Goal: Information Seeking & Learning: Compare options

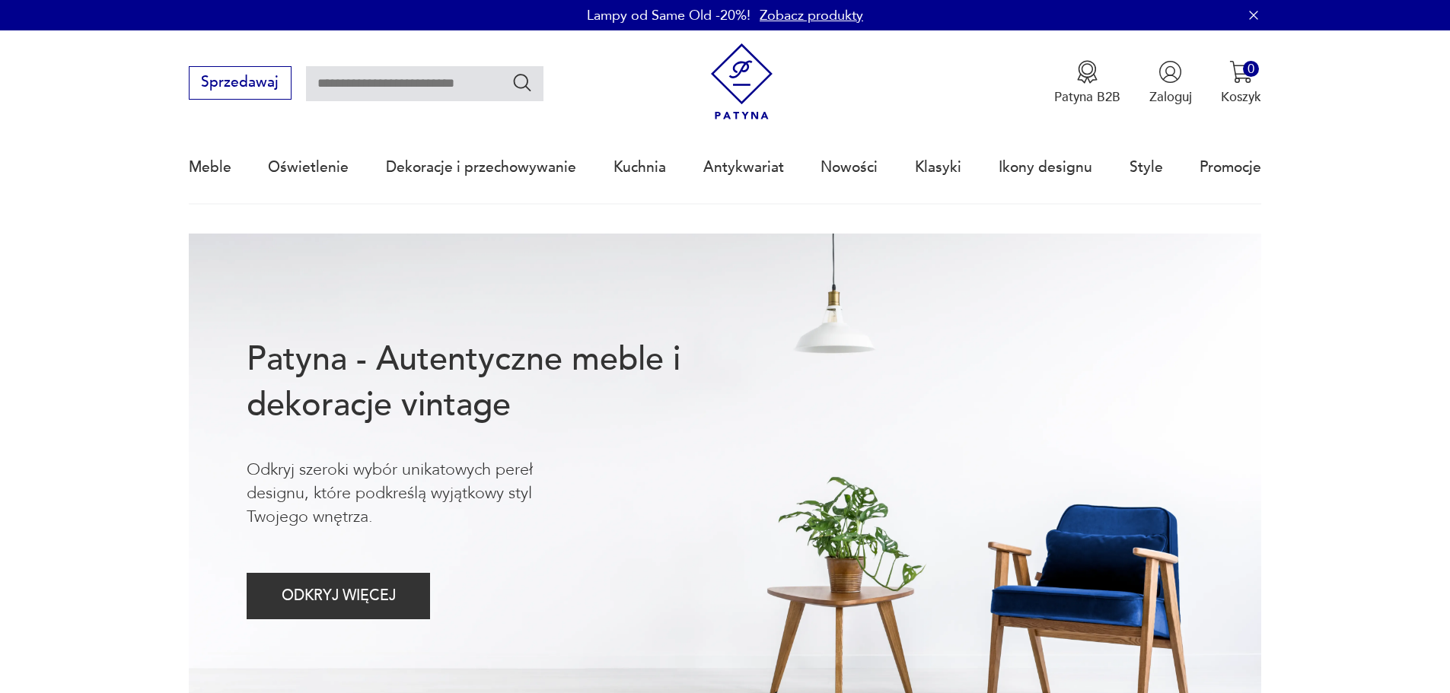
click at [371, 91] on input "text" at bounding box center [424, 83] width 237 height 35
type input "**********"
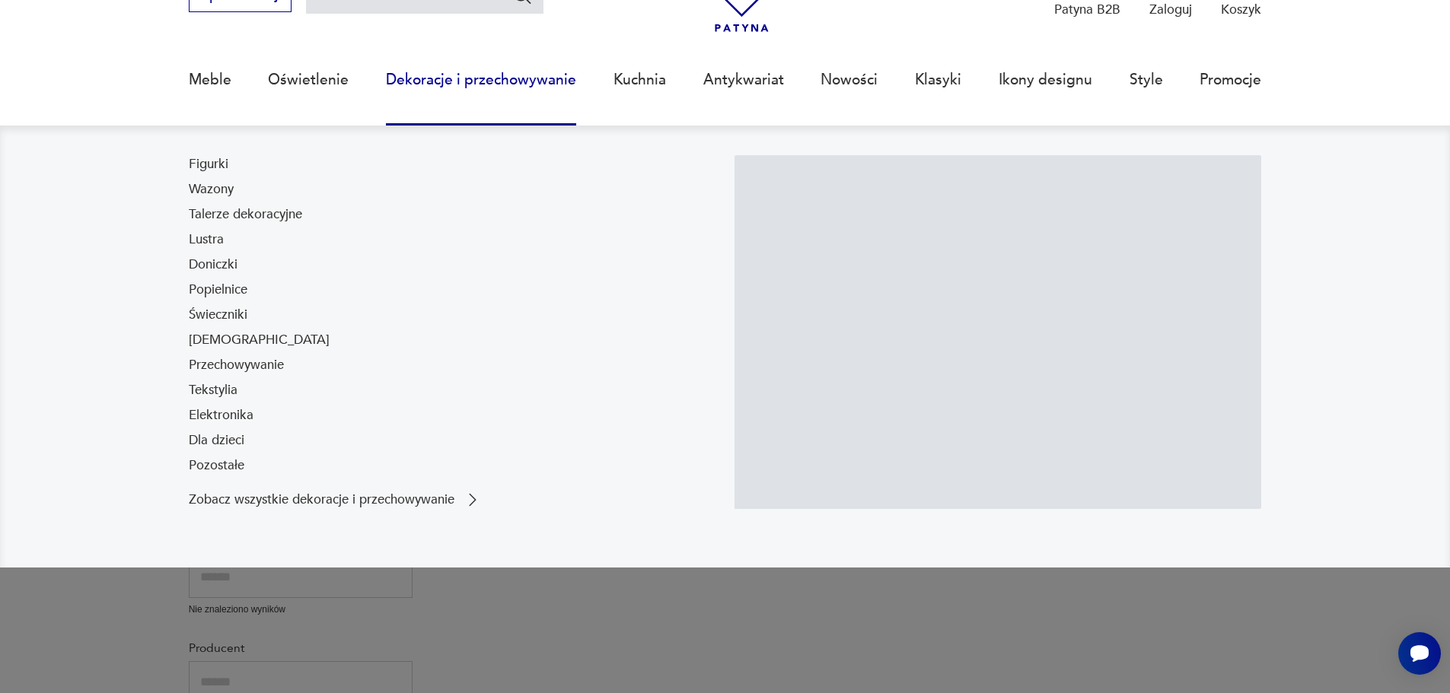
scroll to position [97, 0]
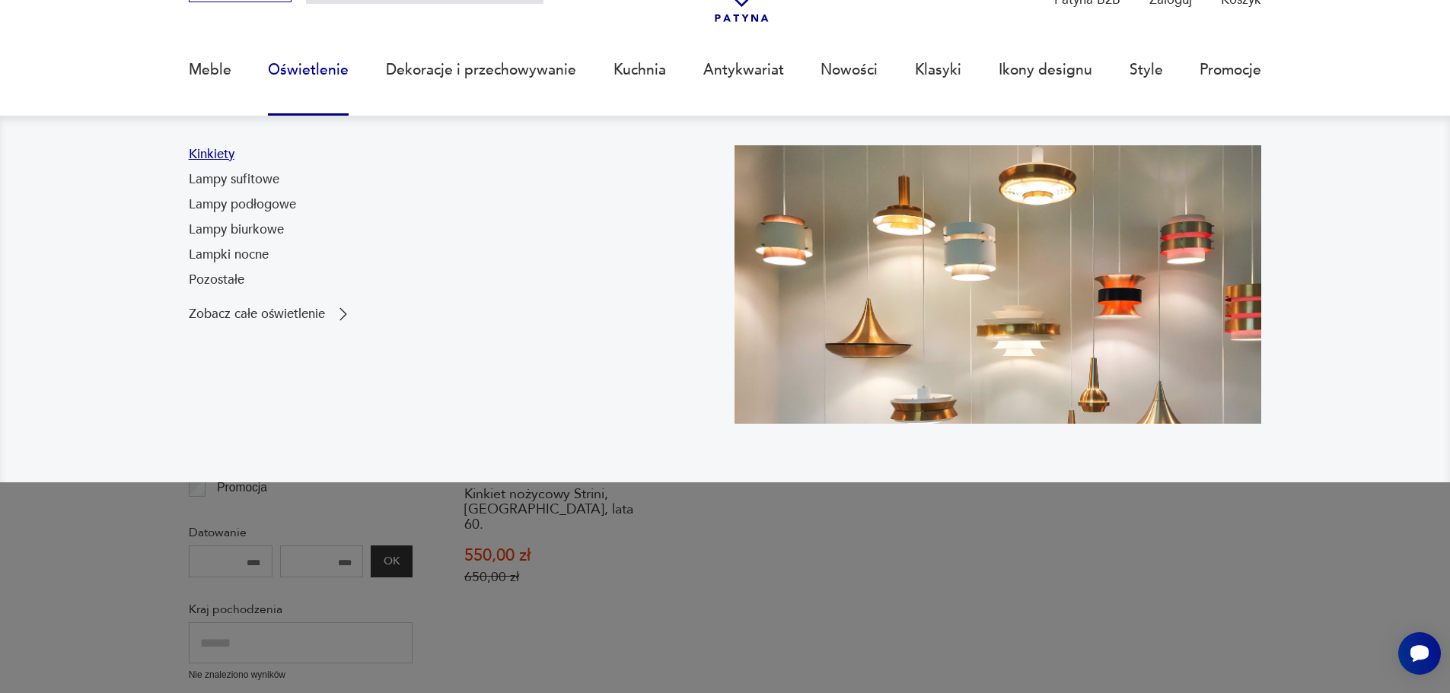
click at [215, 155] on link "Kinkiety" at bounding box center [212, 154] width 46 height 18
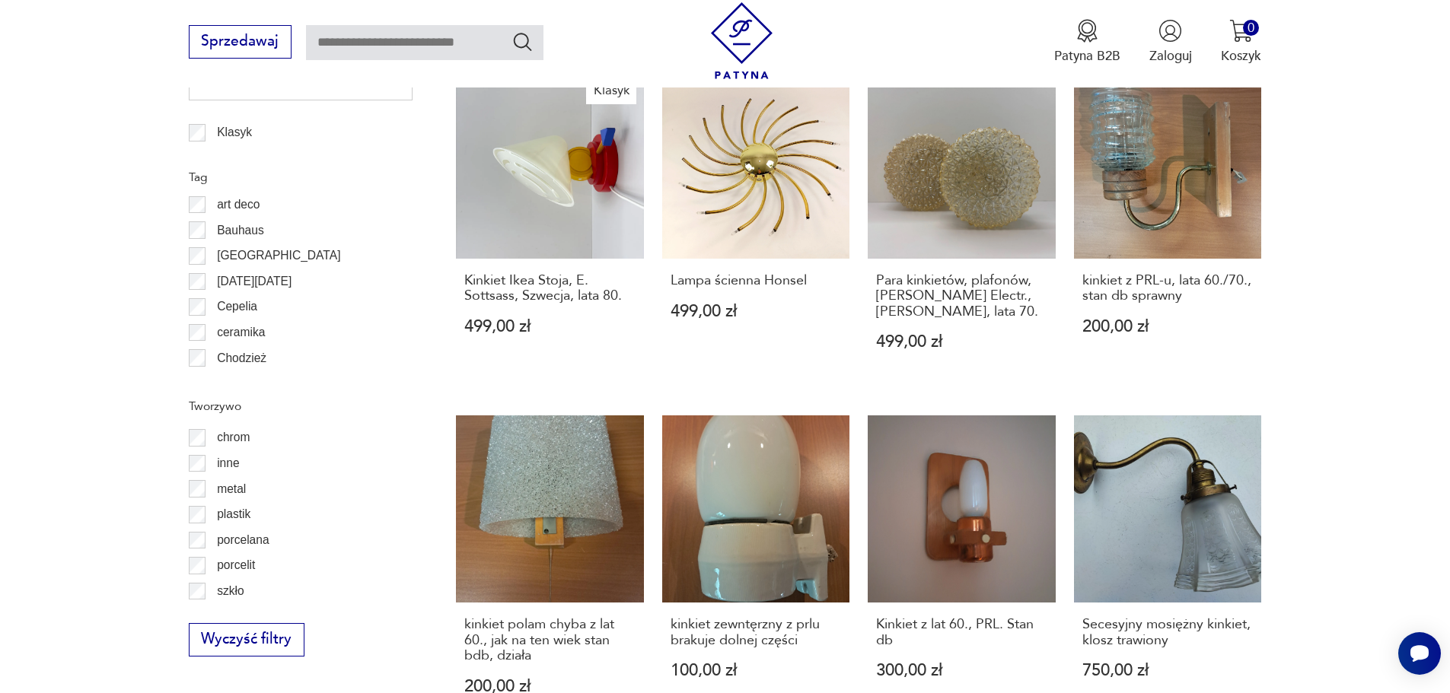
scroll to position [1595, 0]
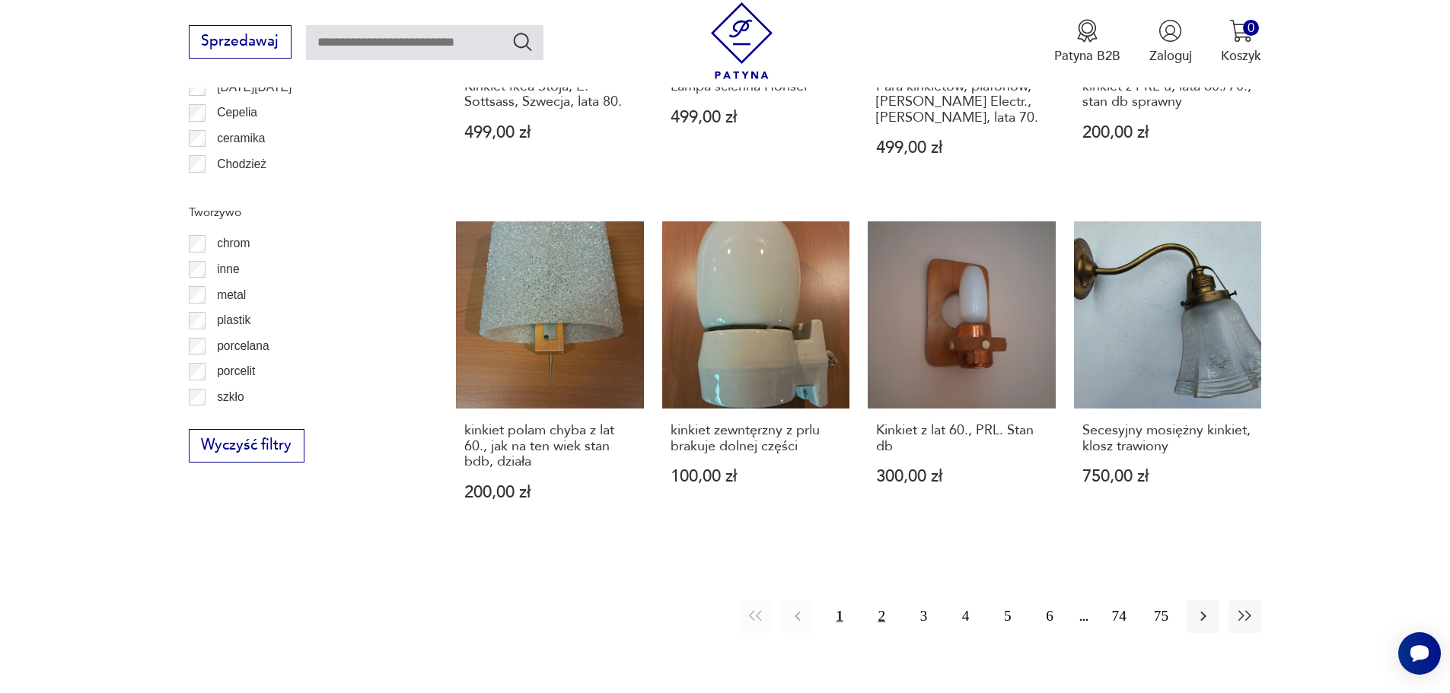
click at [886, 601] on button "2" at bounding box center [881, 617] width 33 height 33
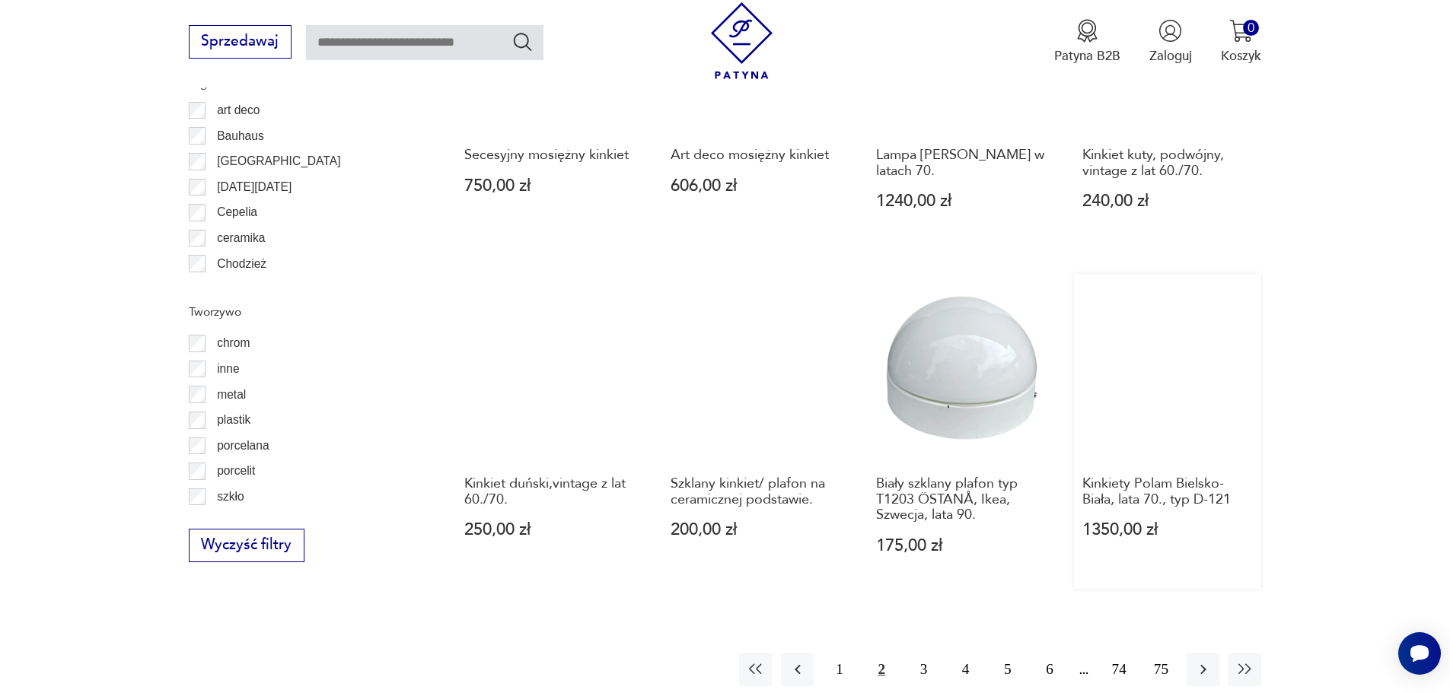
scroll to position [1518, 0]
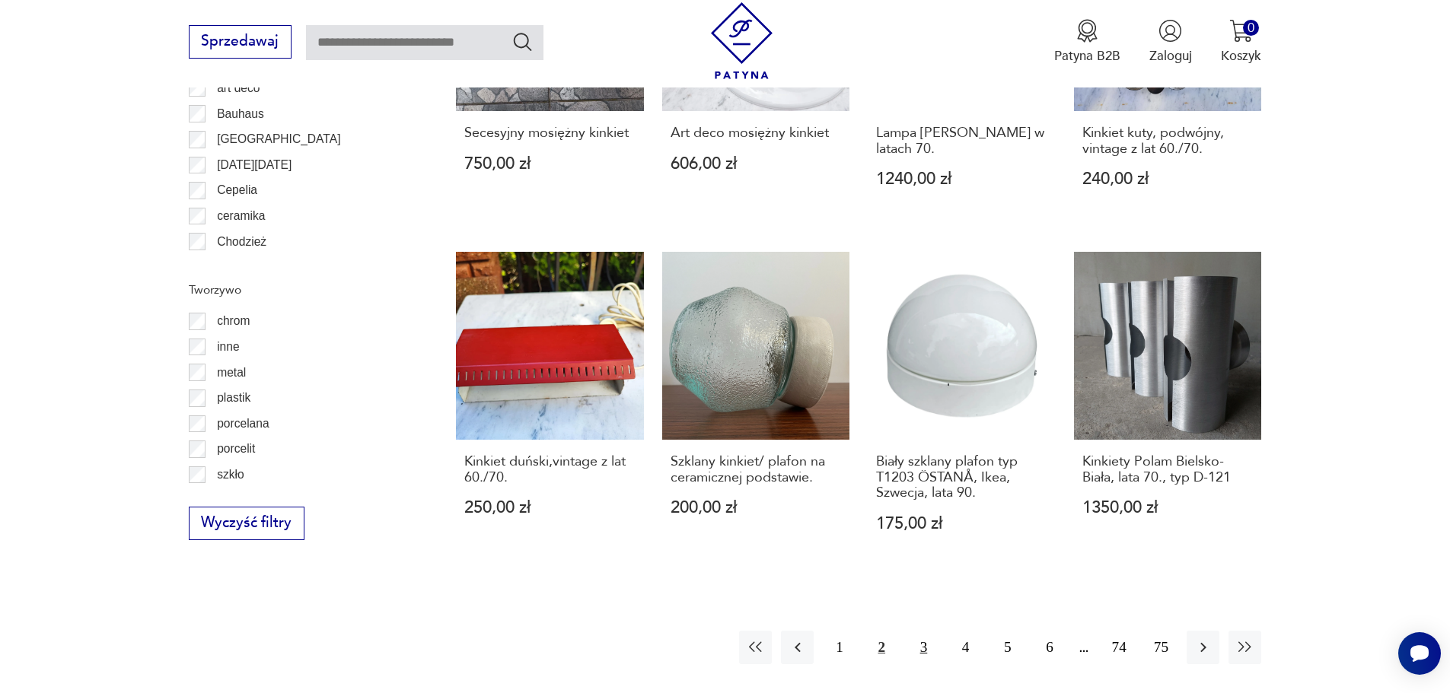
click at [932, 631] on button "3" at bounding box center [923, 647] width 33 height 33
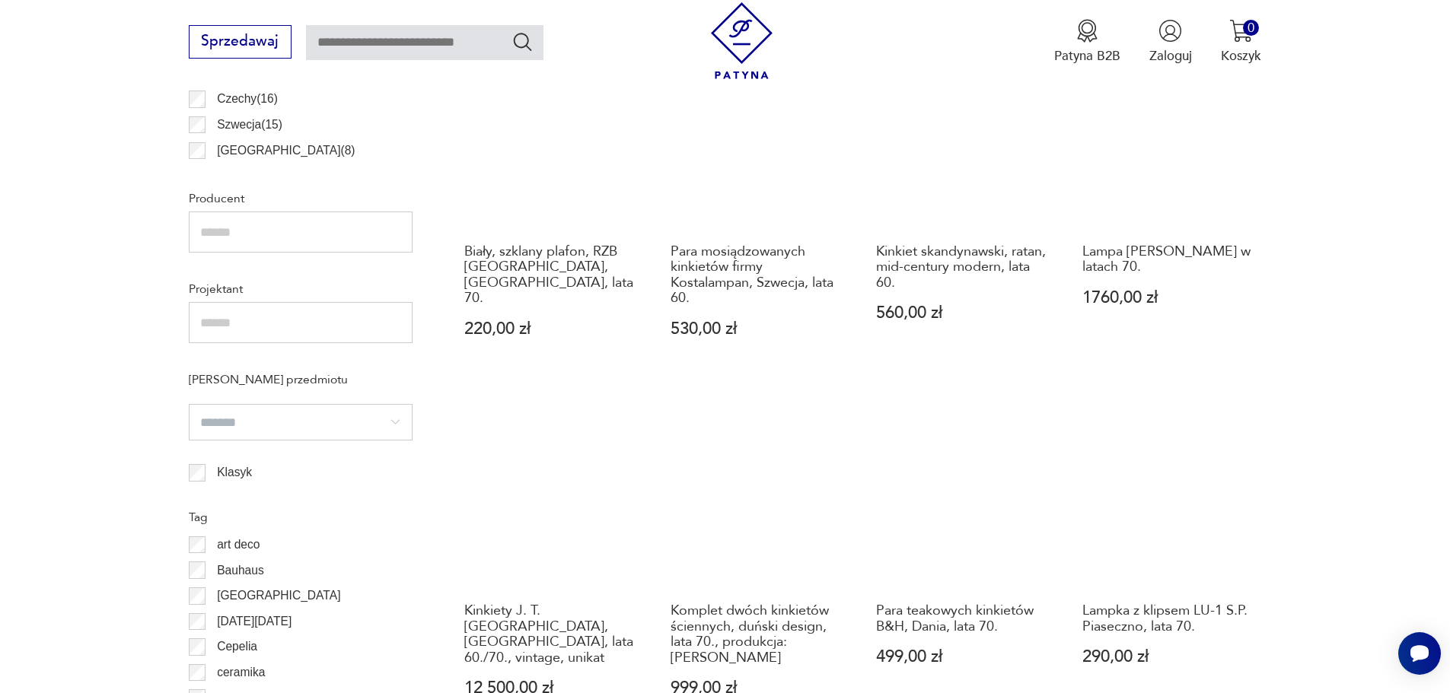
scroll to position [1594, 0]
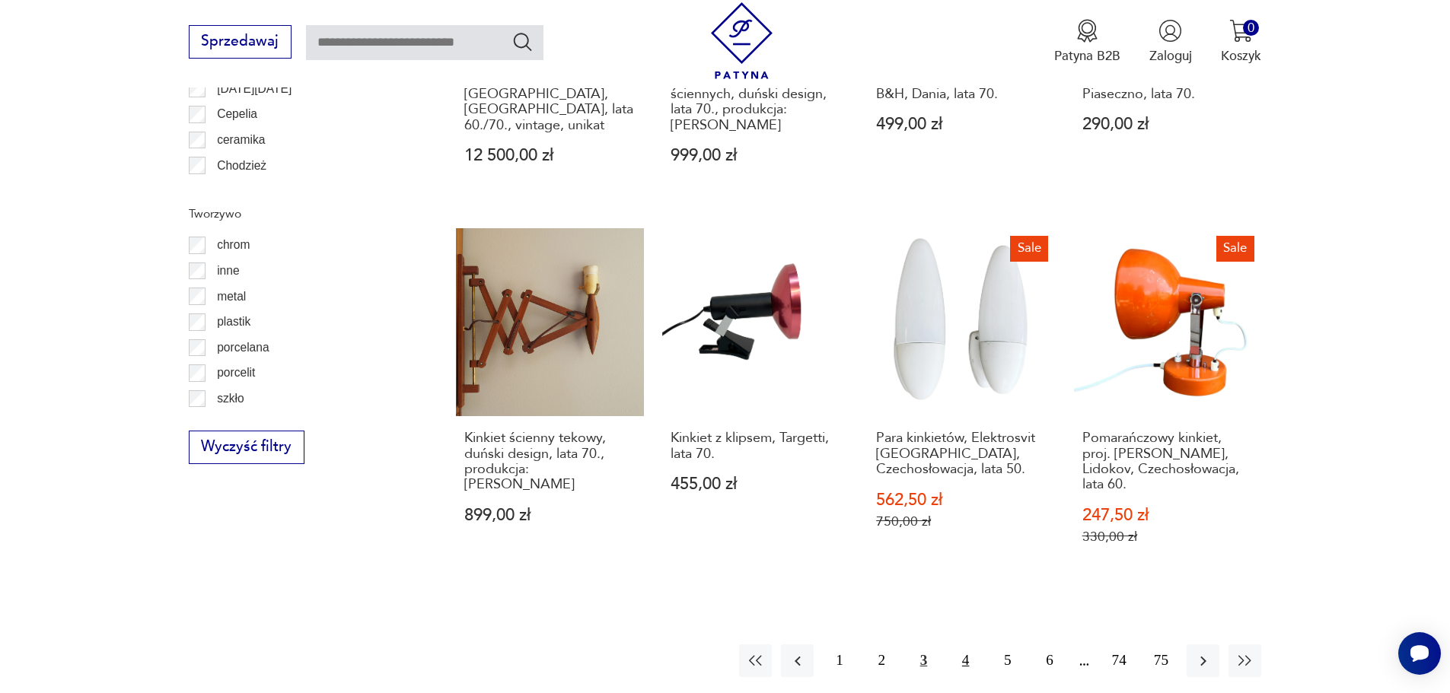
click at [972, 645] on button "4" at bounding box center [965, 661] width 33 height 33
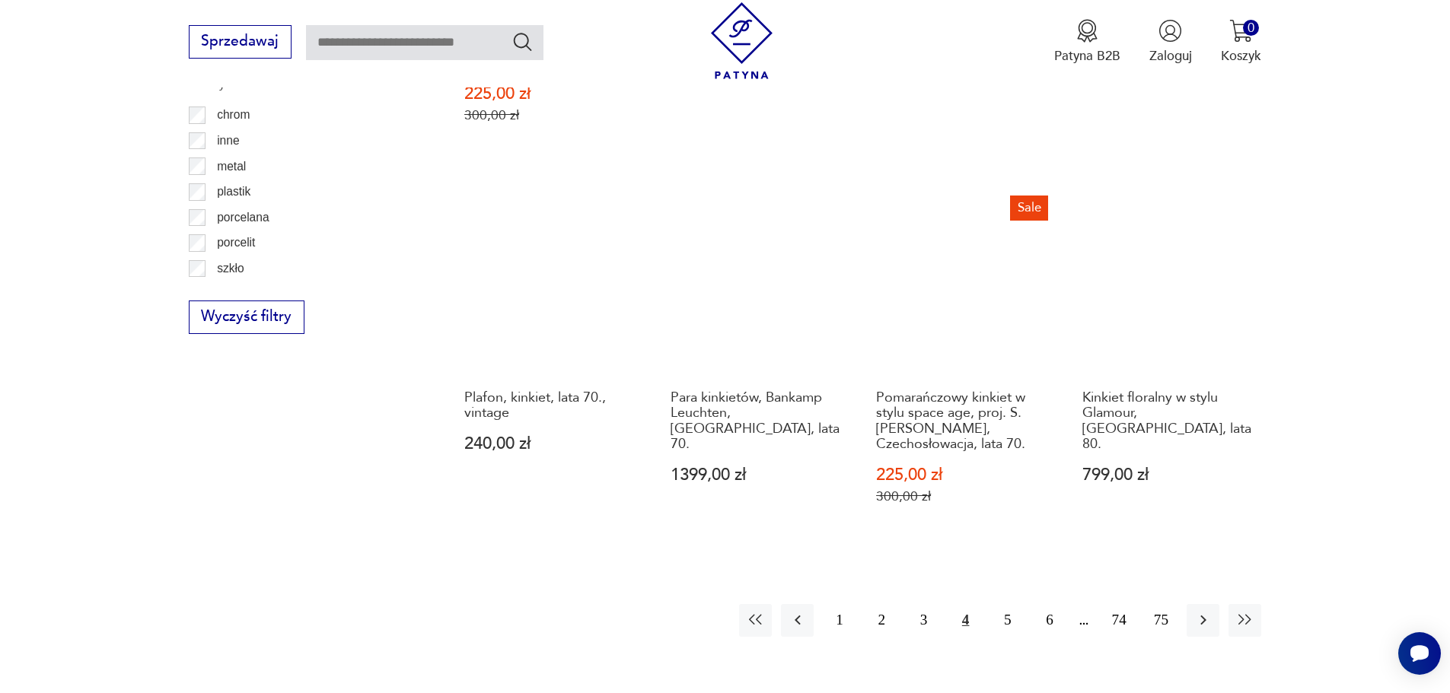
scroll to position [1822, 0]
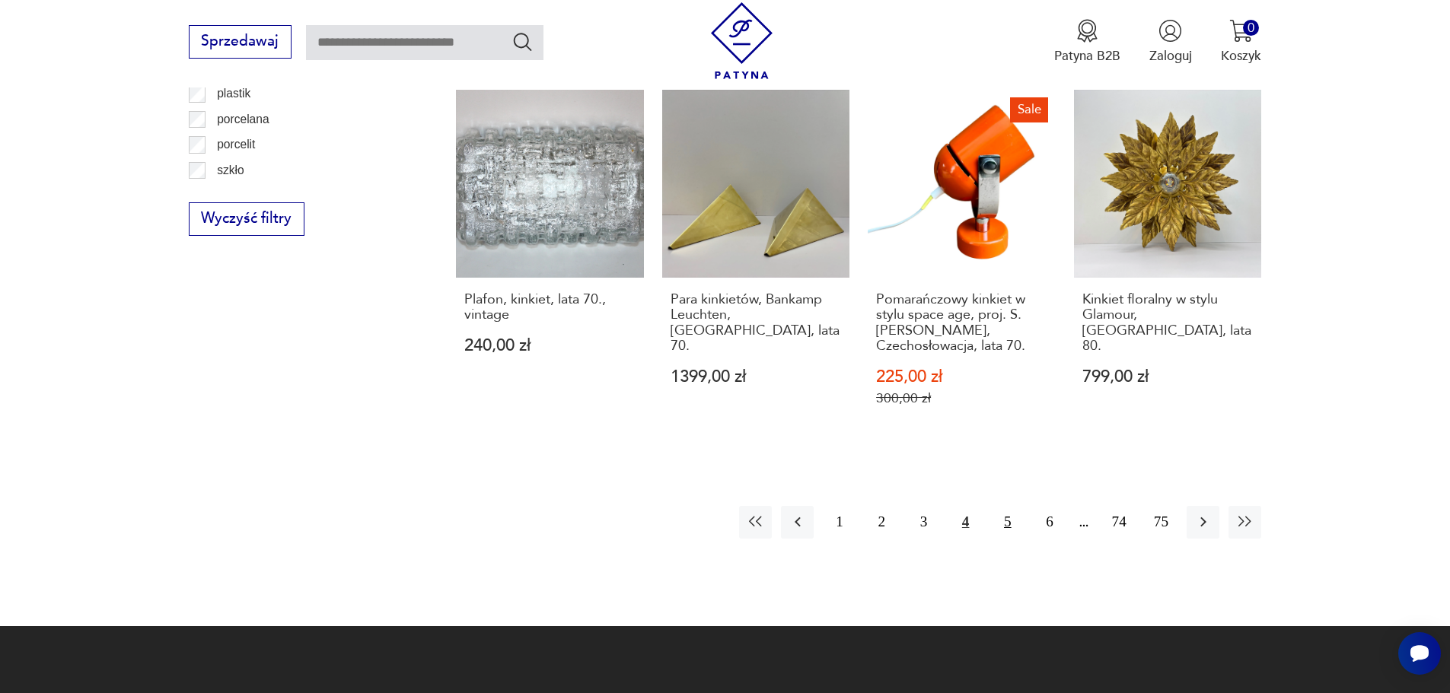
click at [999, 506] on button "5" at bounding box center [1007, 522] width 33 height 33
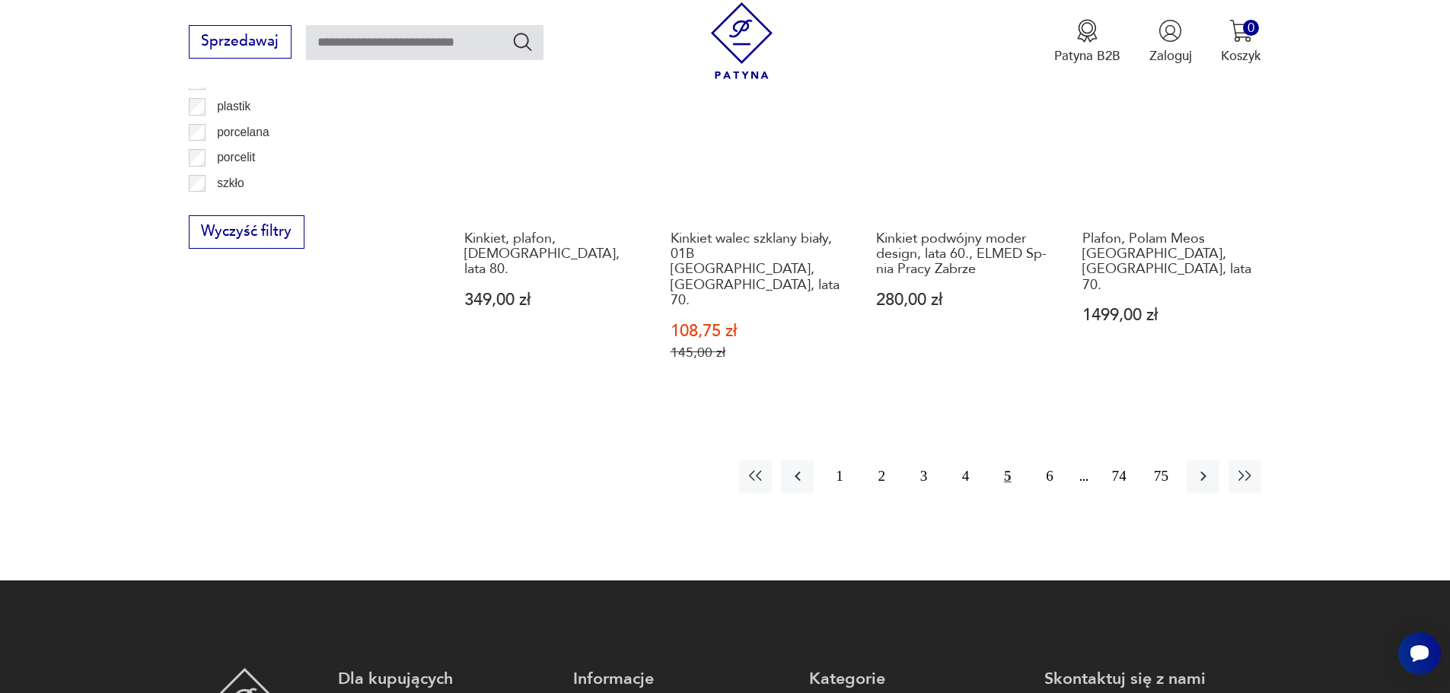
scroll to position [1822, 0]
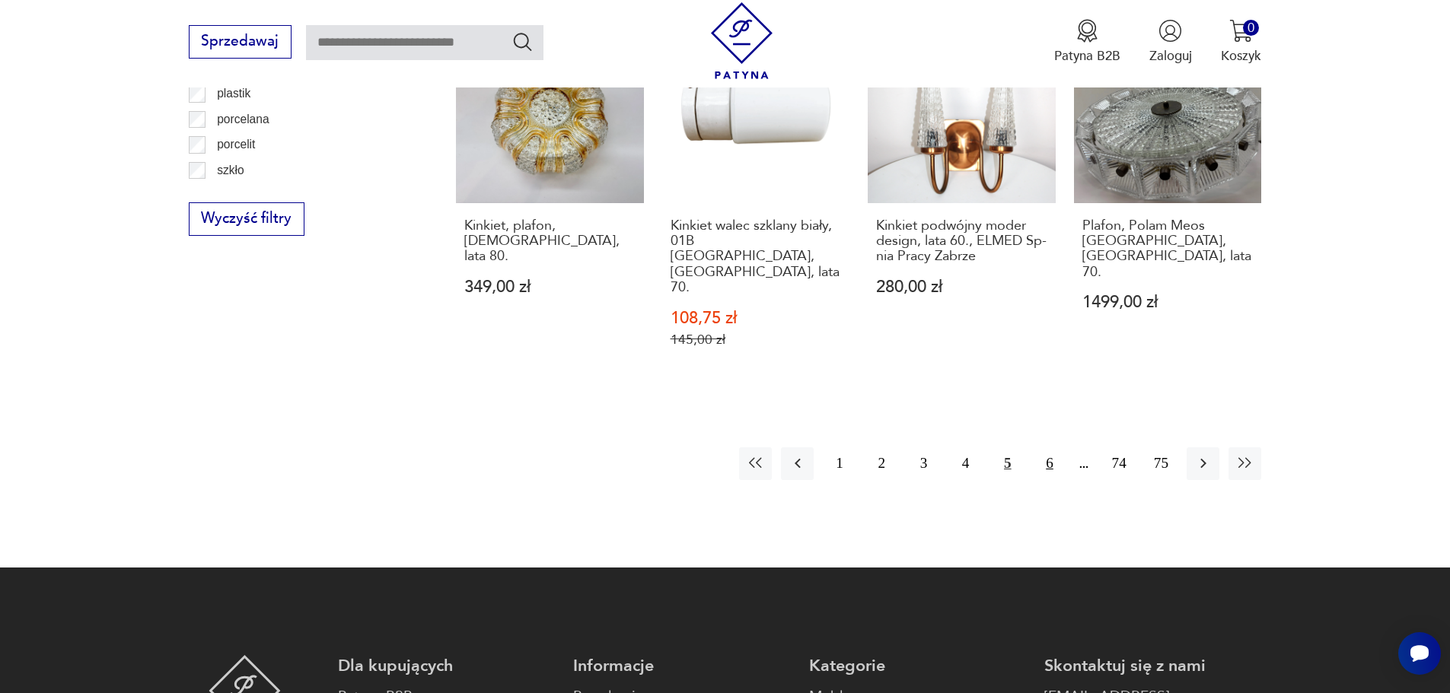
click at [1053, 448] on button "6" at bounding box center [1049, 464] width 33 height 33
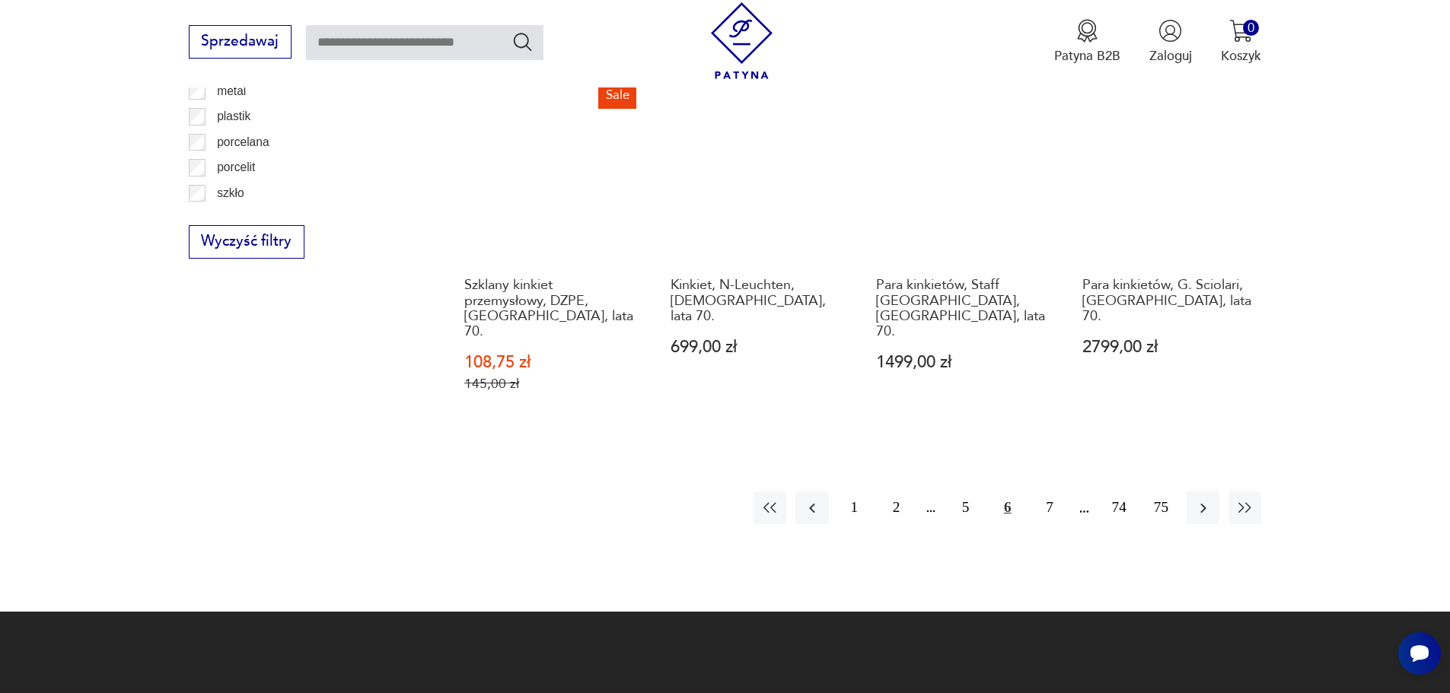
scroll to position [1822, 0]
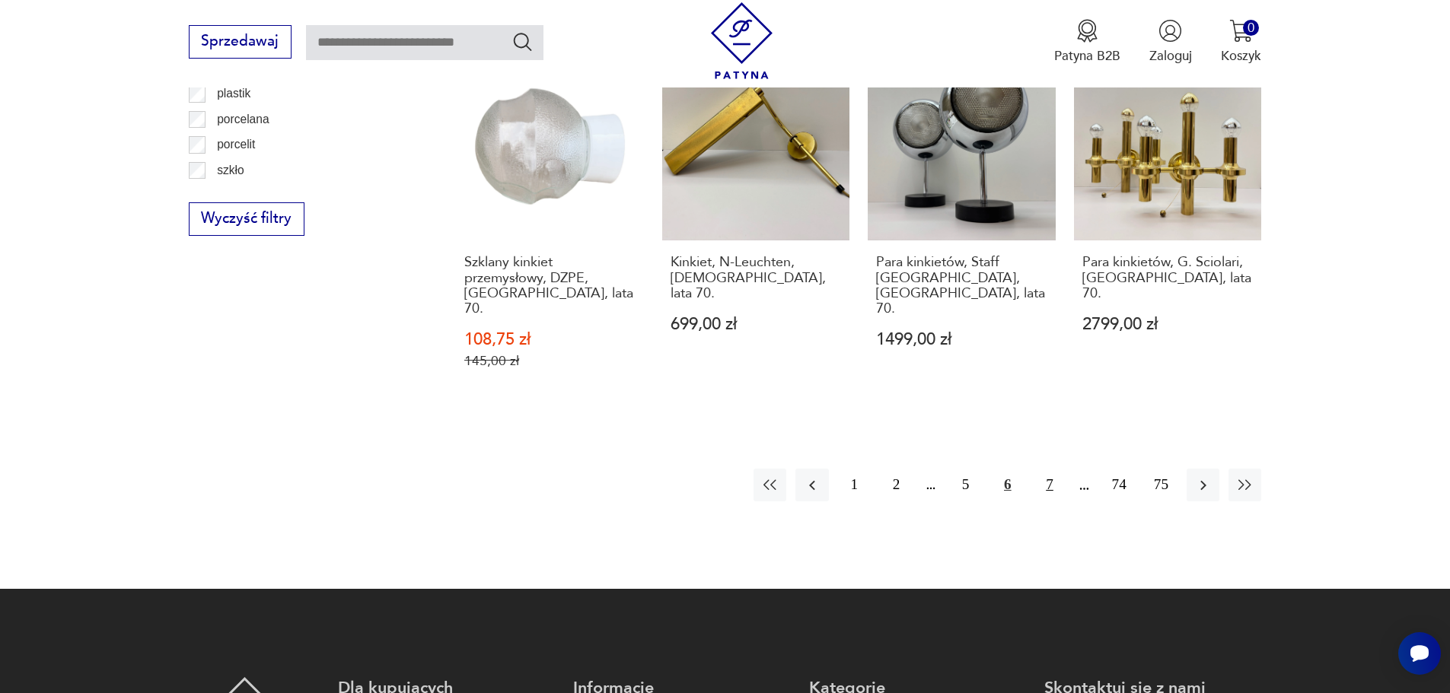
click at [1042, 469] on button "7" at bounding box center [1049, 485] width 33 height 33
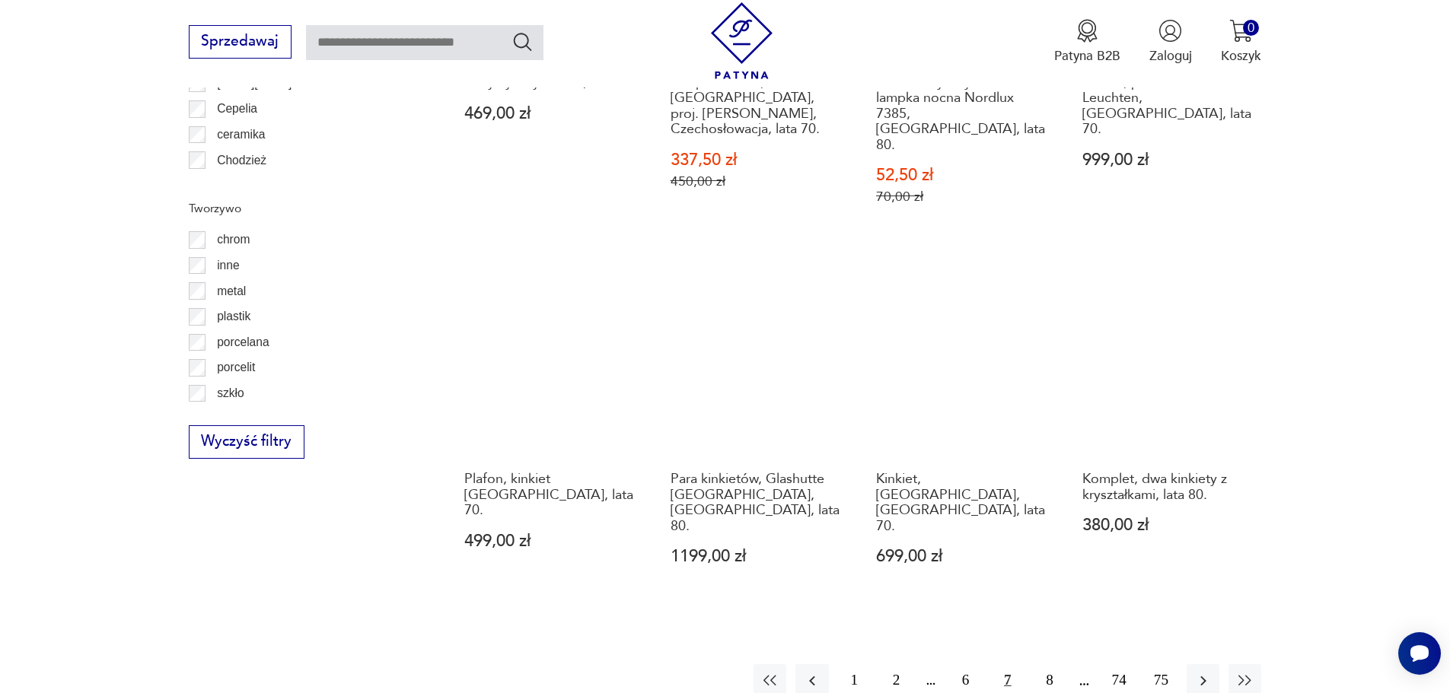
scroll to position [1670, 0]
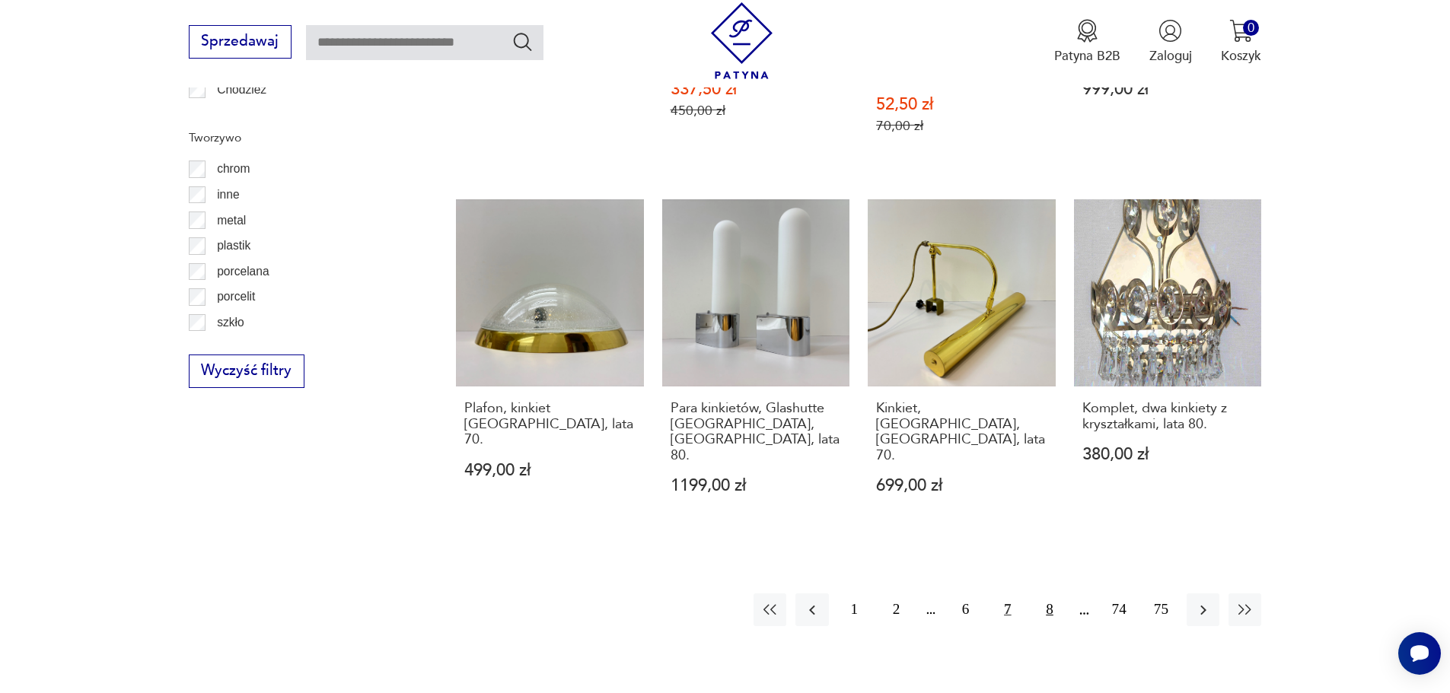
click at [1053, 594] on button "8" at bounding box center [1049, 610] width 33 height 33
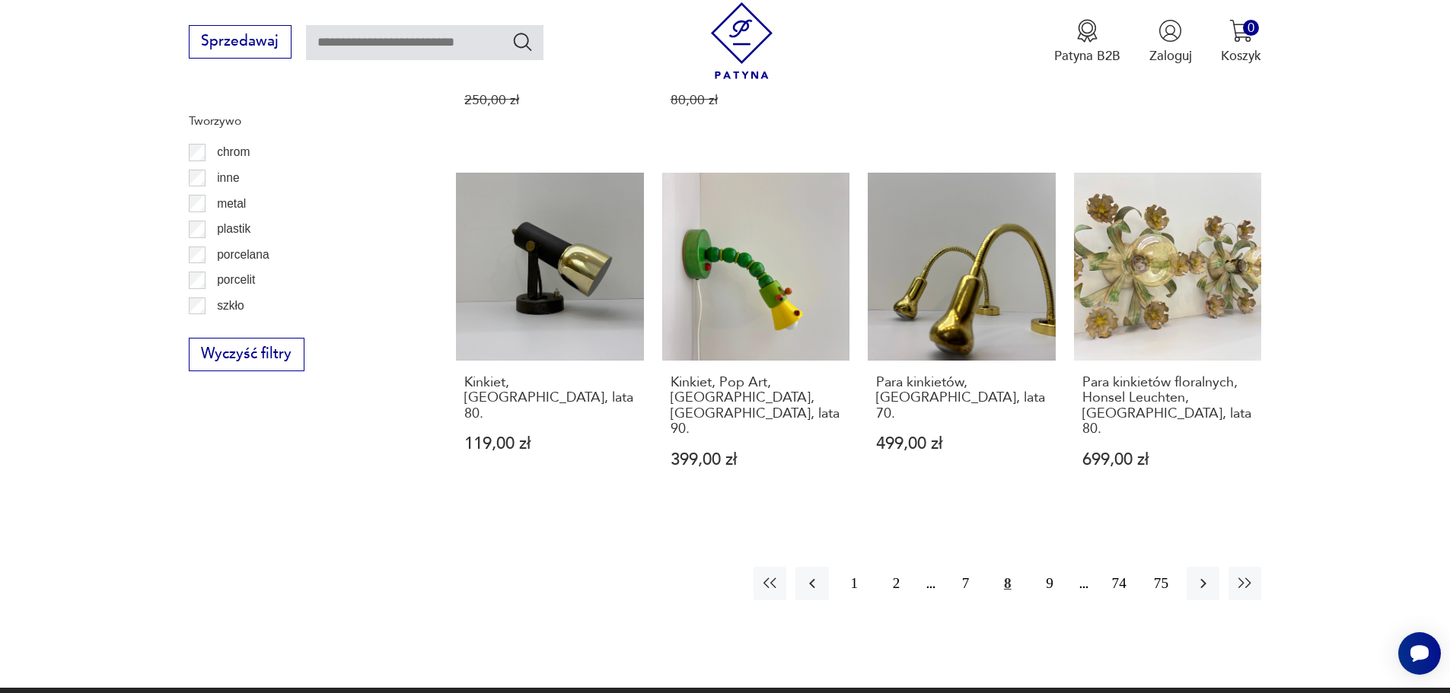
scroll to position [1898, 0]
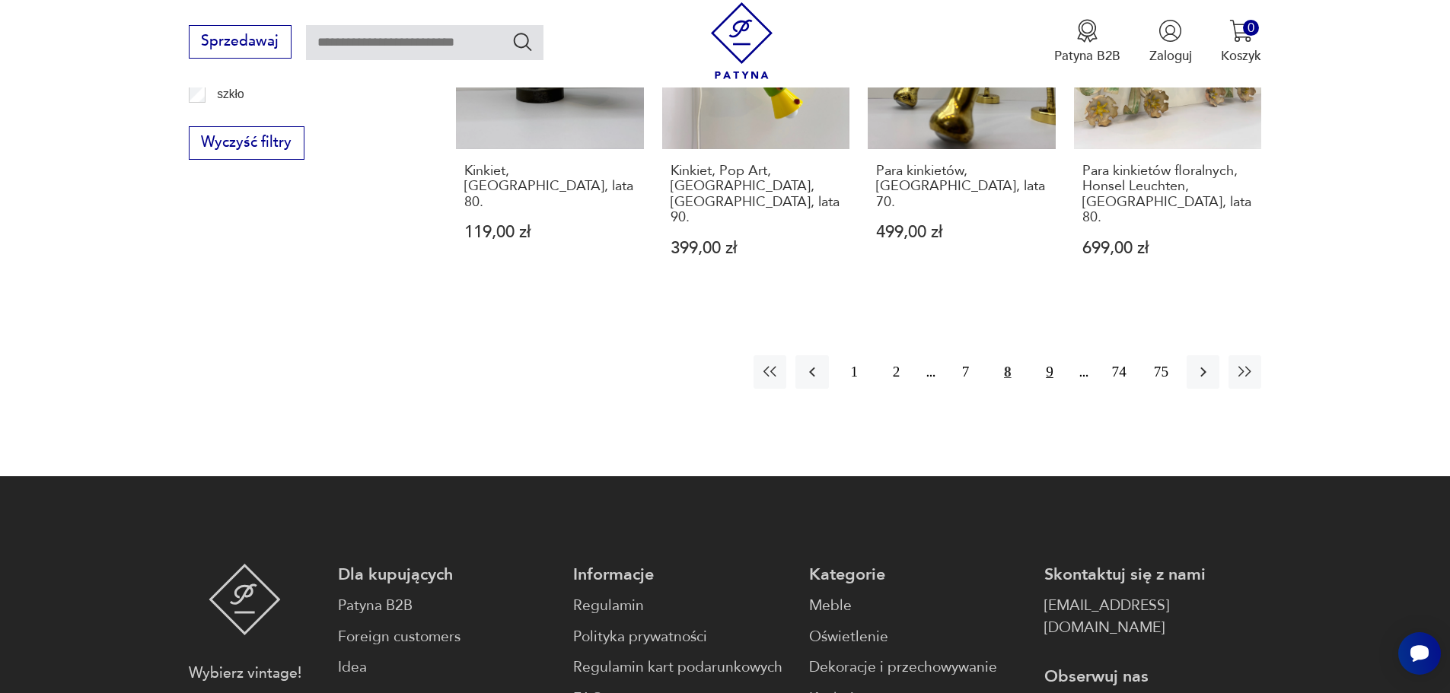
click at [1057, 355] on button "9" at bounding box center [1049, 371] width 33 height 33
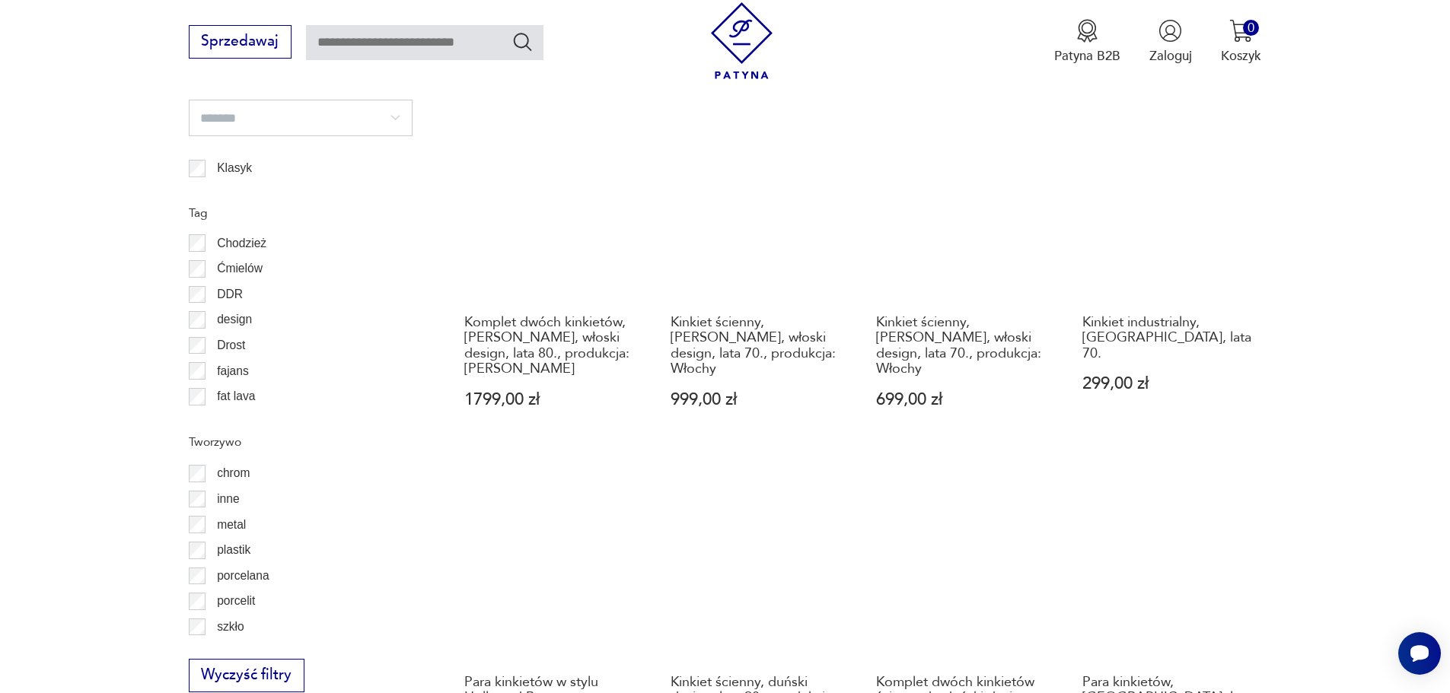
scroll to position [1746, 0]
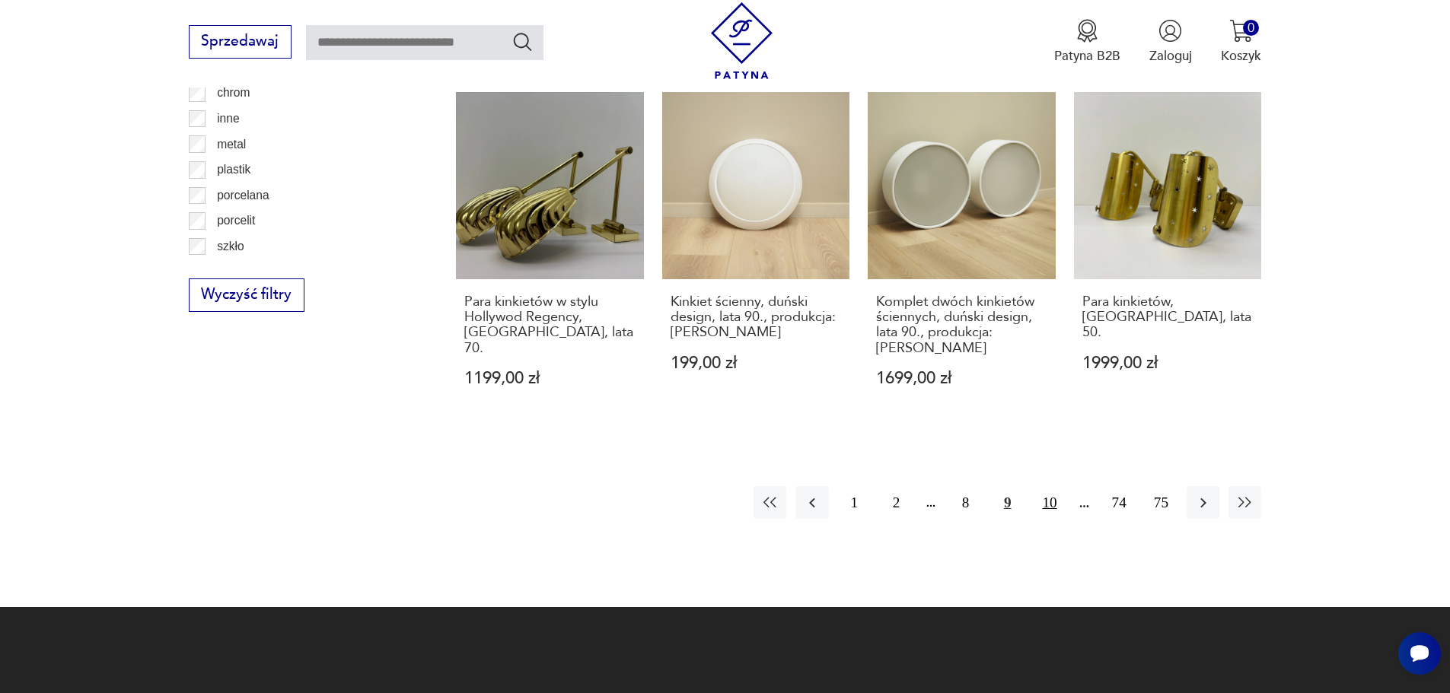
click at [1042, 486] on button "10" at bounding box center [1049, 502] width 33 height 33
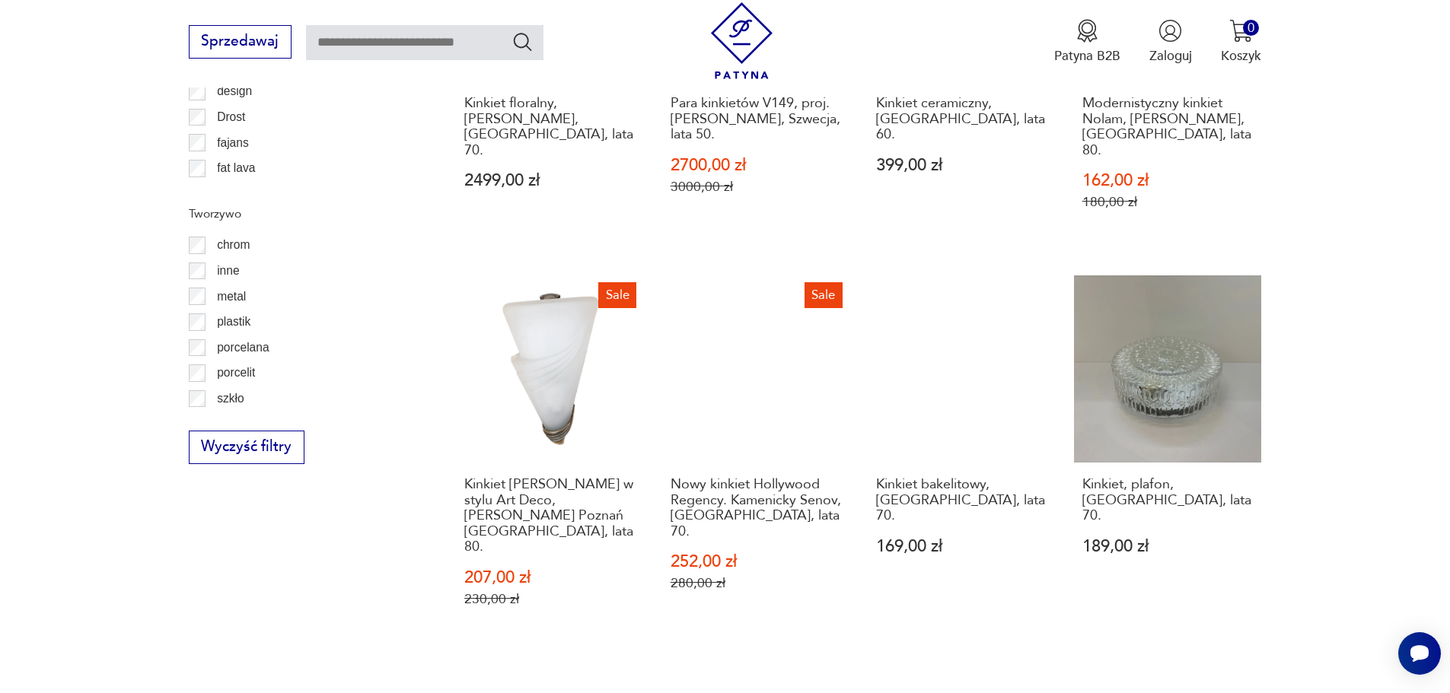
scroll to position [1670, 0]
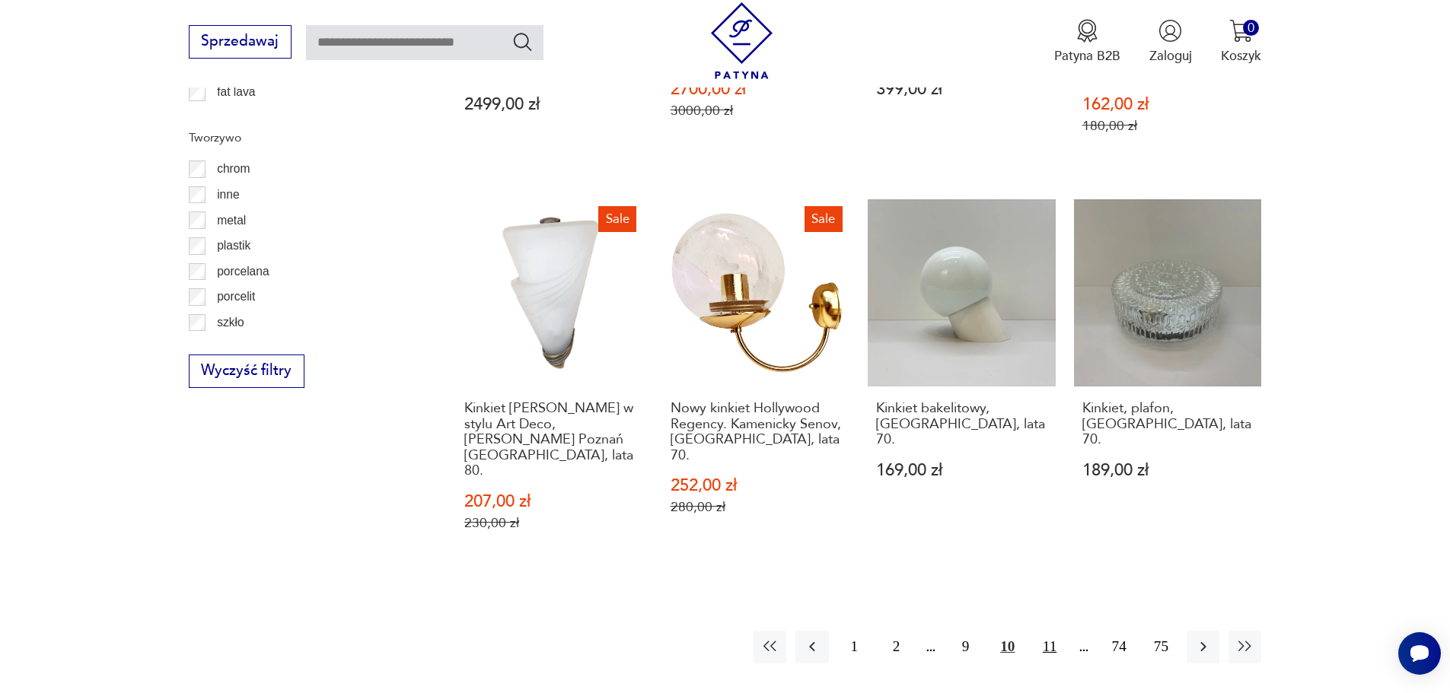
click at [1056, 631] on button "11" at bounding box center [1049, 647] width 33 height 33
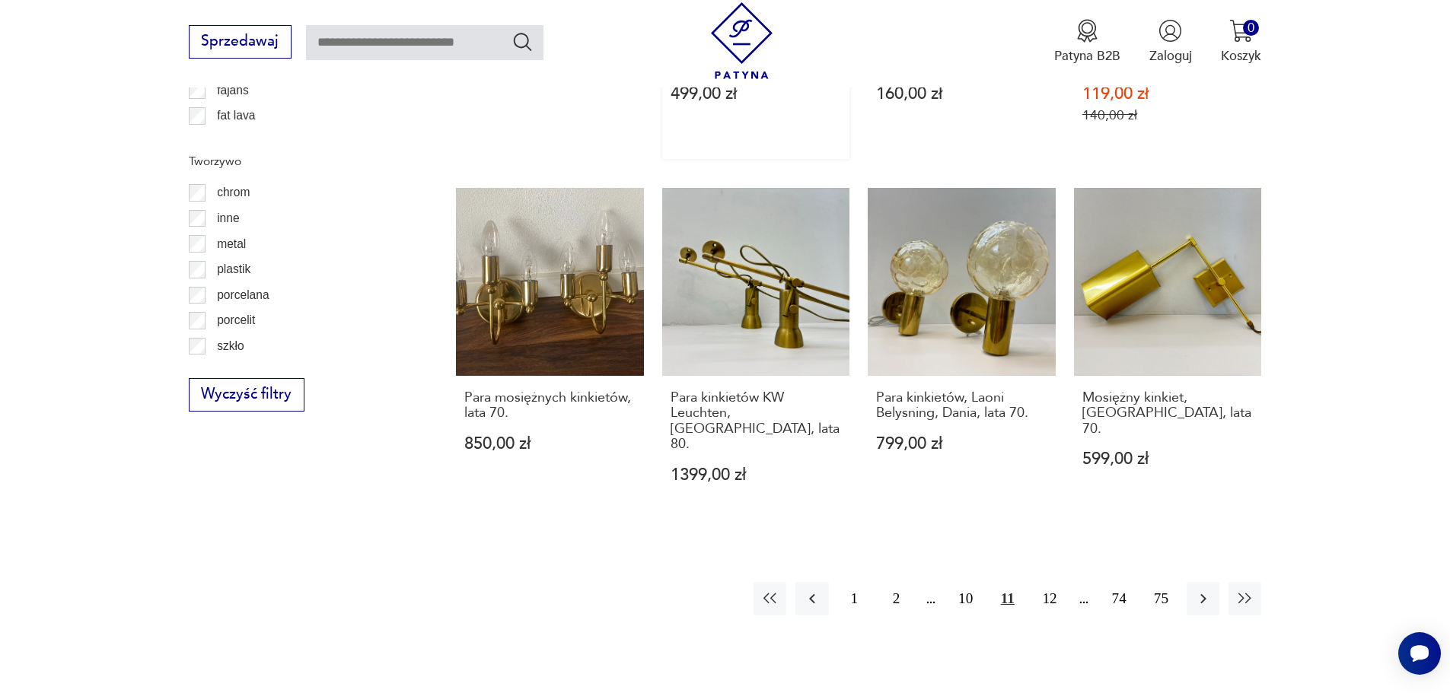
scroll to position [1670, 0]
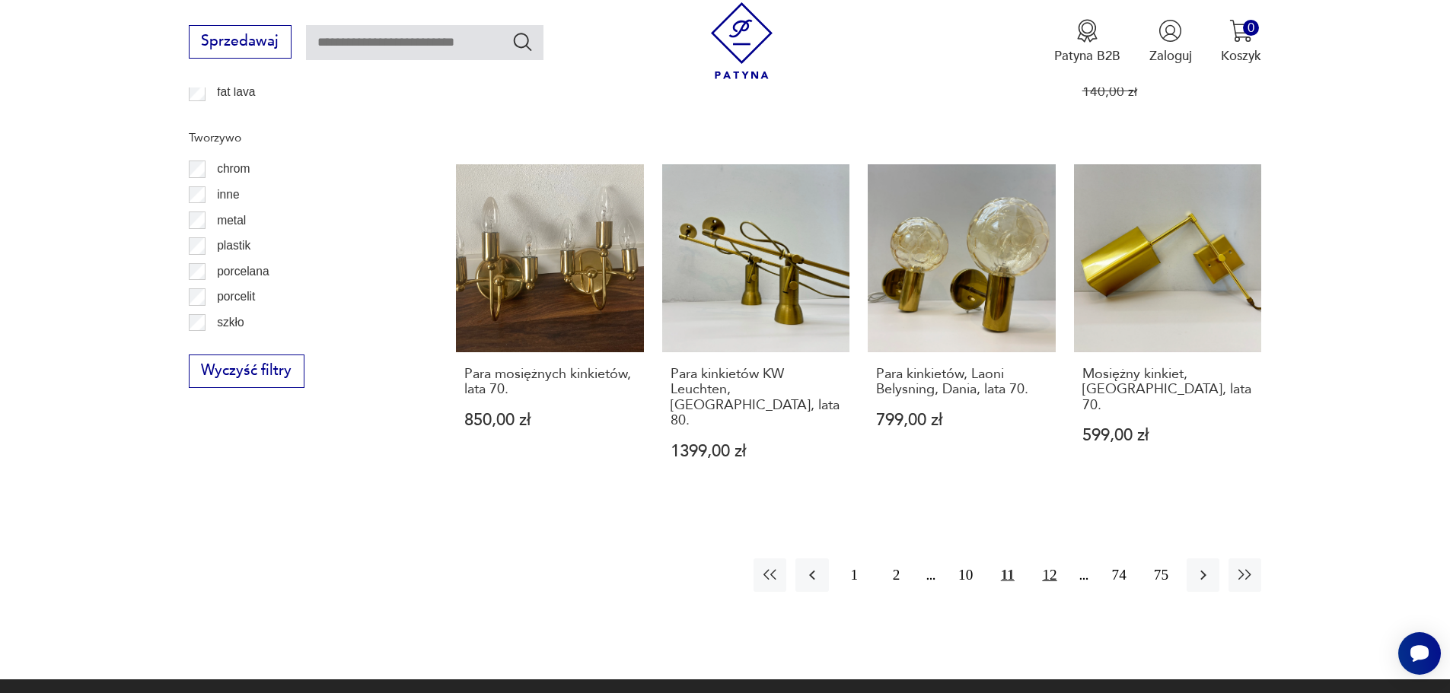
click at [1051, 559] on button "12" at bounding box center [1049, 575] width 33 height 33
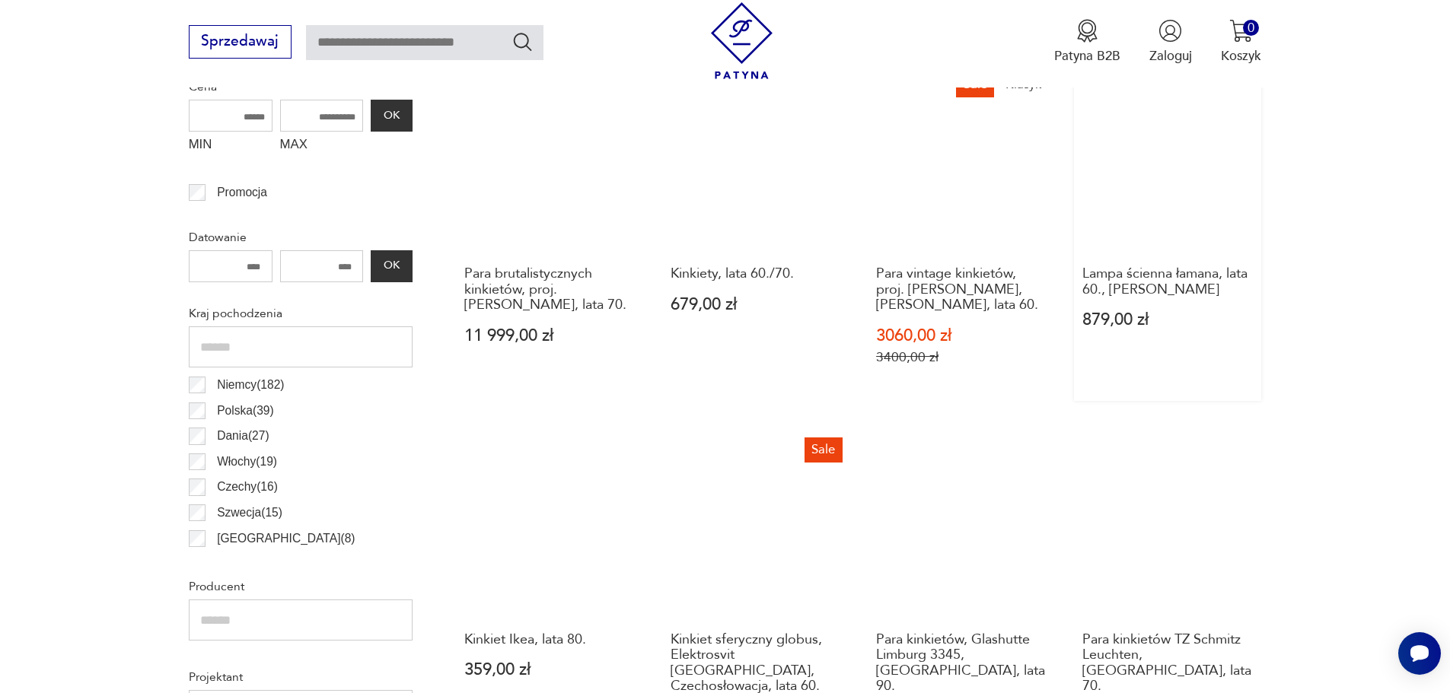
scroll to position [604, 0]
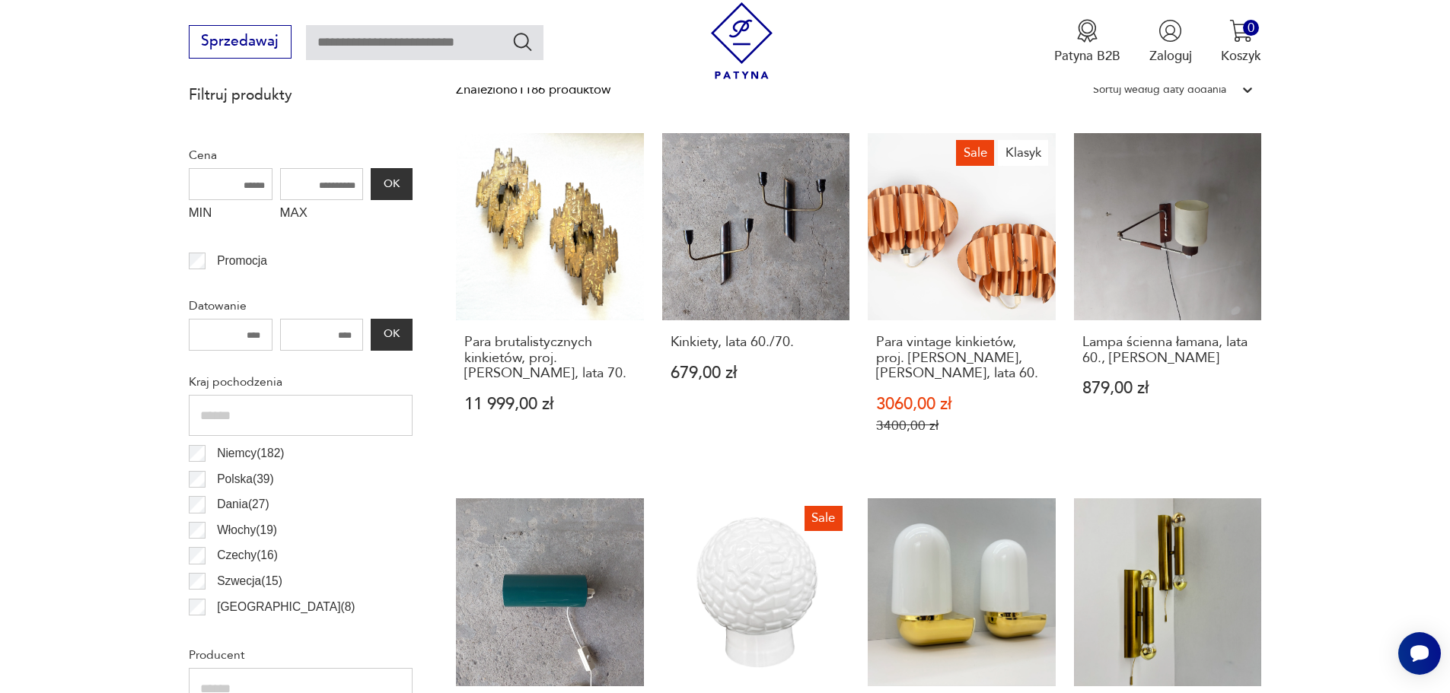
drag, startPoint x: 1175, startPoint y: 183, endPoint x: 1293, endPoint y: 139, distance: 126.0
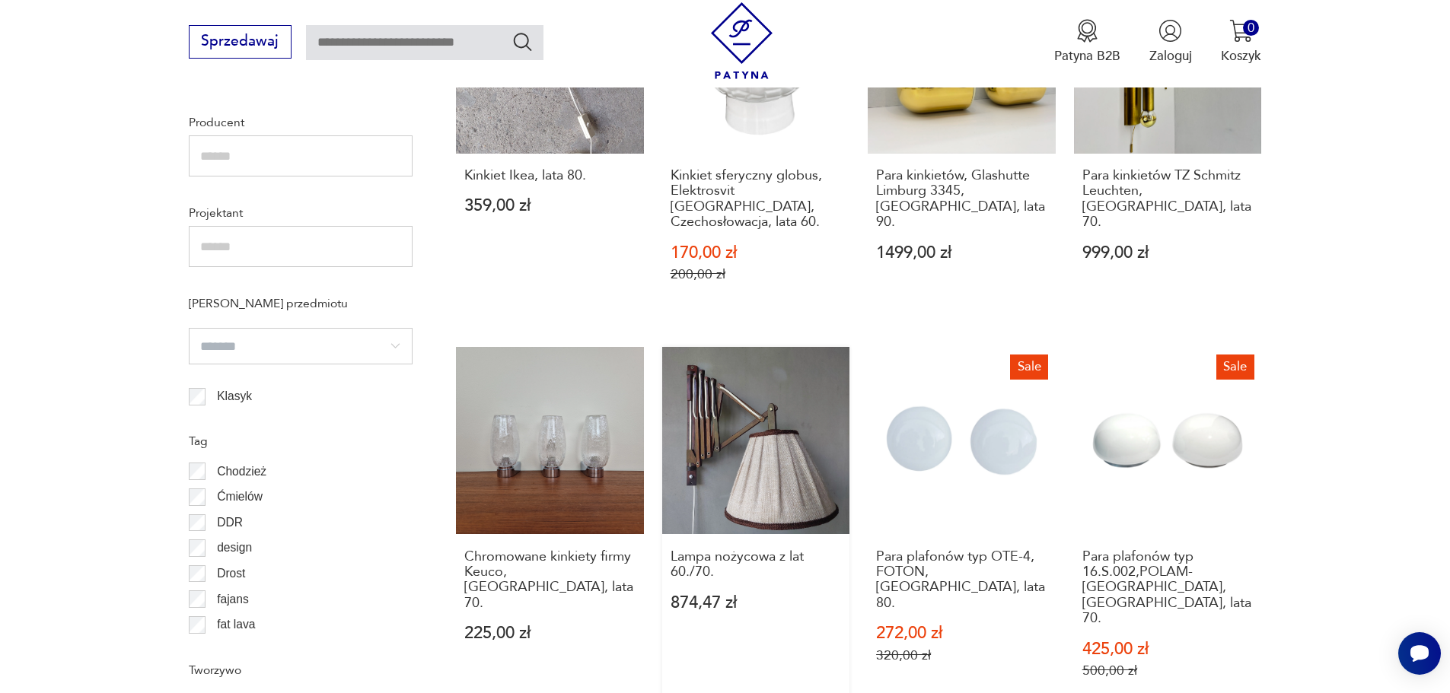
scroll to position [1594, 0]
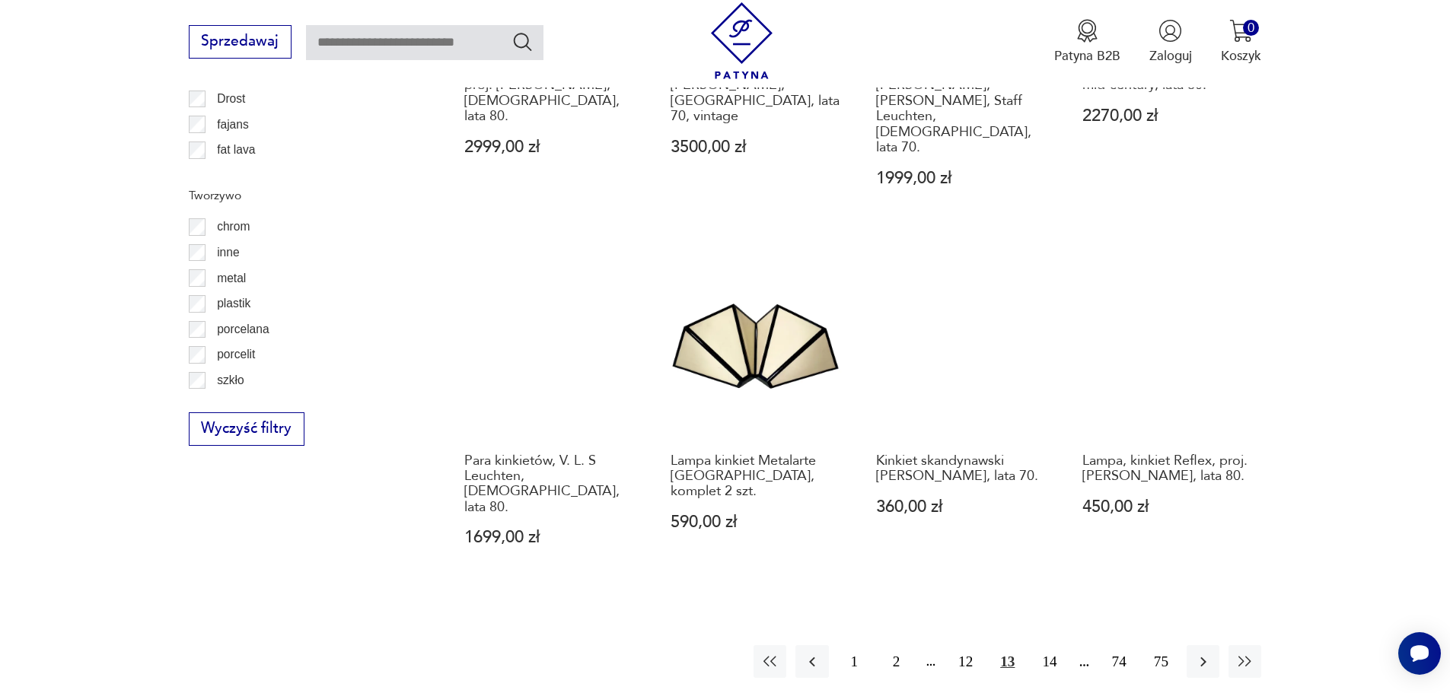
scroll to position [1670, 0]
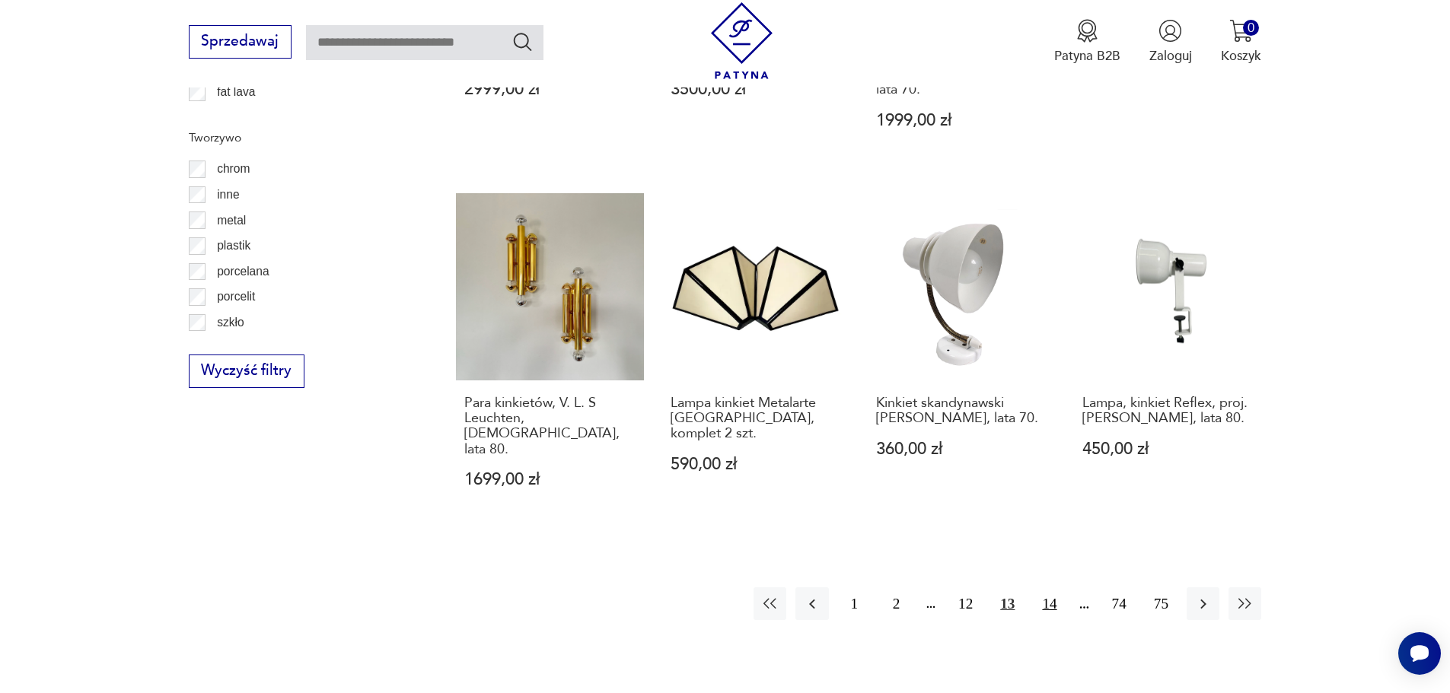
click at [1047, 588] on button "14" at bounding box center [1049, 604] width 33 height 33
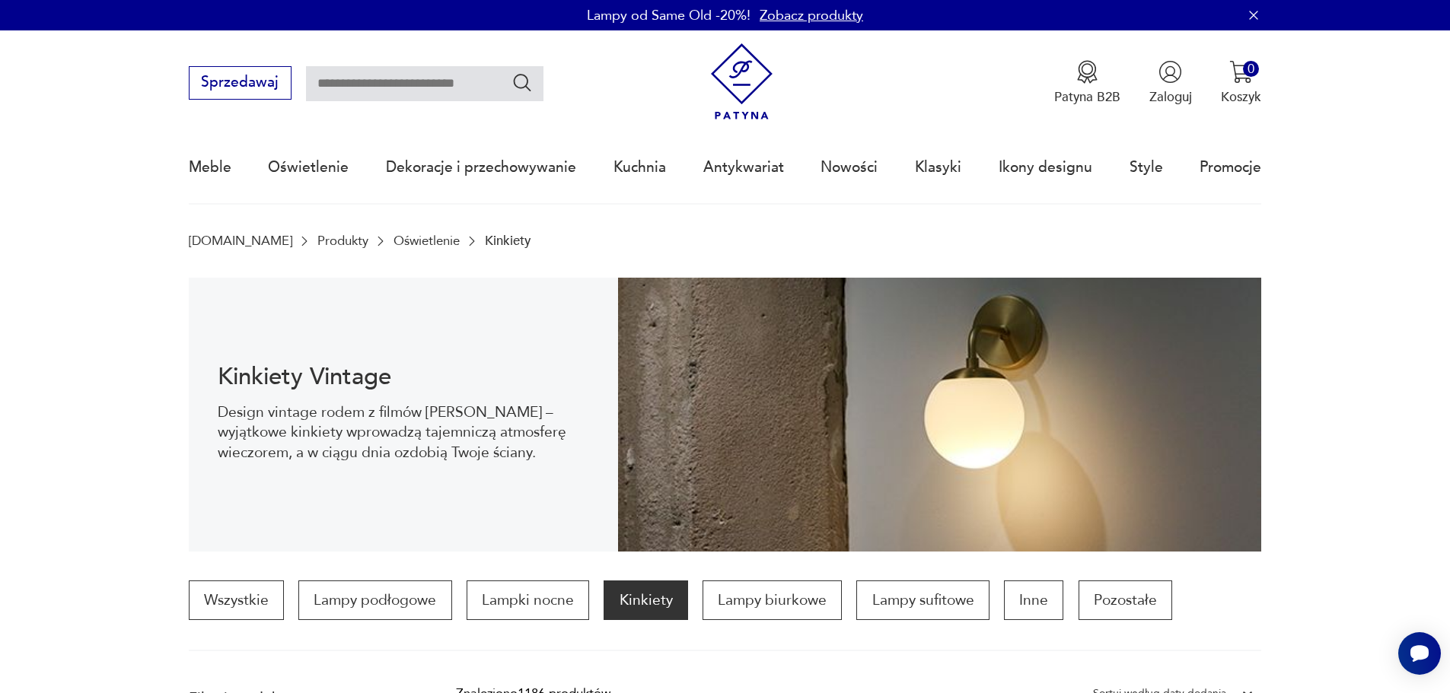
click at [365, 81] on input "text" at bounding box center [424, 83] width 237 height 35
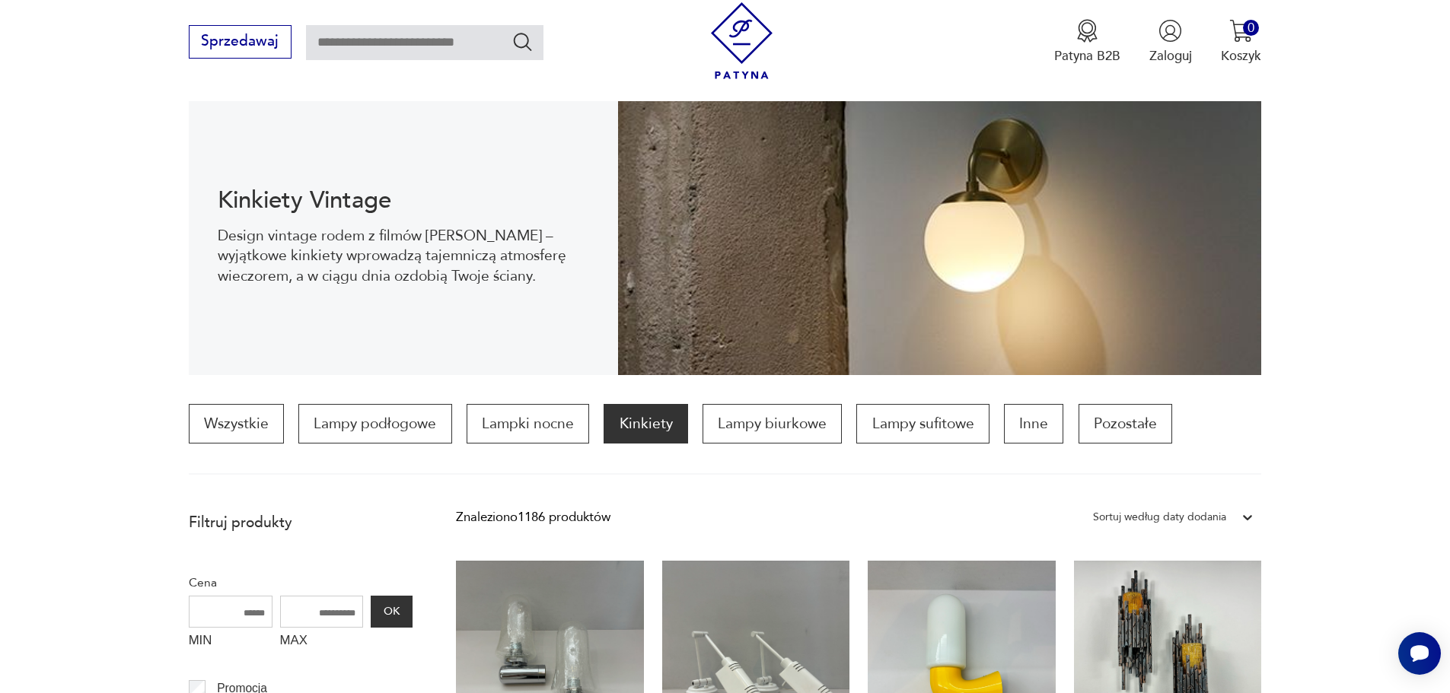
scroll to position [76, 0]
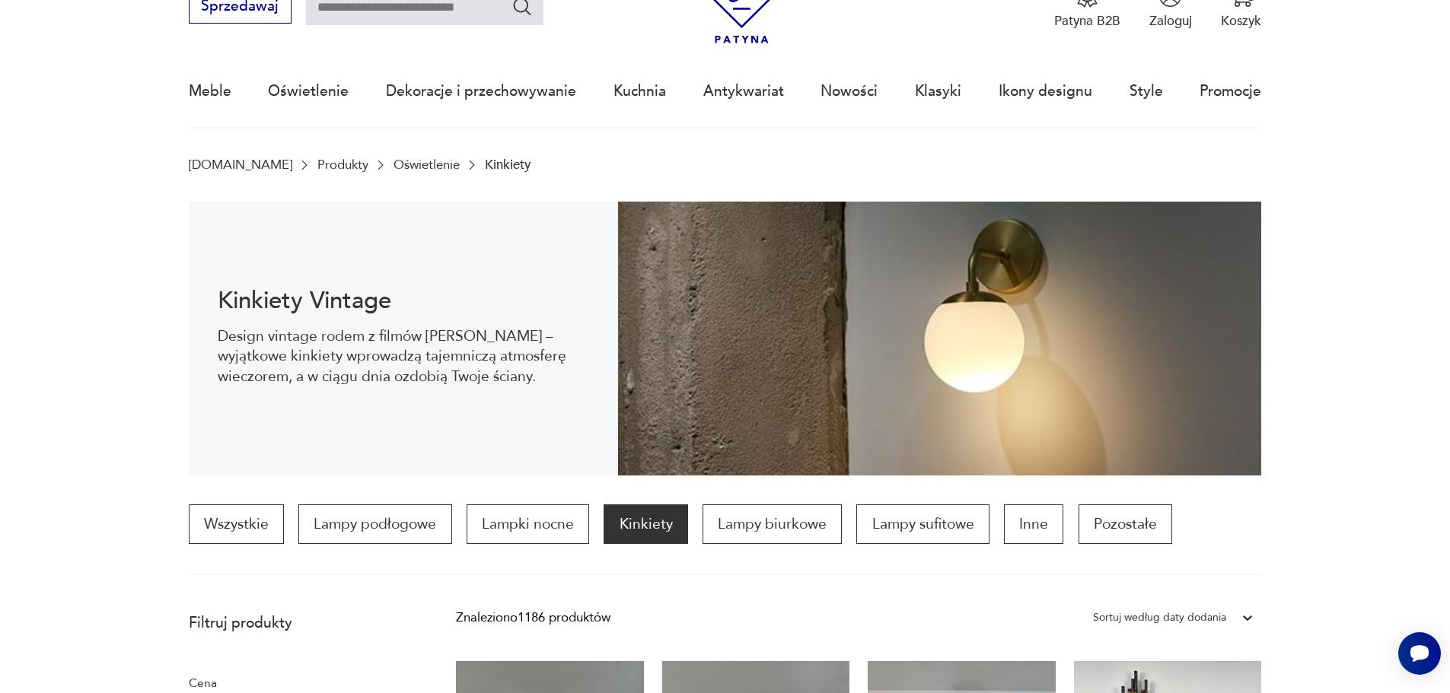
click at [367, 24] on input "text" at bounding box center [424, 7] width 237 height 35
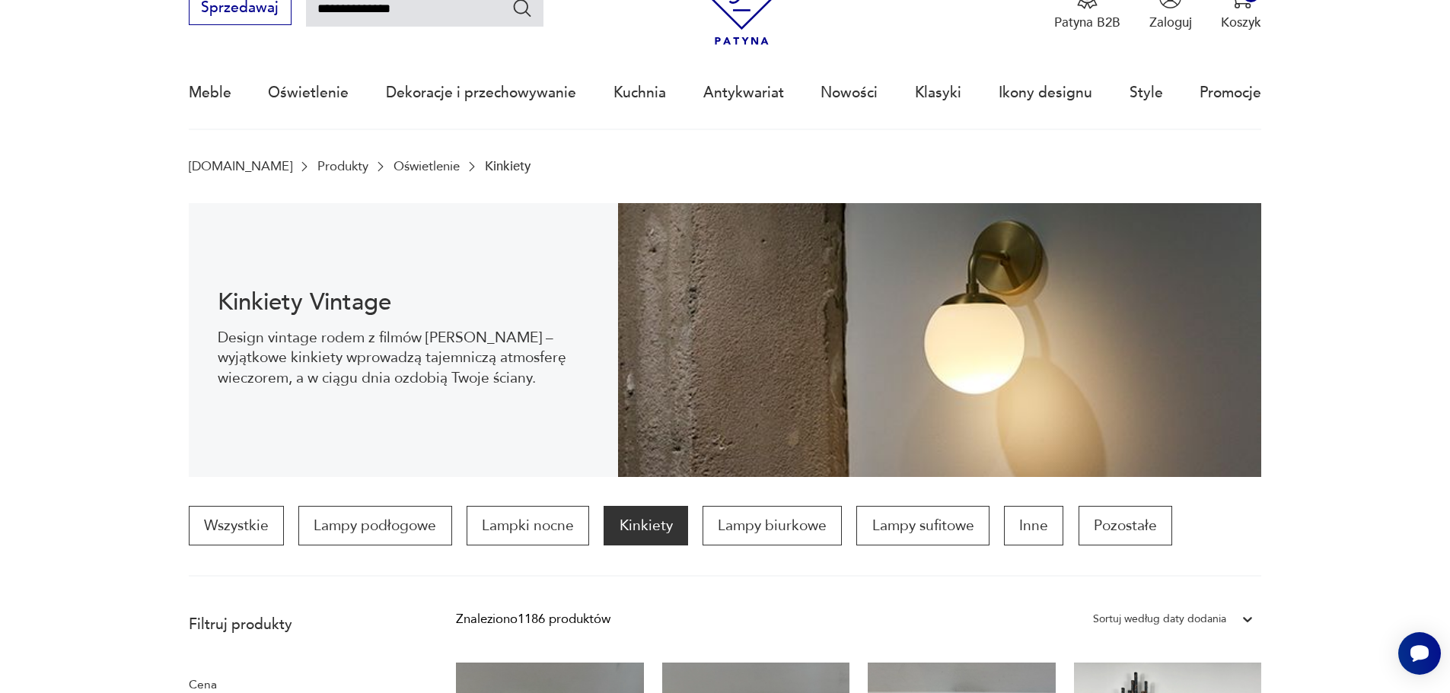
type input "**********"
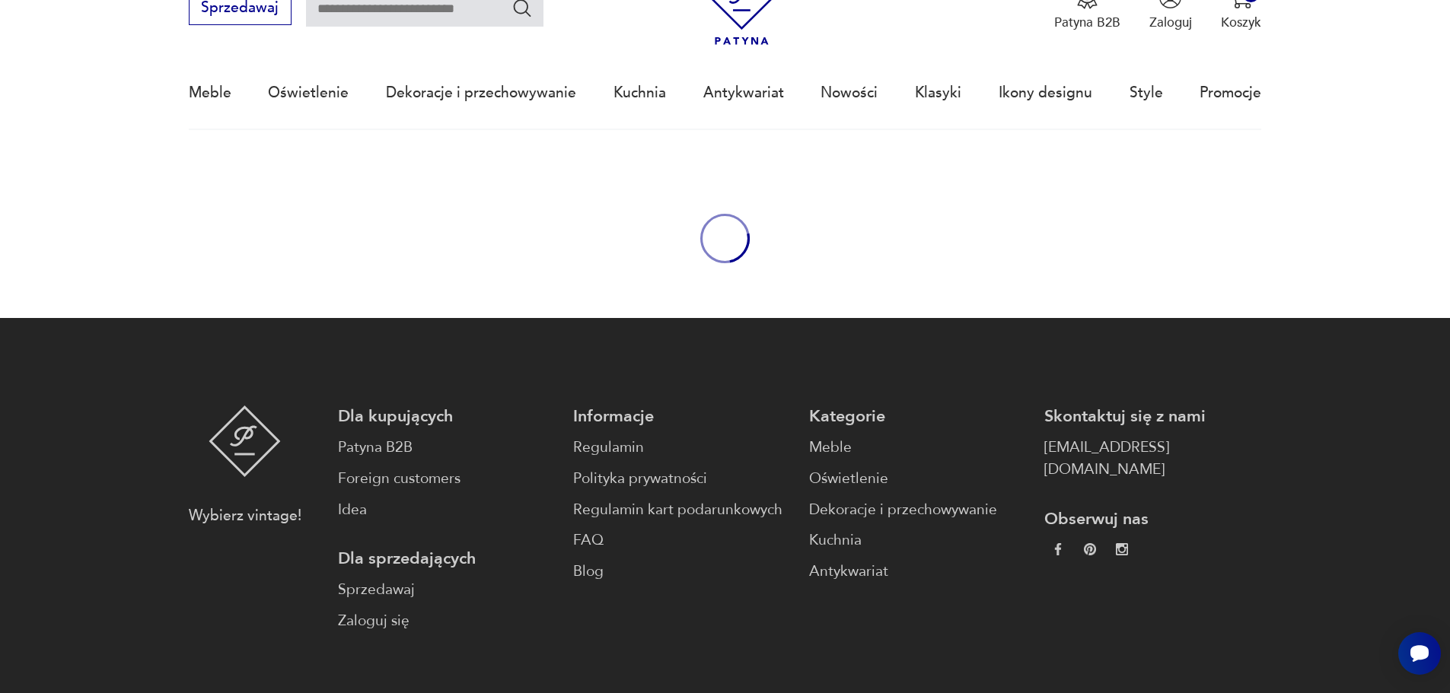
type input "**********"
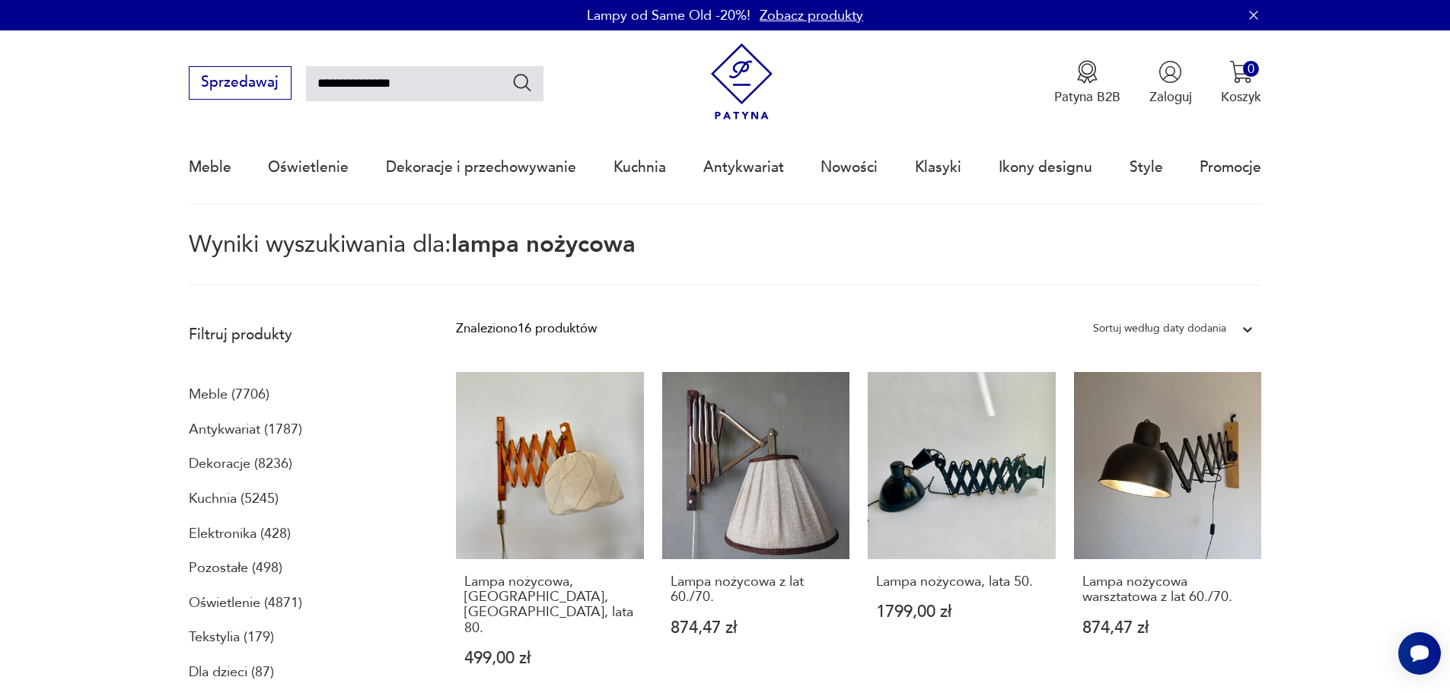
drag, startPoint x: 451, startPoint y: 80, endPoint x: 134, endPoint y: 66, distance: 317.7
click at [134, 66] on nav "**********" at bounding box center [725, 117] width 1450 height 174
click at [386, 87] on input "*******" at bounding box center [424, 83] width 237 height 35
type input "**********"
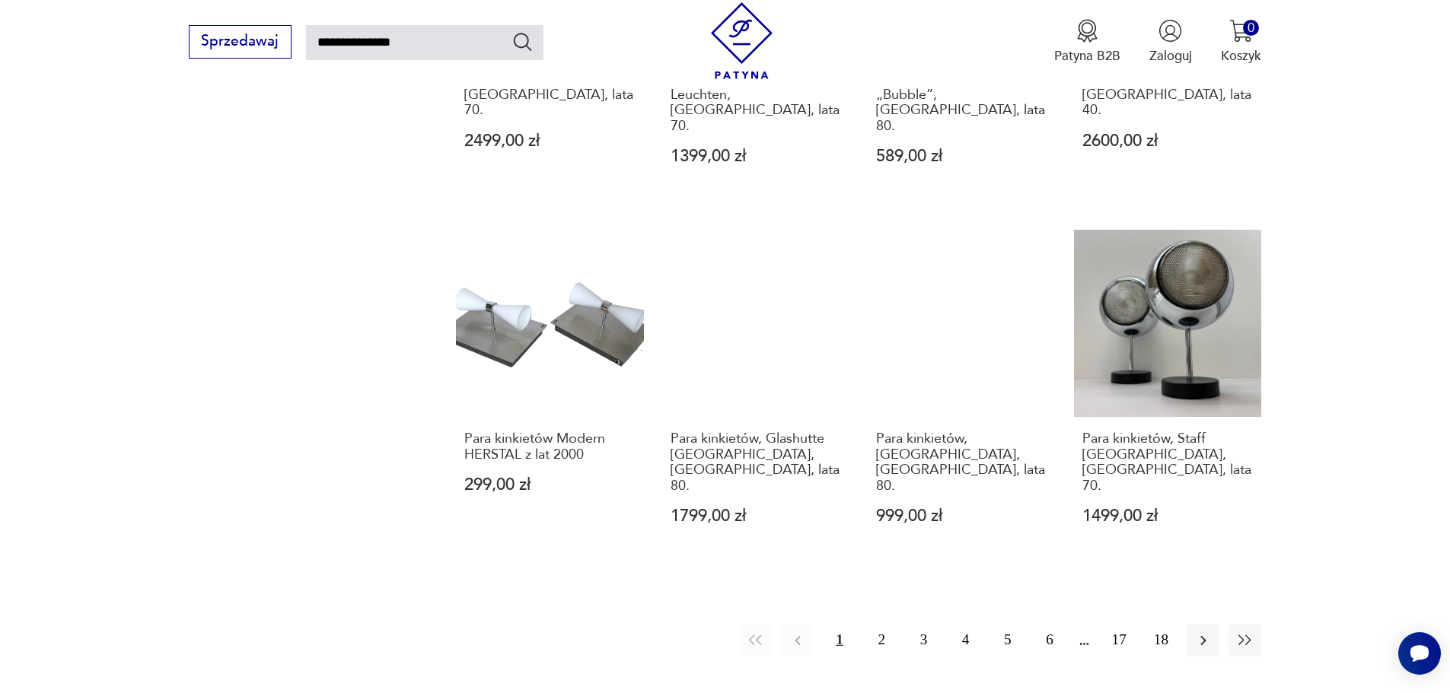
scroll to position [1229, 0]
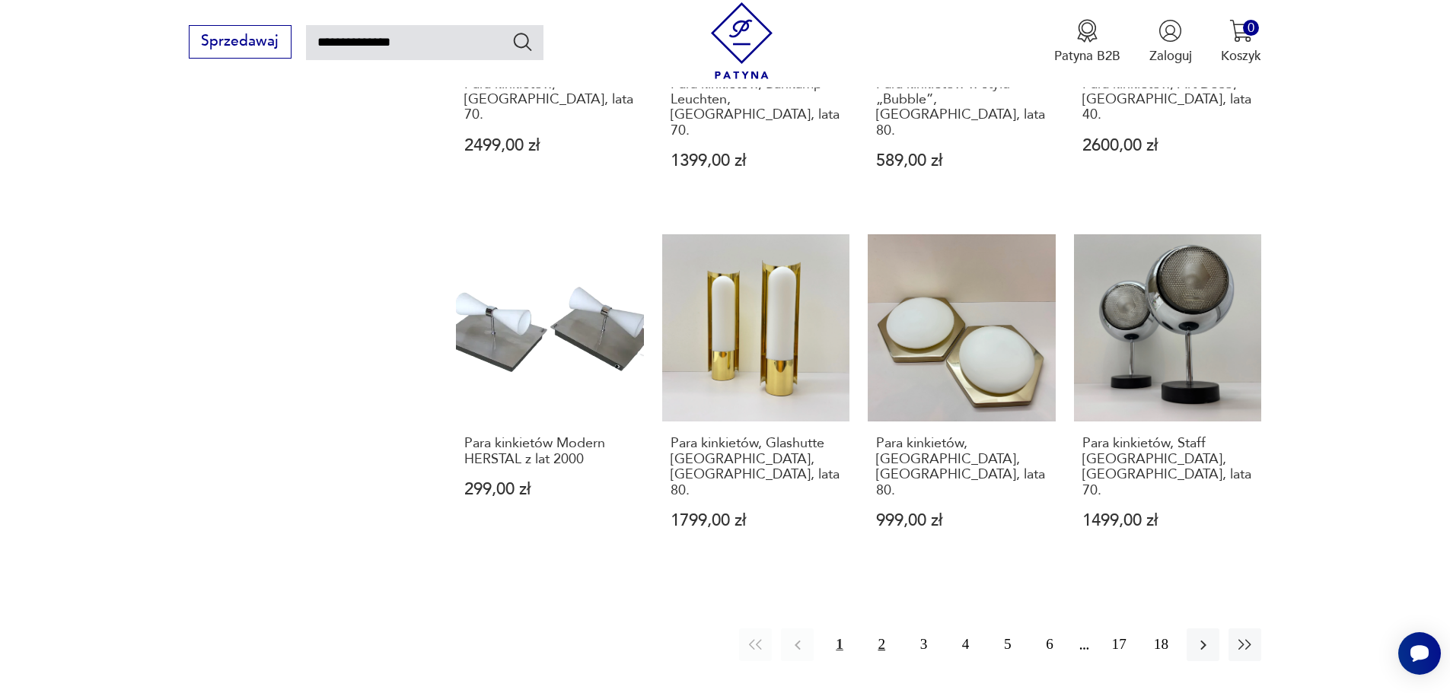
click at [884, 629] on button "2" at bounding box center [881, 645] width 33 height 33
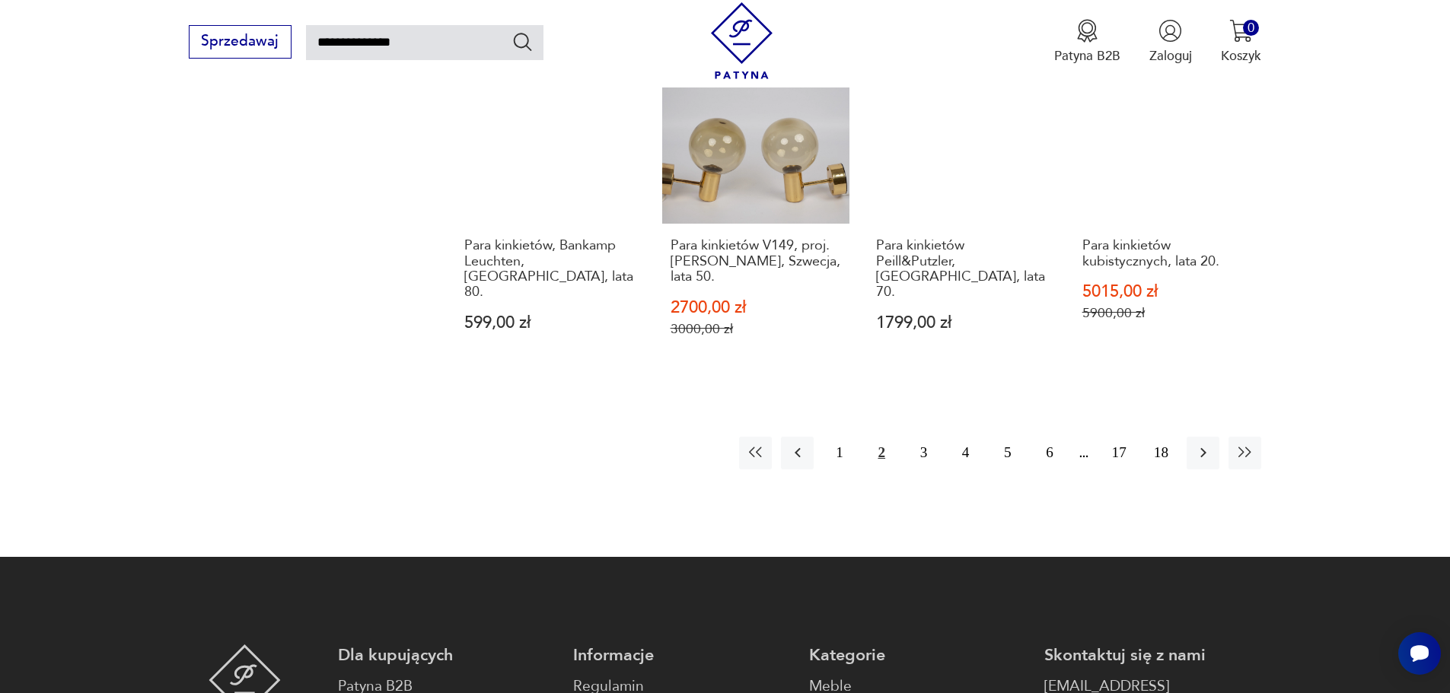
scroll to position [1458, 0]
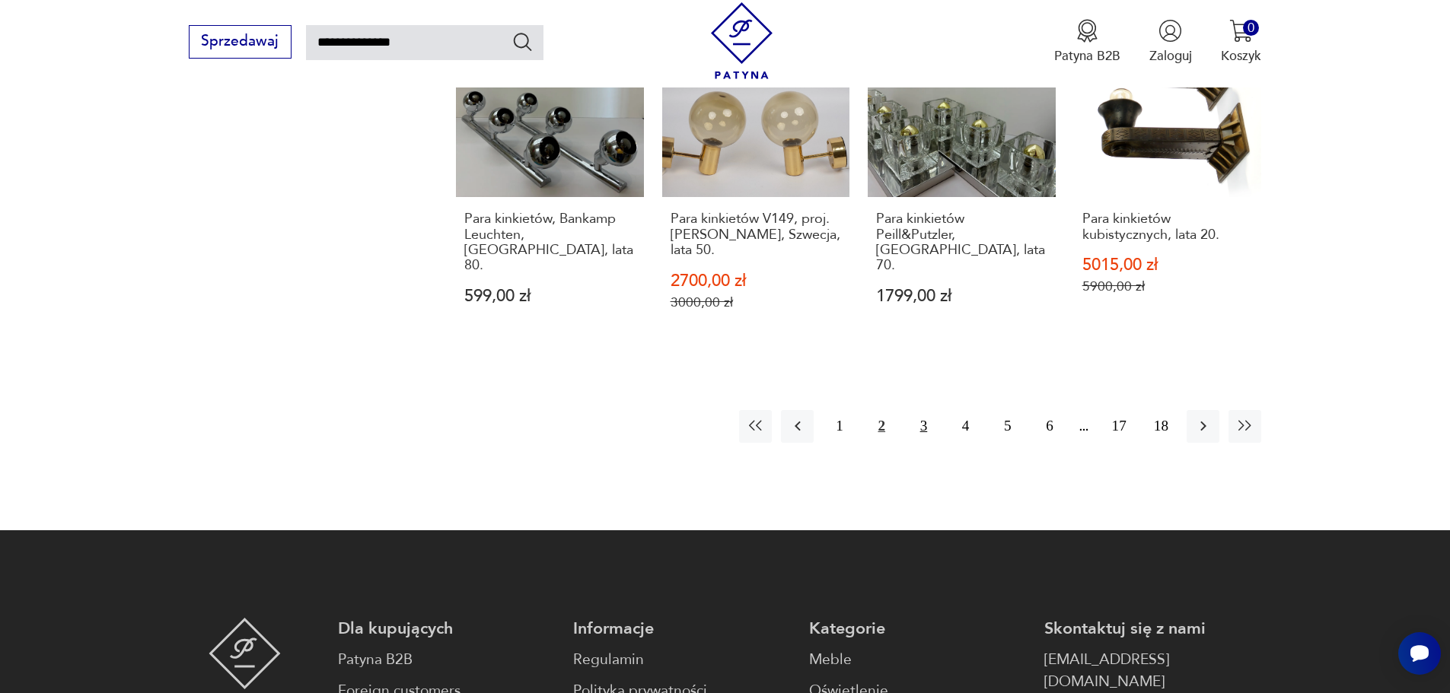
click at [938, 410] on button "3" at bounding box center [923, 426] width 33 height 33
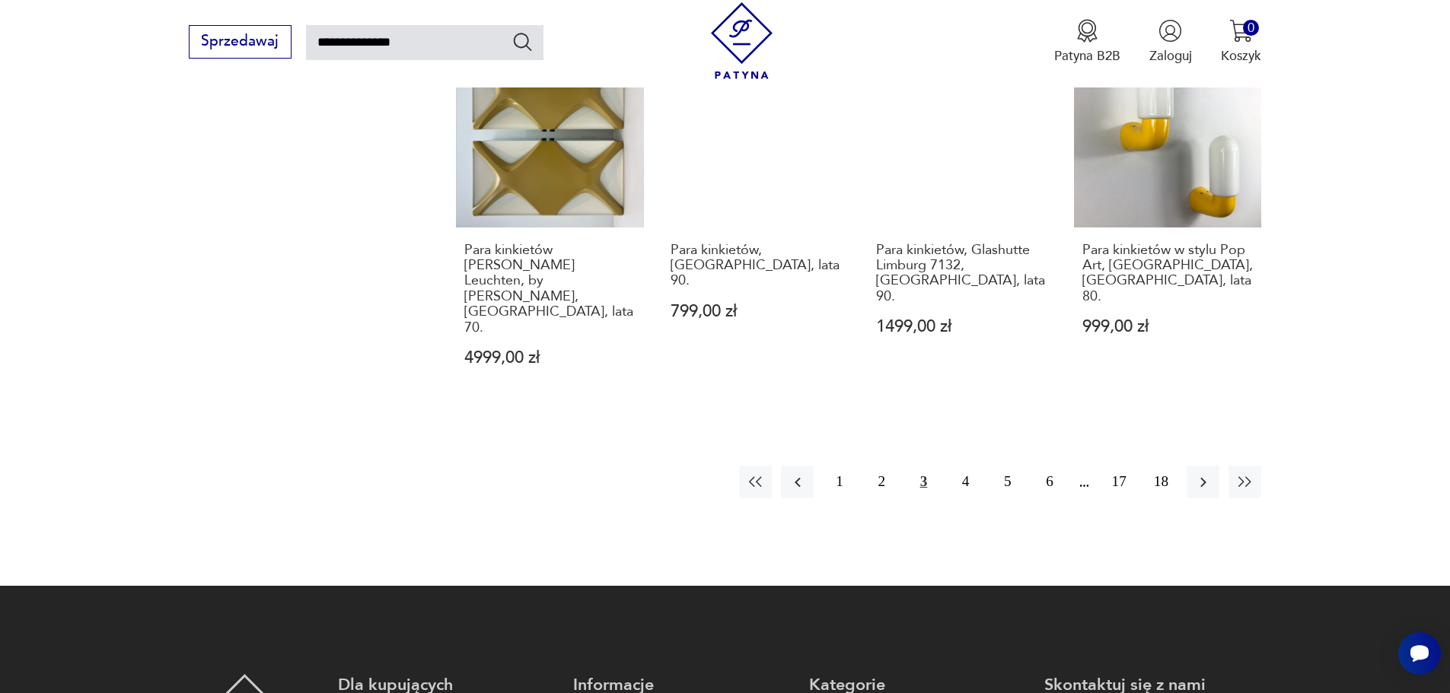
scroll to position [1458, 0]
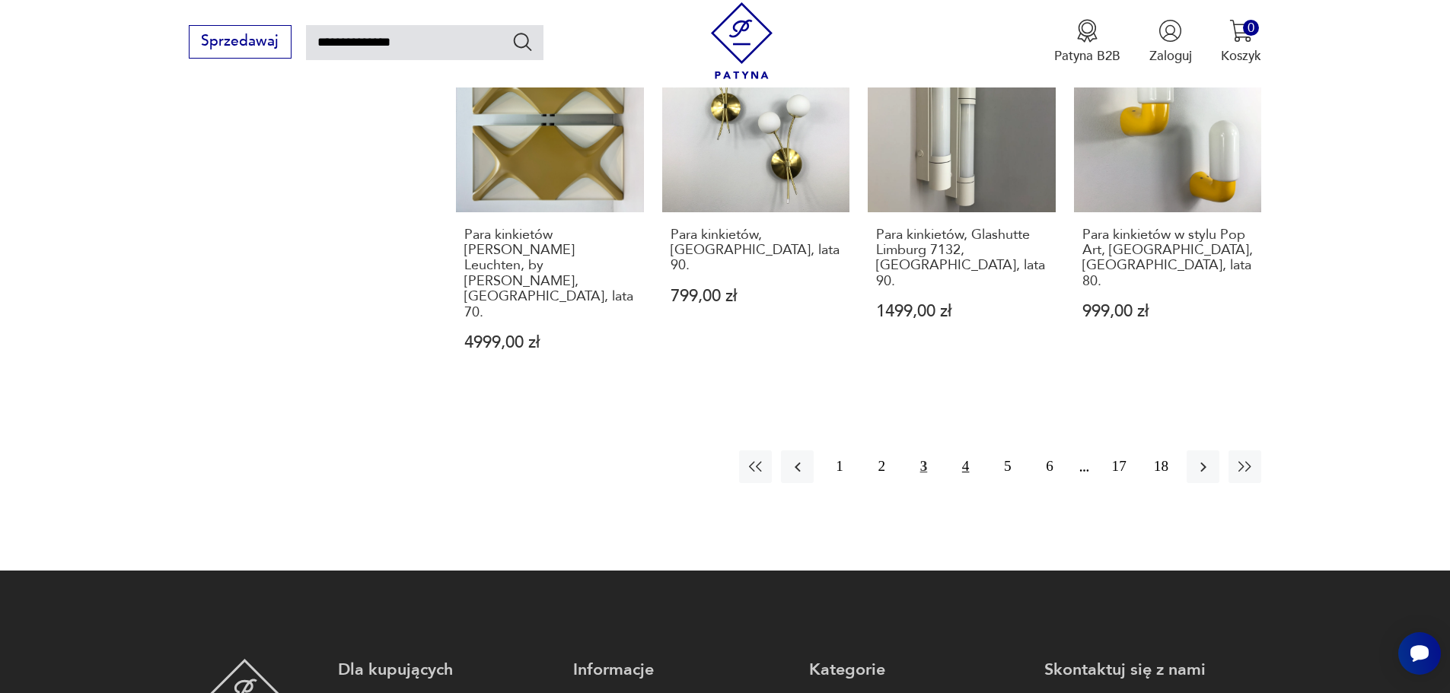
click at [959, 451] on button "4" at bounding box center [965, 467] width 33 height 33
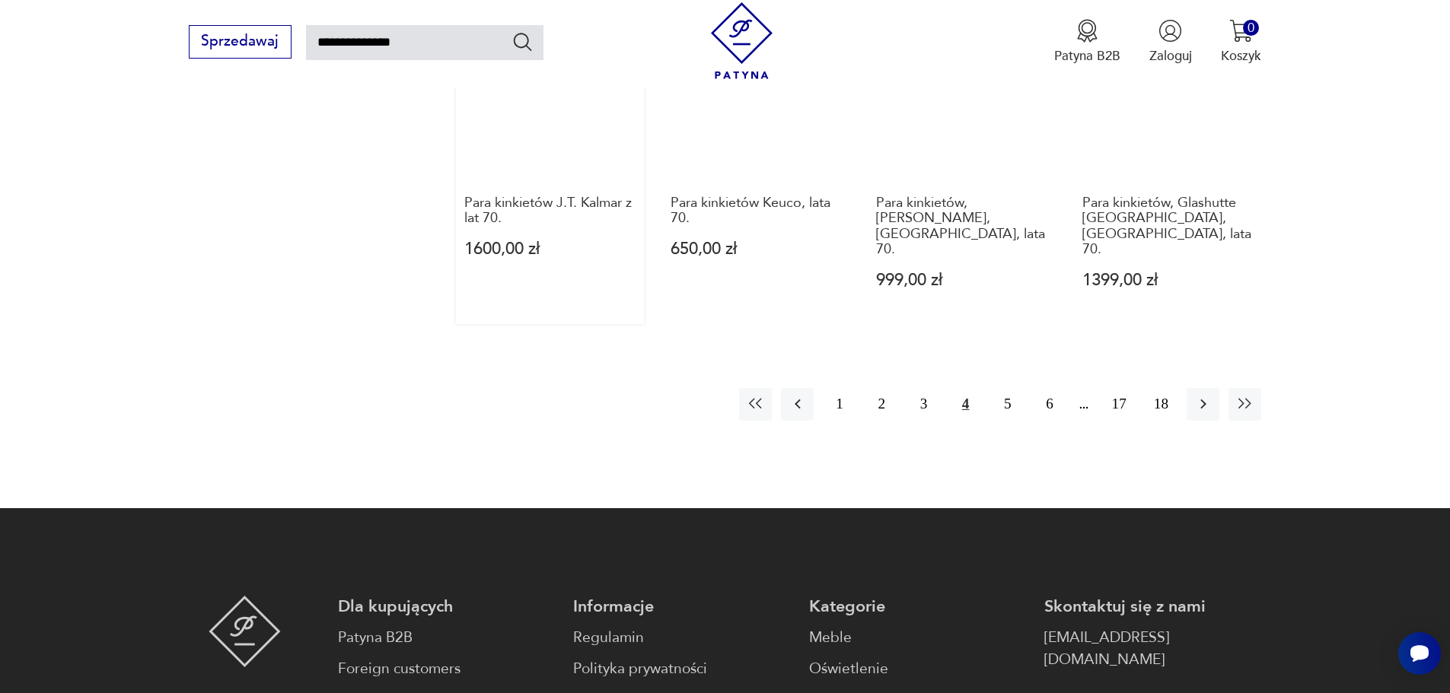
scroll to position [1305, 0]
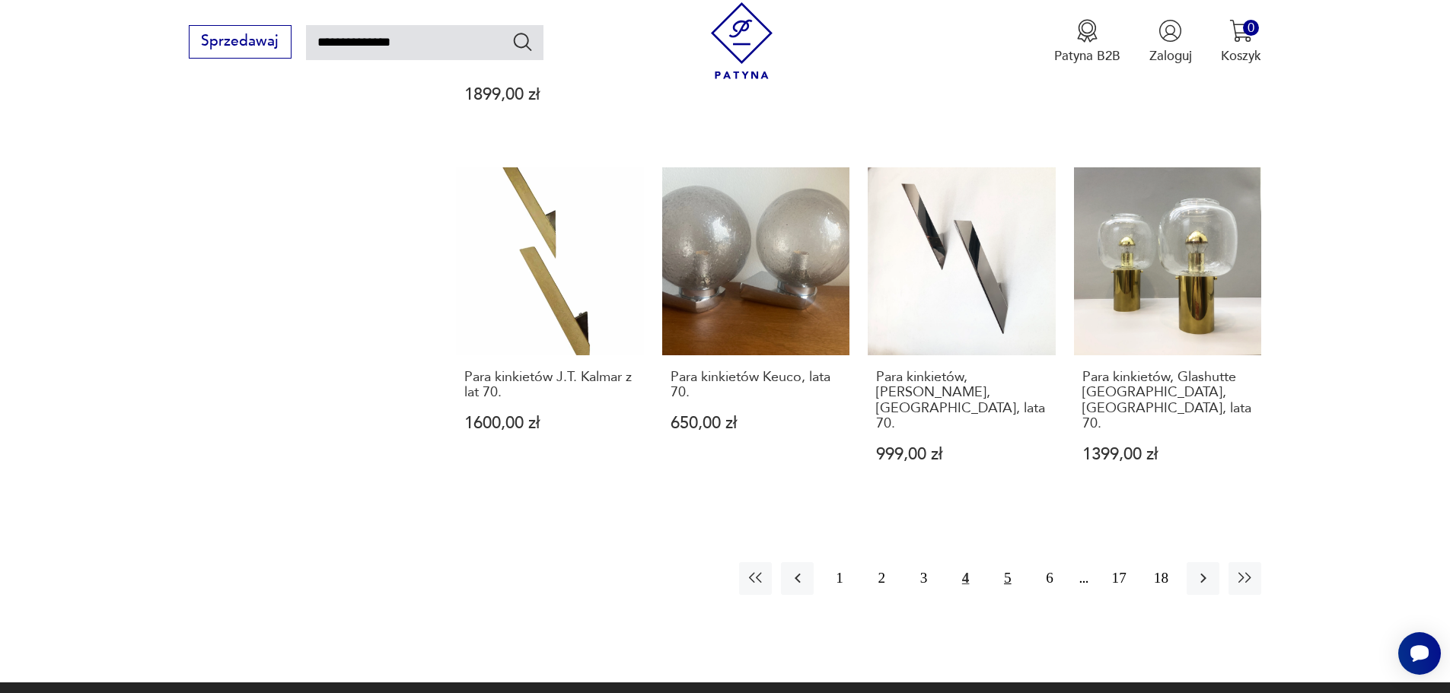
click at [1009, 563] on button "5" at bounding box center [1007, 579] width 33 height 33
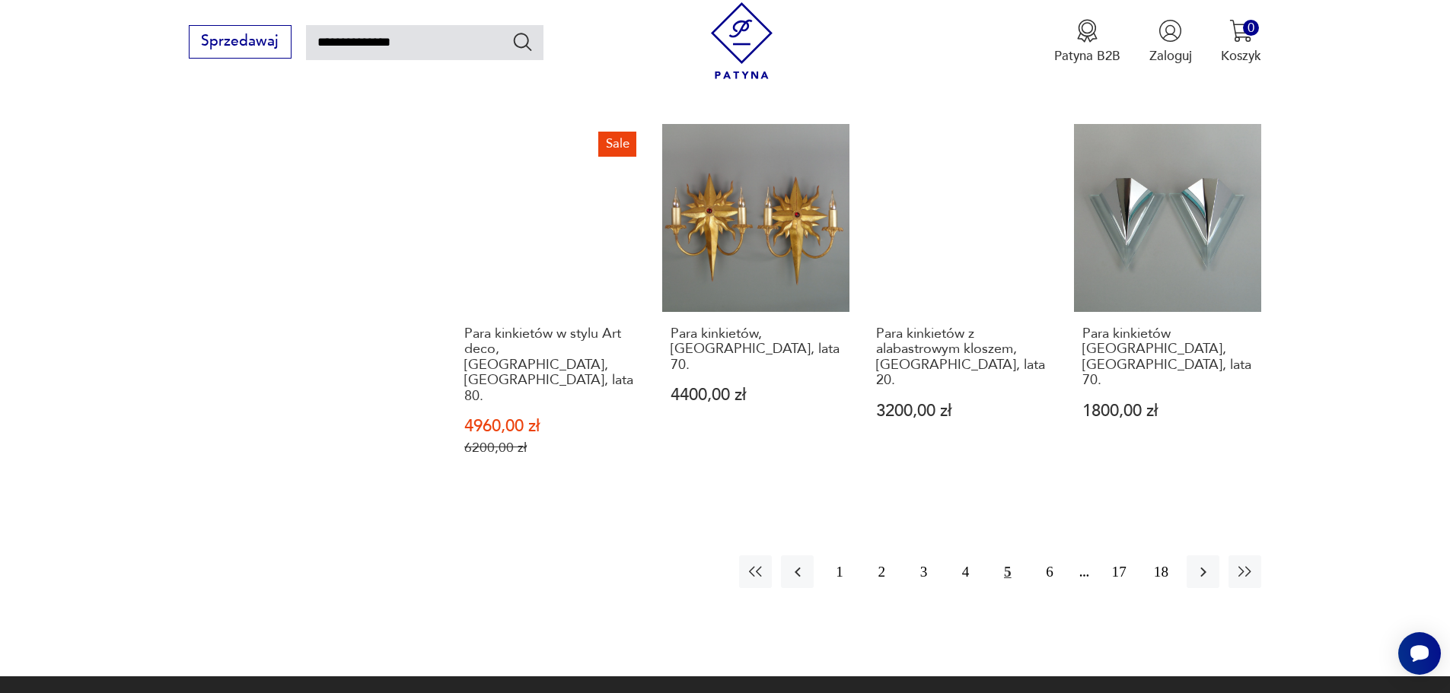
scroll to position [1382, 0]
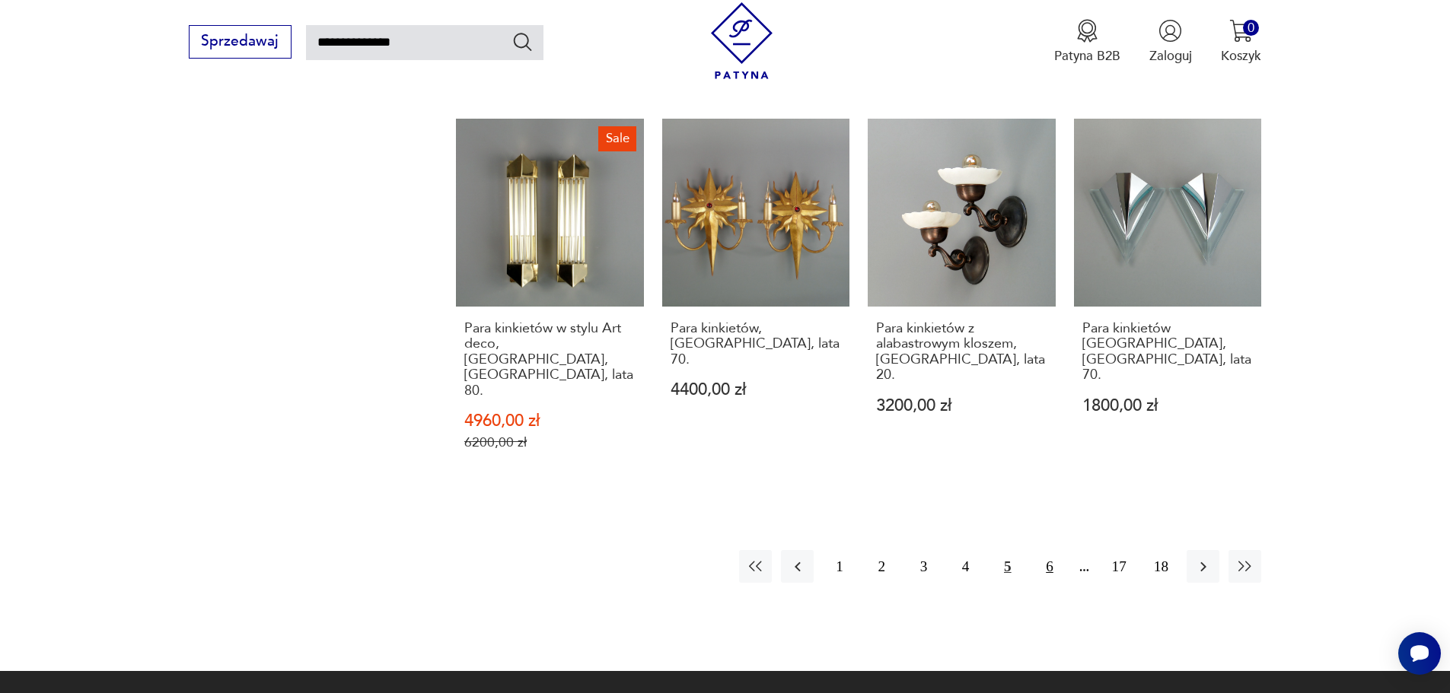
click at [1042, 550] on button "6" at bounding box center [1049, 566] width 33 height 33
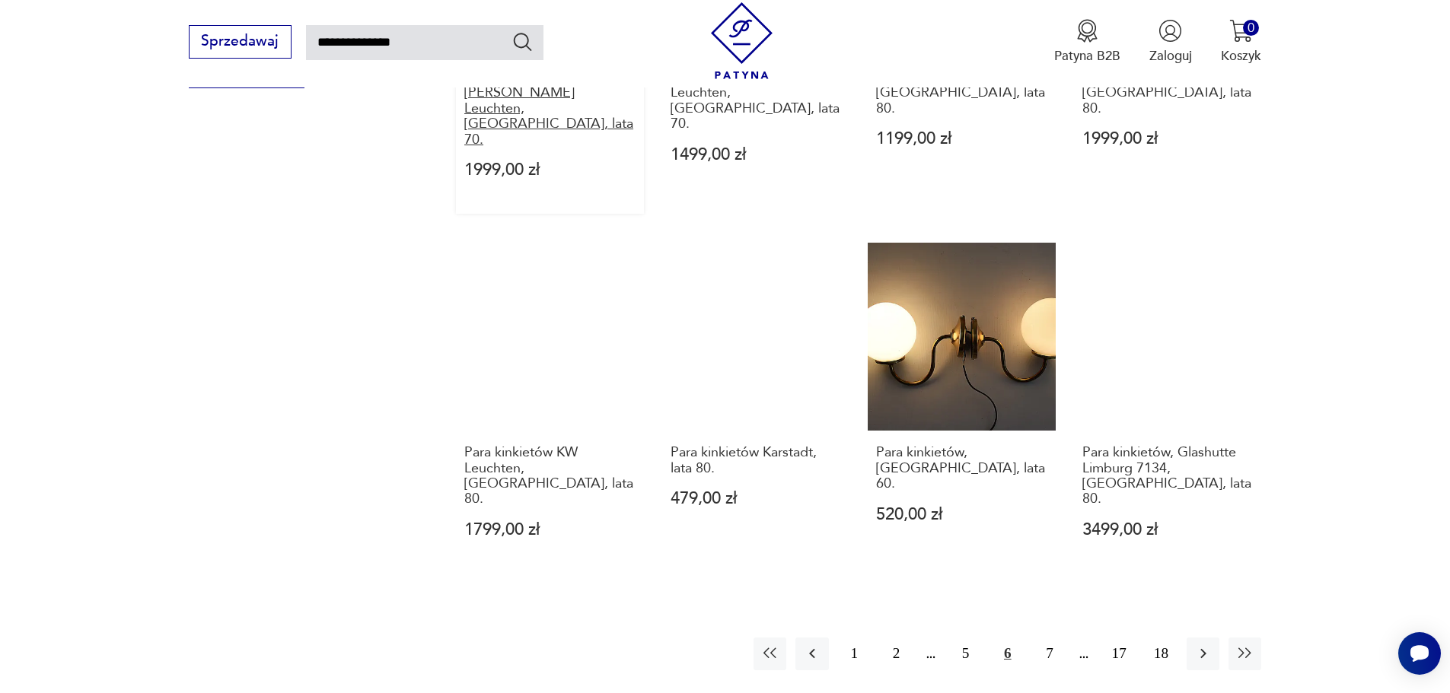
scroll to position [1229, 0]
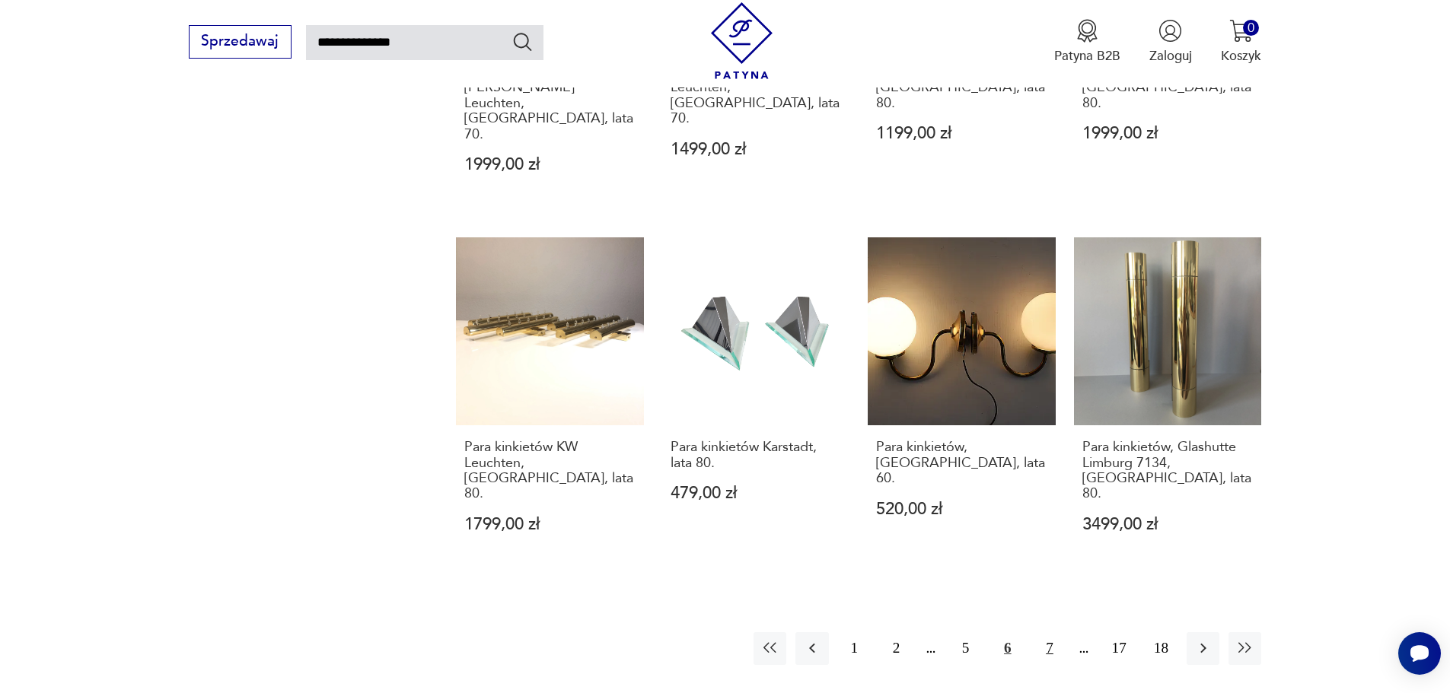
click at [1045, 633] on button "7" at bounding box center [1049, 649] width 33 height 33
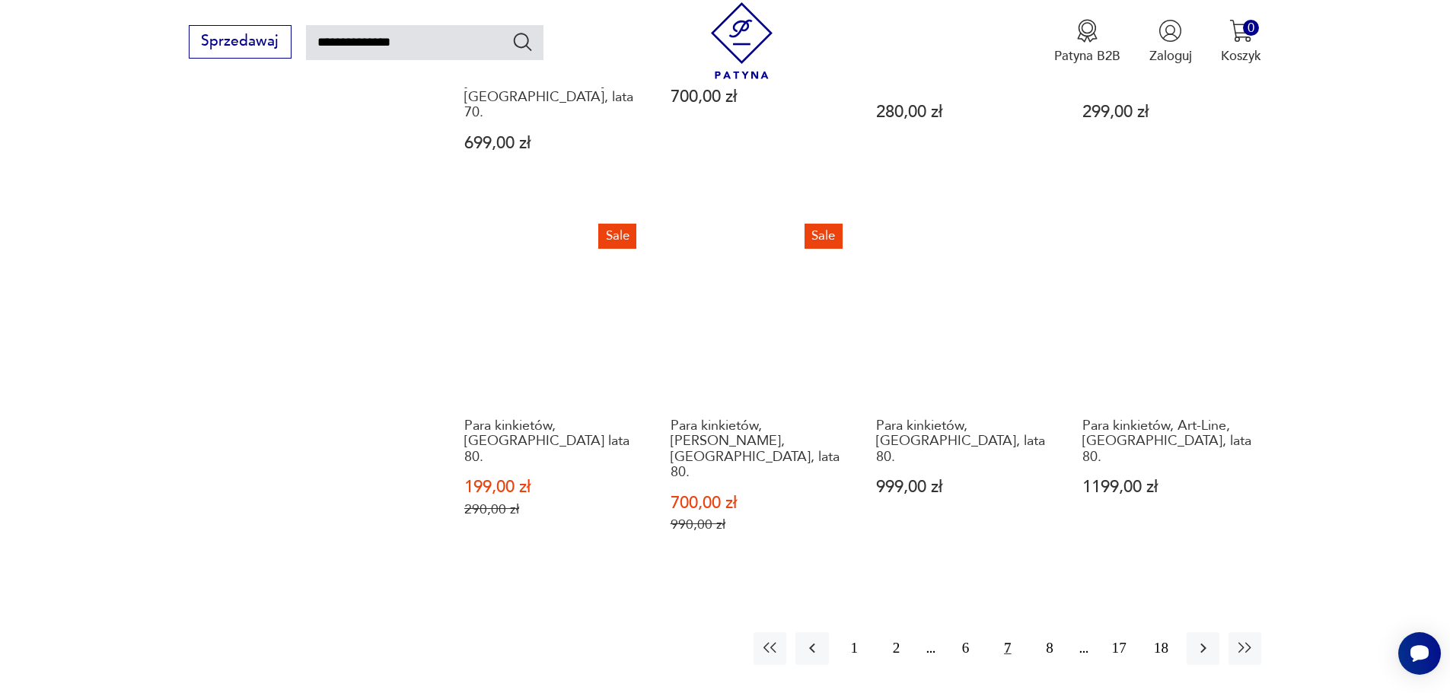
scroll to position [1305, 0]
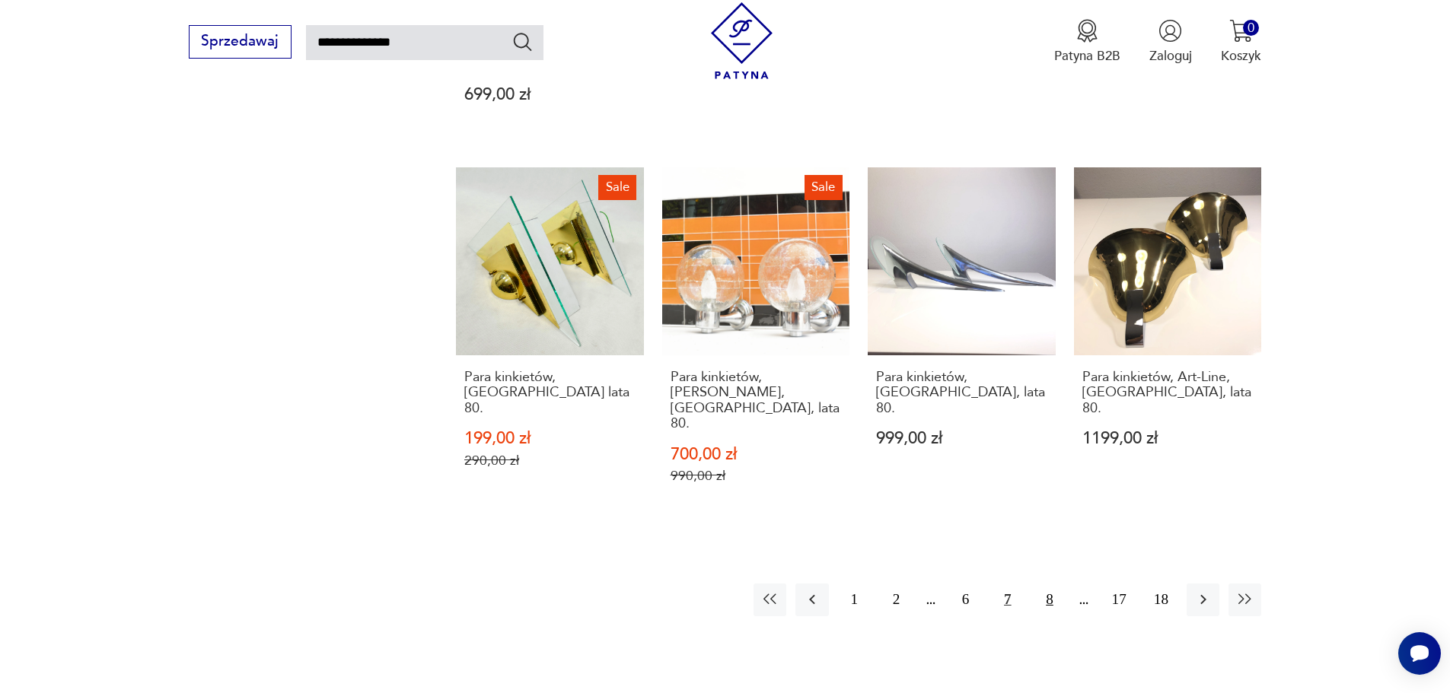
click at [1054, 584] on button "8" at bounding box center [1049, 600] width 33 height 33
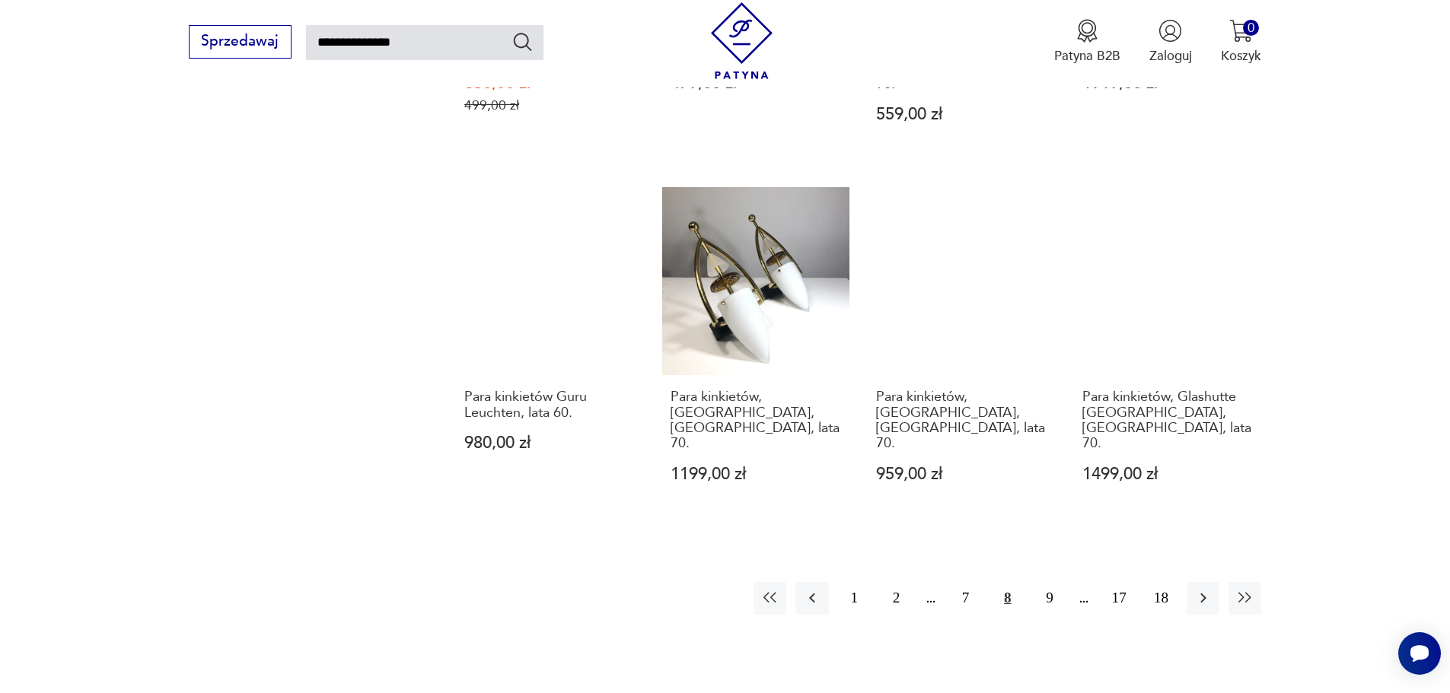
scroll to position [1305, 0]
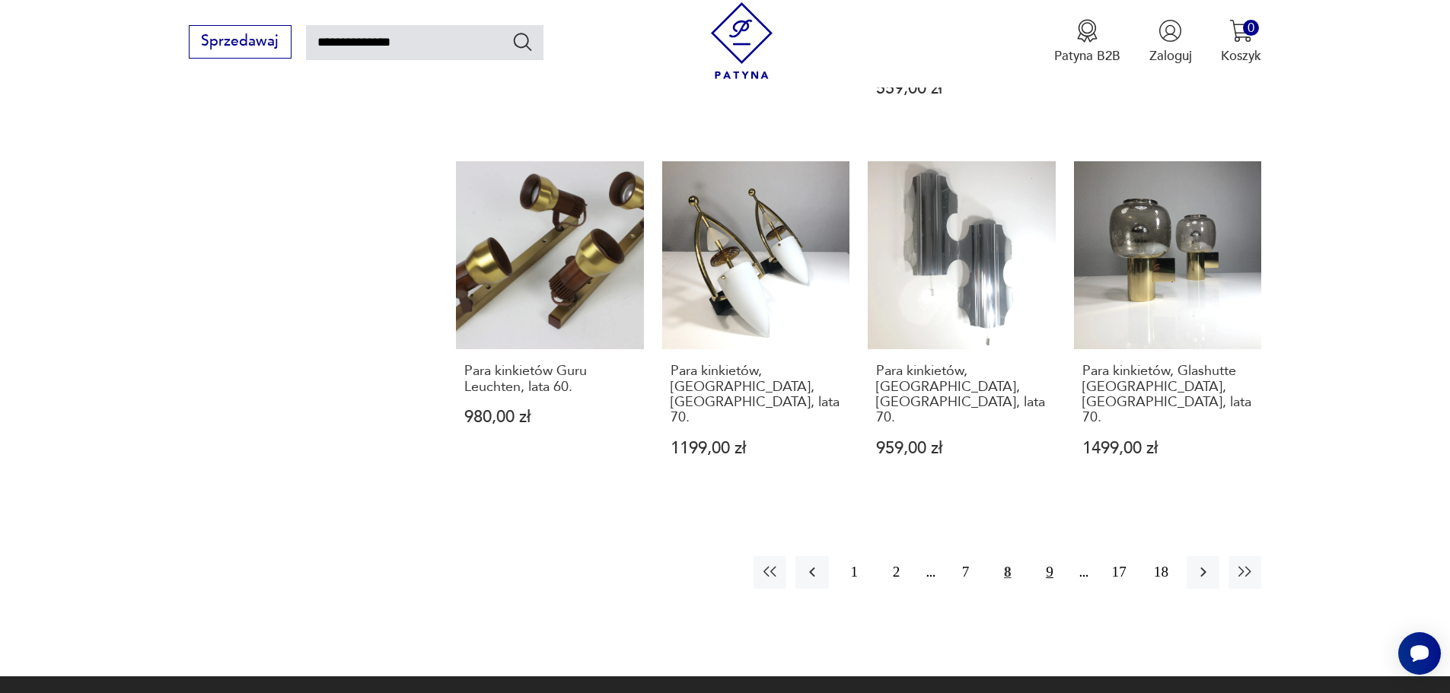
click at [1045, 556] on button "9" at bounding box center [1049, 572] width 33 height 33
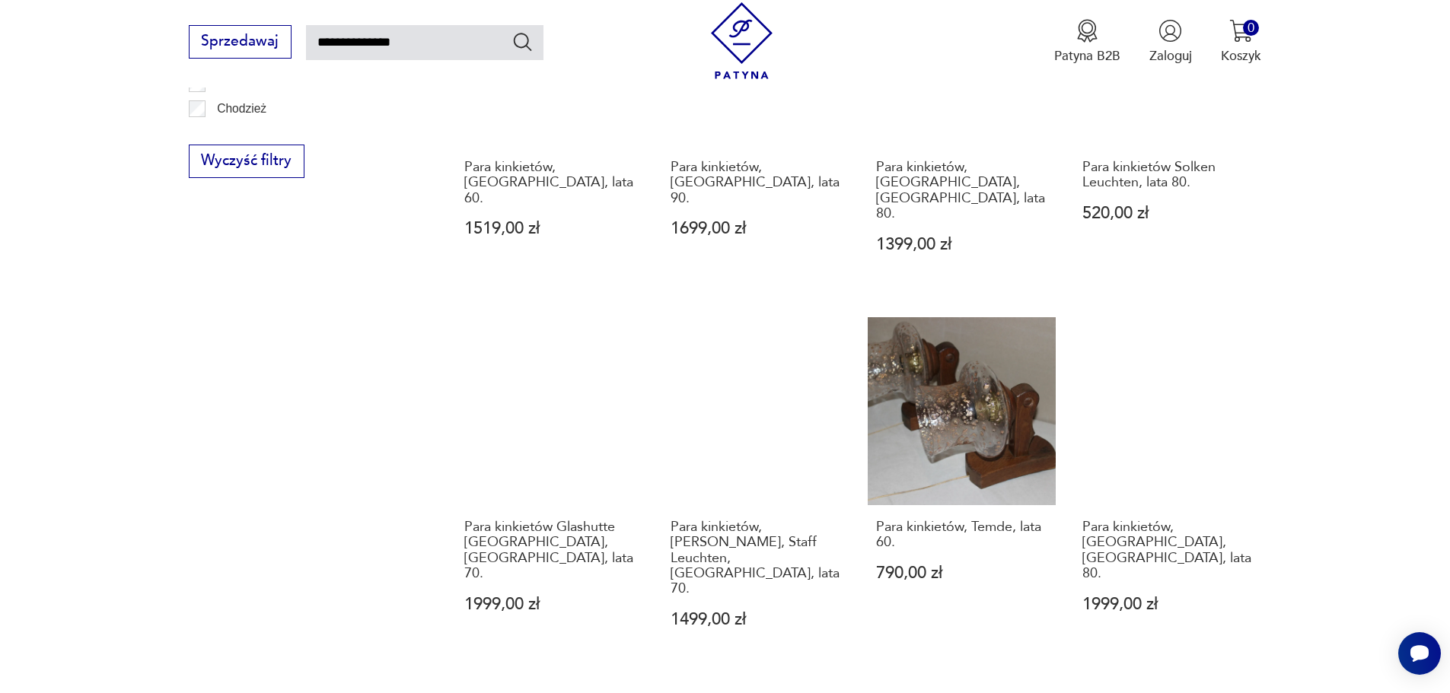
scroll to position [1153, 0]
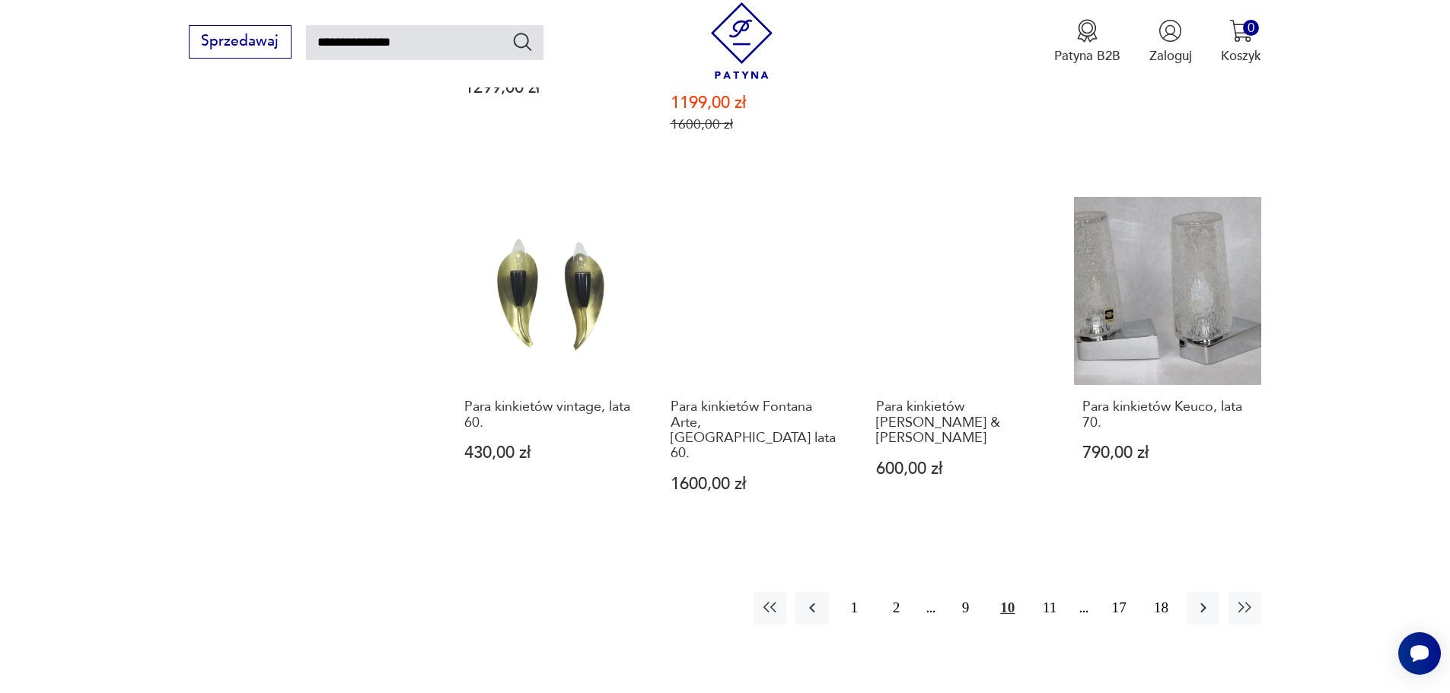
scroll to position [1305, 0]
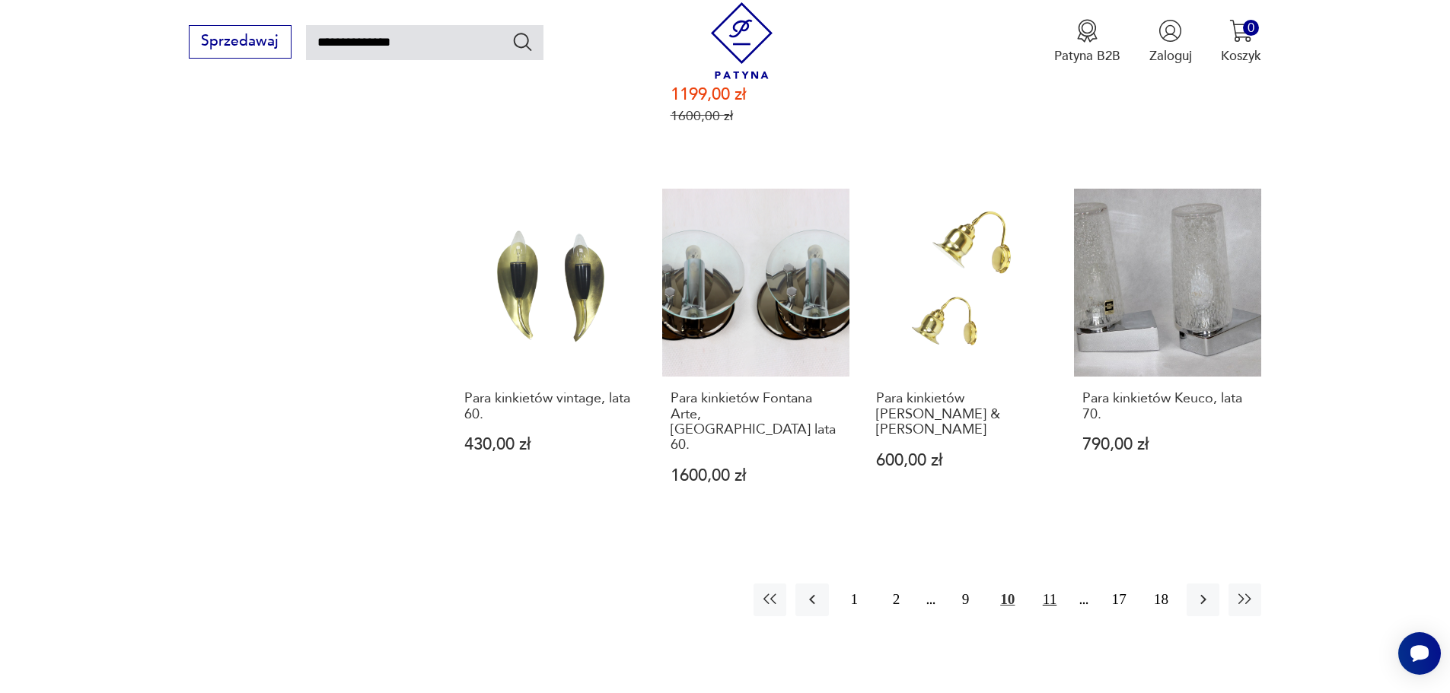
click at [1065, 584] on button "11" at bounding box center [1049, 600] width 33 height 33
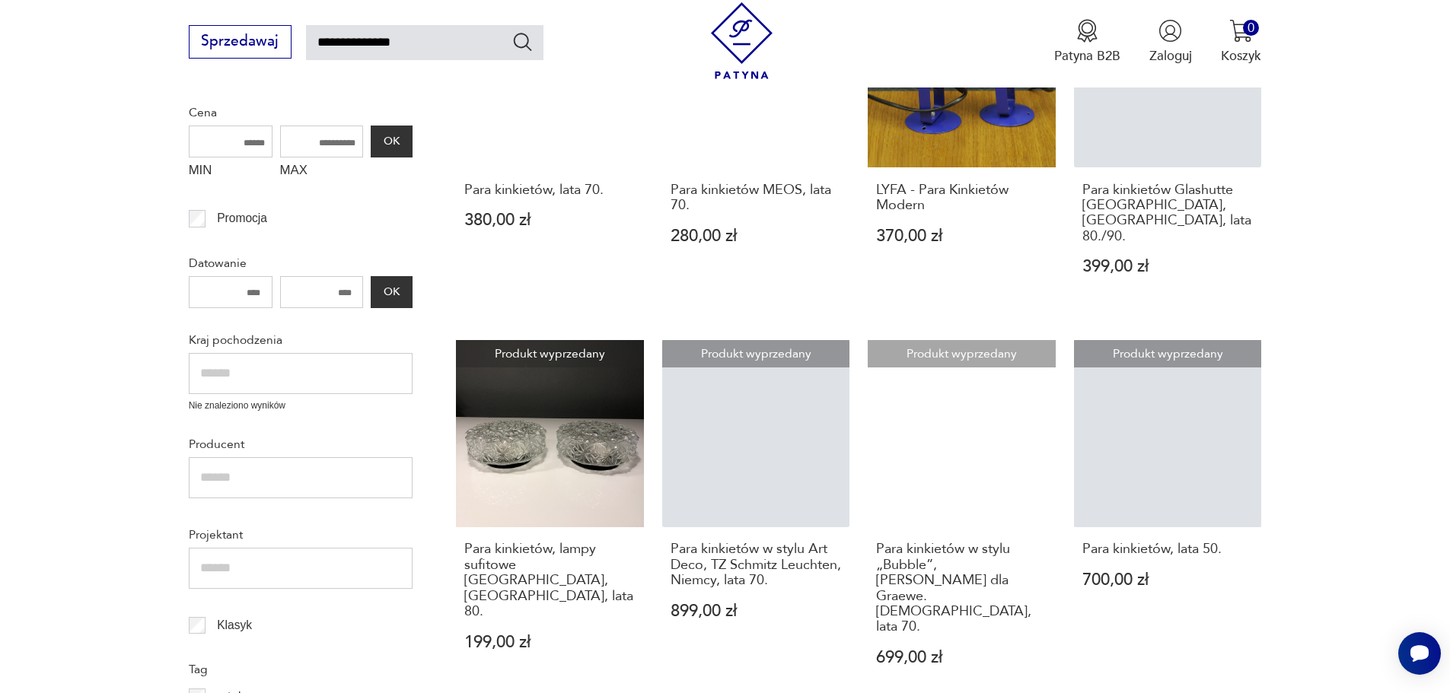
scroll to position [240, 0]
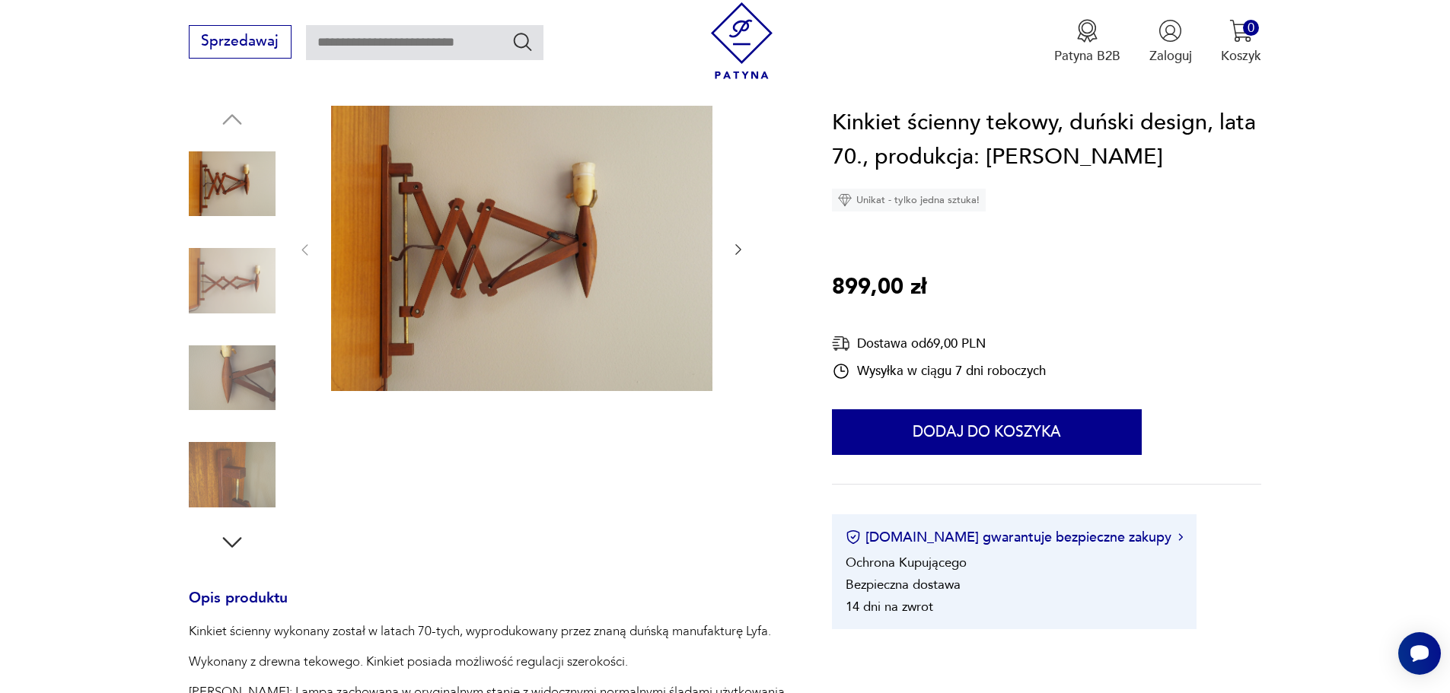
scroll to position [304, 0]
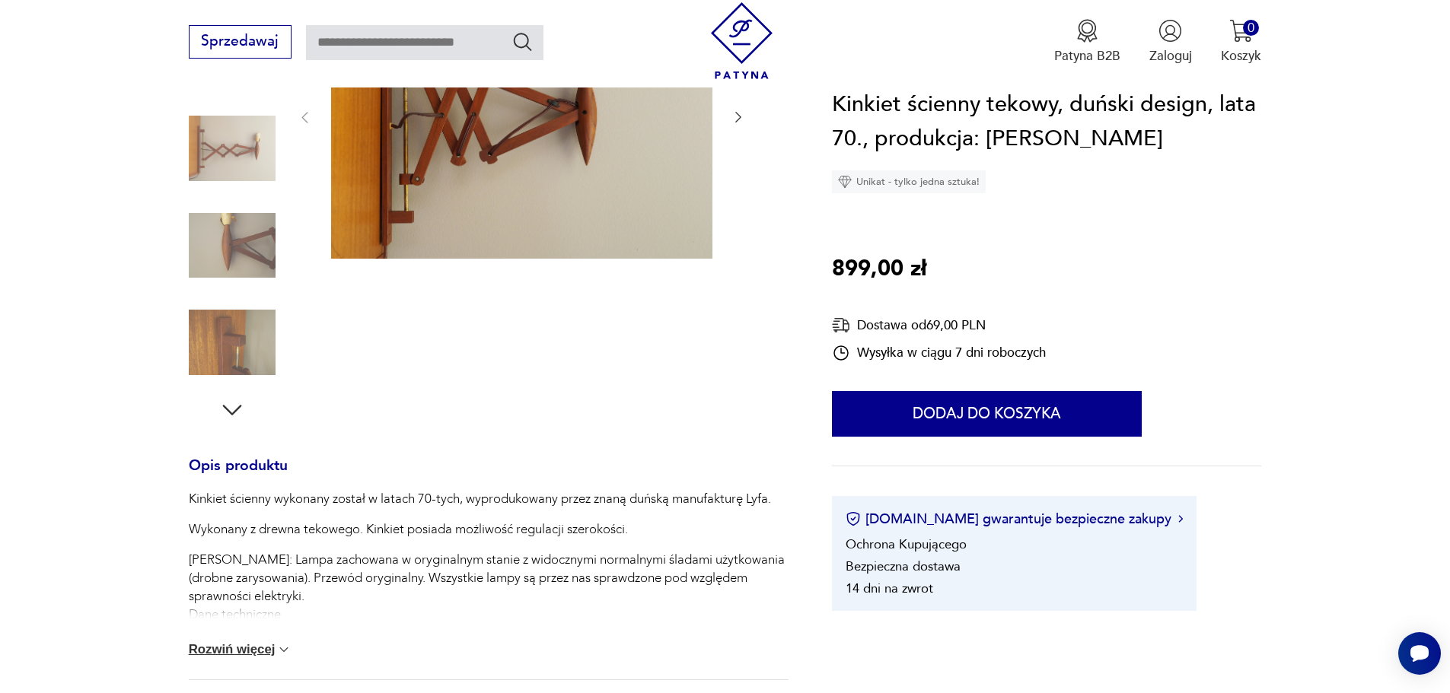
click at [250, 648] on button "Rozwiń więcej" at bounding box center [241, 649] width 104 height 15
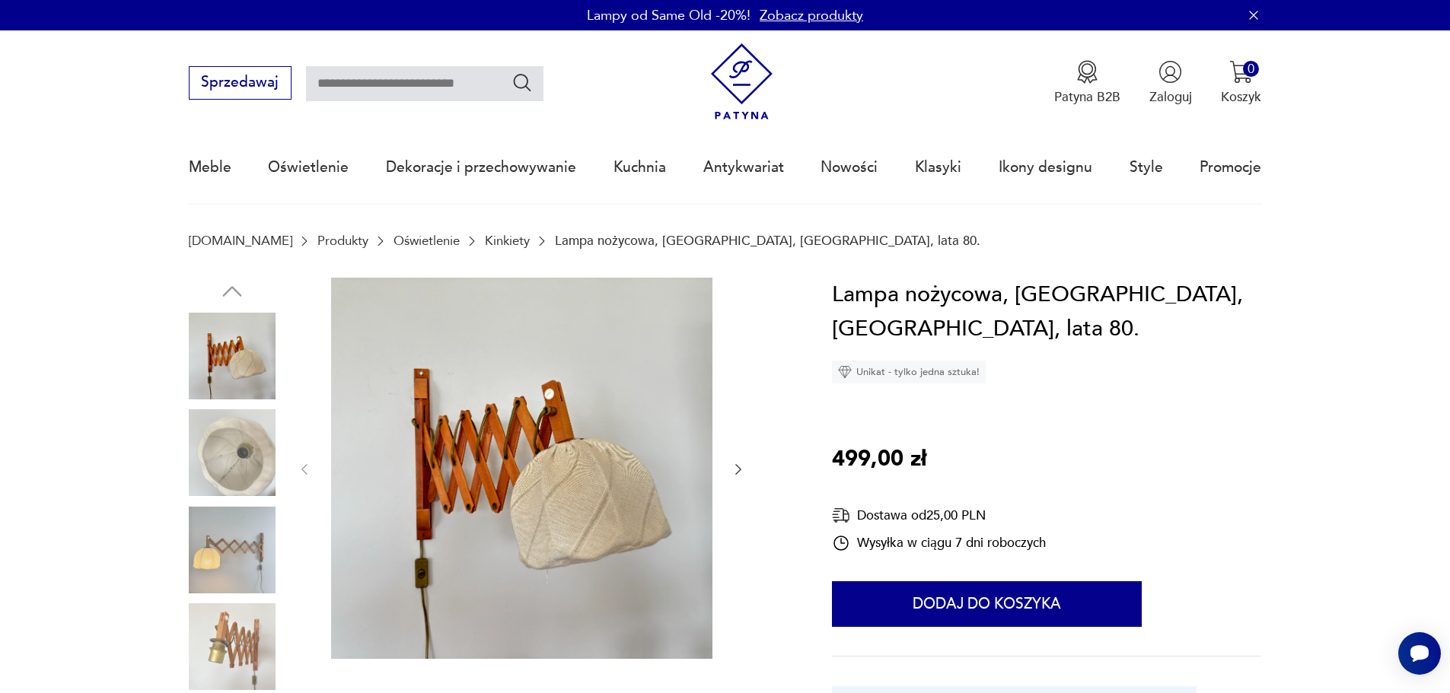
click at [250, 467] on img at bounding box center [232, 453] width 87 height 87
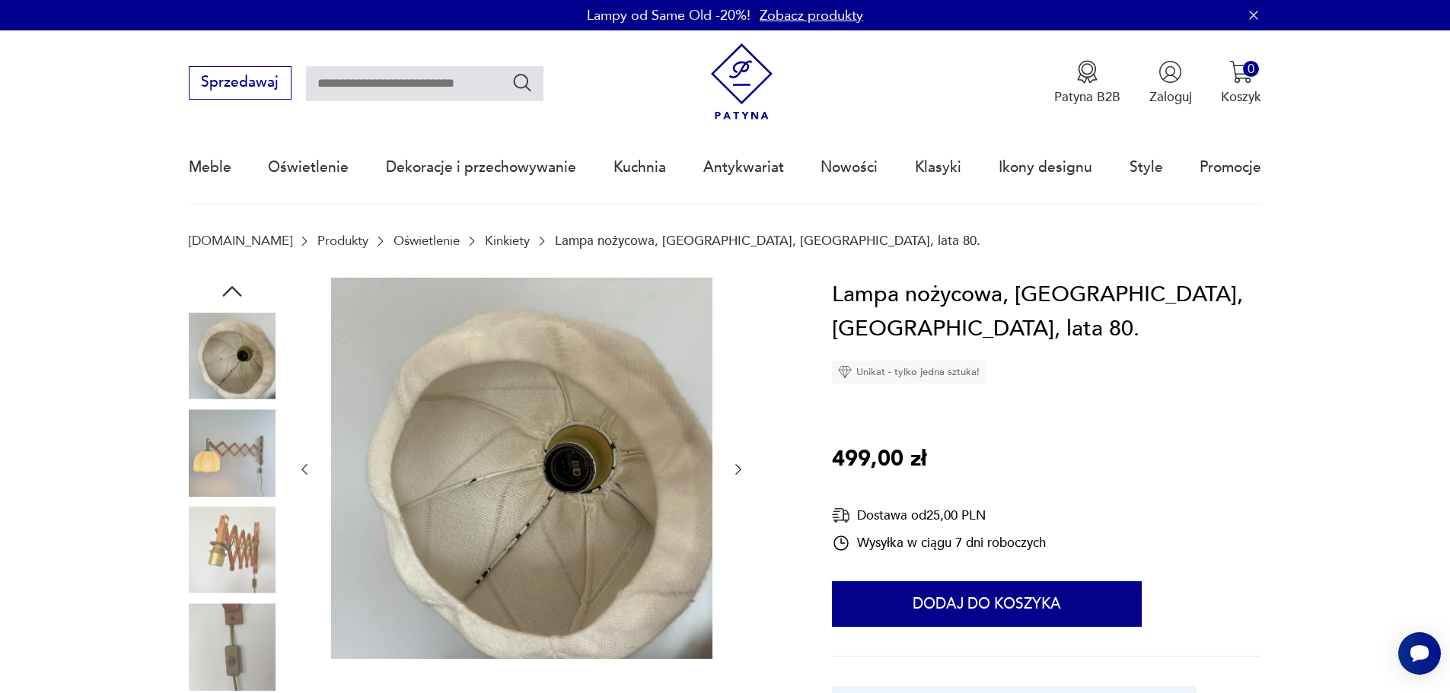
click at [235, 543] on img at bounding box center [232, 550] width 87 height 87
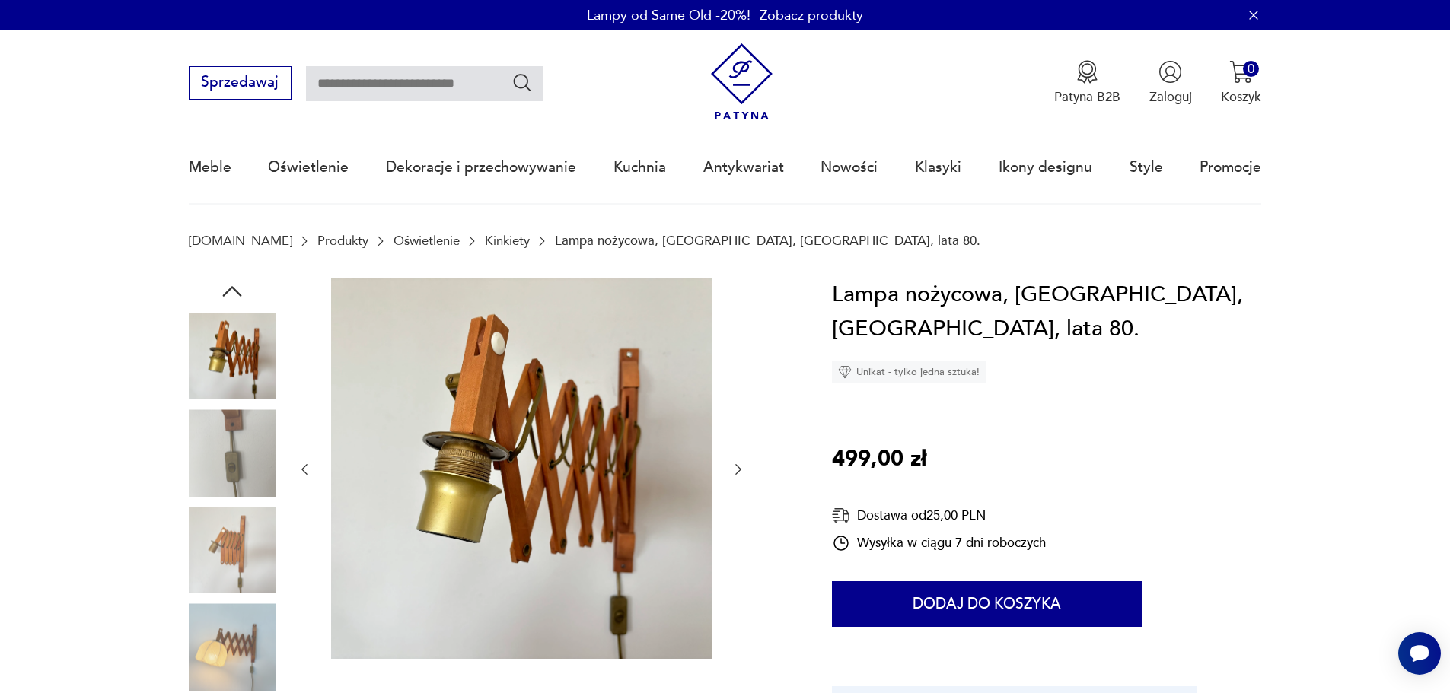
click at [233, 474] on img at bounding box center [232, 453] width 87 height 87
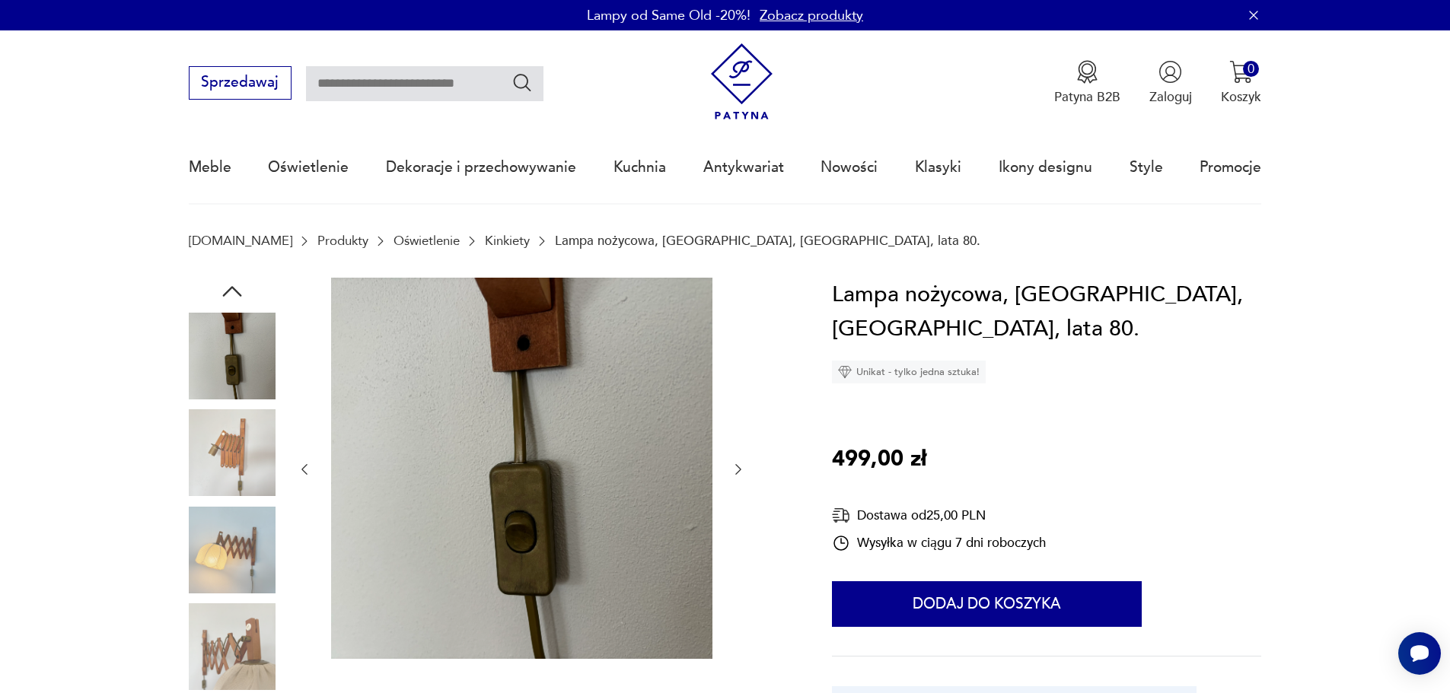
click at [232, 516] on img at bounding box center [232, 550] width 87 height 87
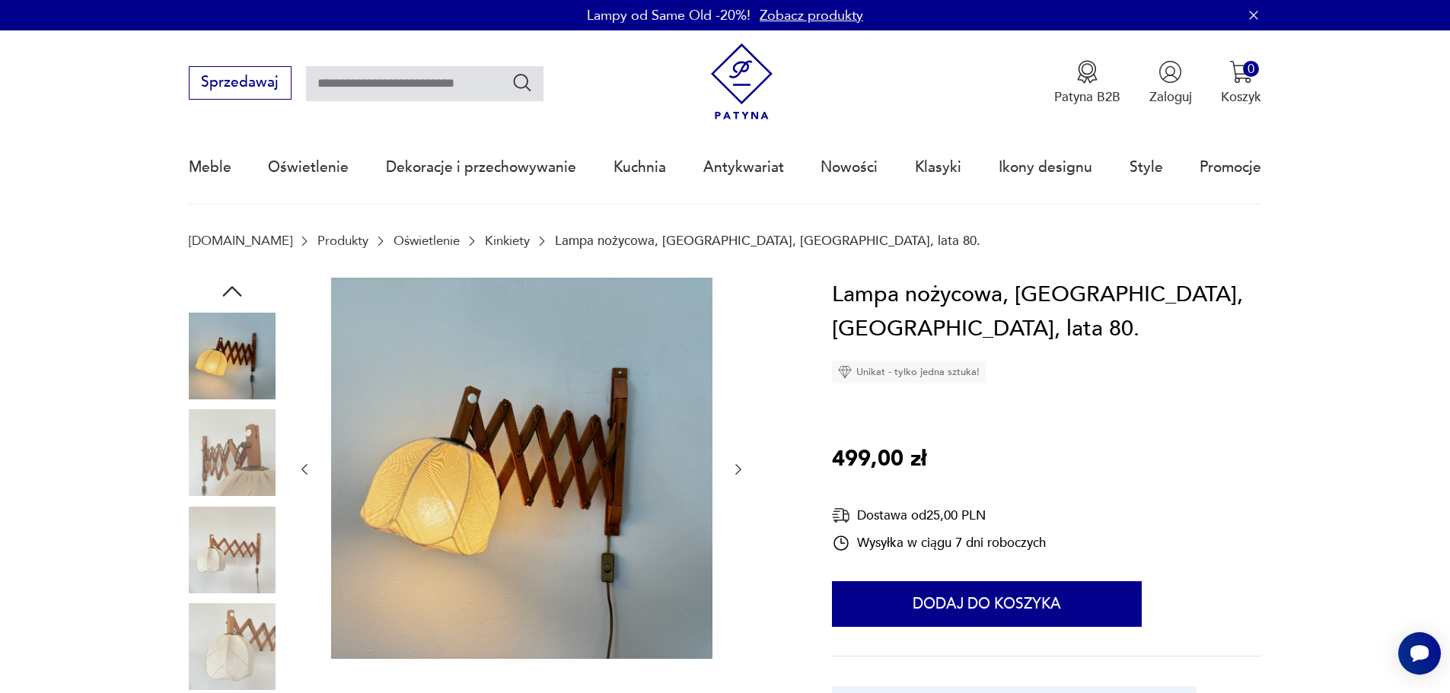
click at [244, 467] on img at bounding box center [232, 453] width 87 height 87
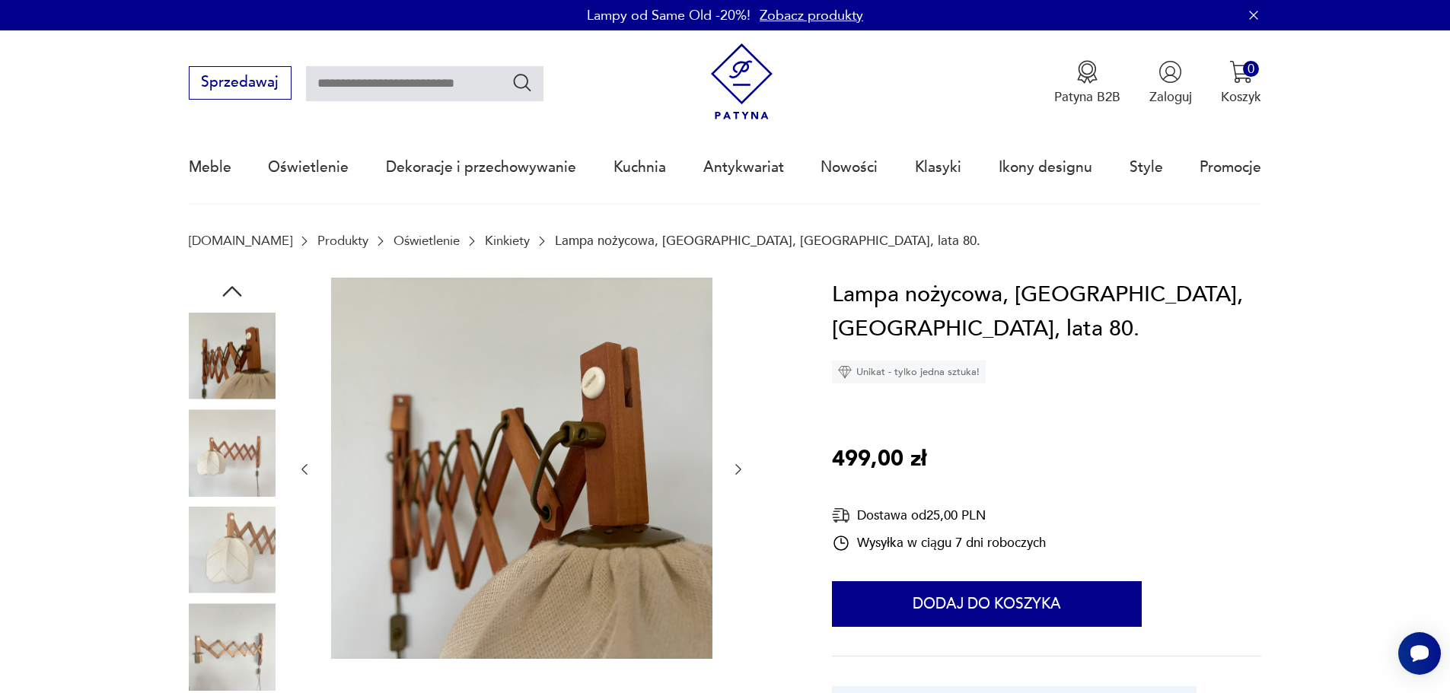
click at [244, 488] on img at bounding box center [232, 453] width 87 height 87
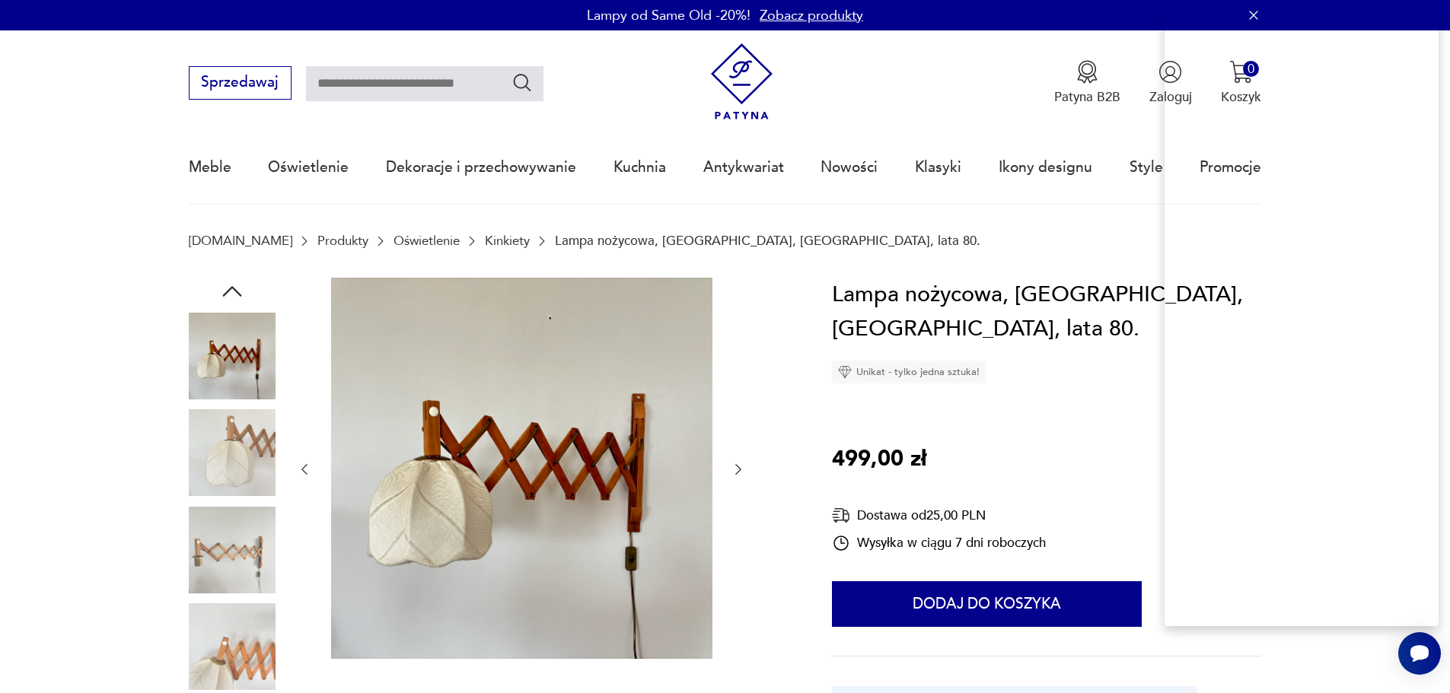
drag, startPoint x: 834, startPoint y: 419, endPoint x: 869, endPoint y: 425, distance: 35.5
click at [869, 442] on p "499,00 zł" at bounding box center [879, 459] width 94 height 35
click at [831, 481] on div "Cena" at bounding box center [831, 475] width 77 height 12
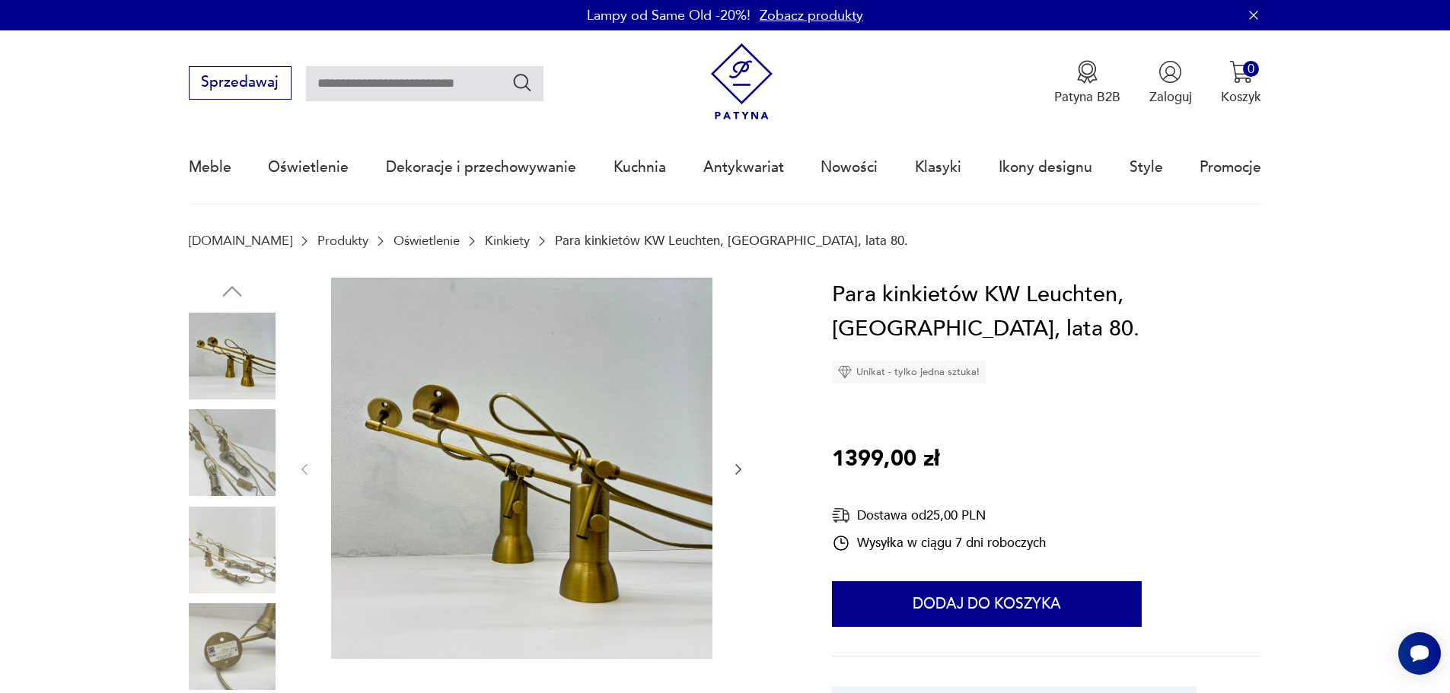
click at [234, 459] on img at bounding box center [232, 453] width 87 height 87
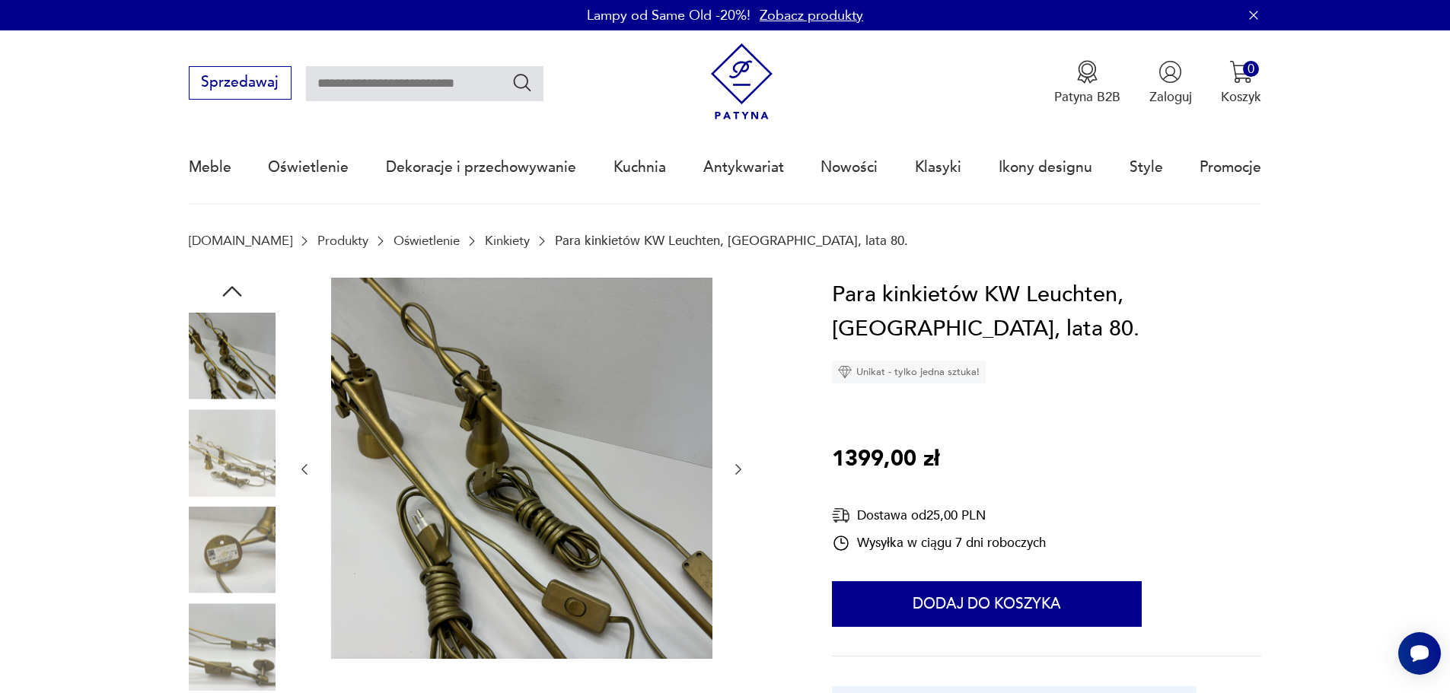
click at [261, 457] on img at bounding box center [232, 453] width 87 height 87
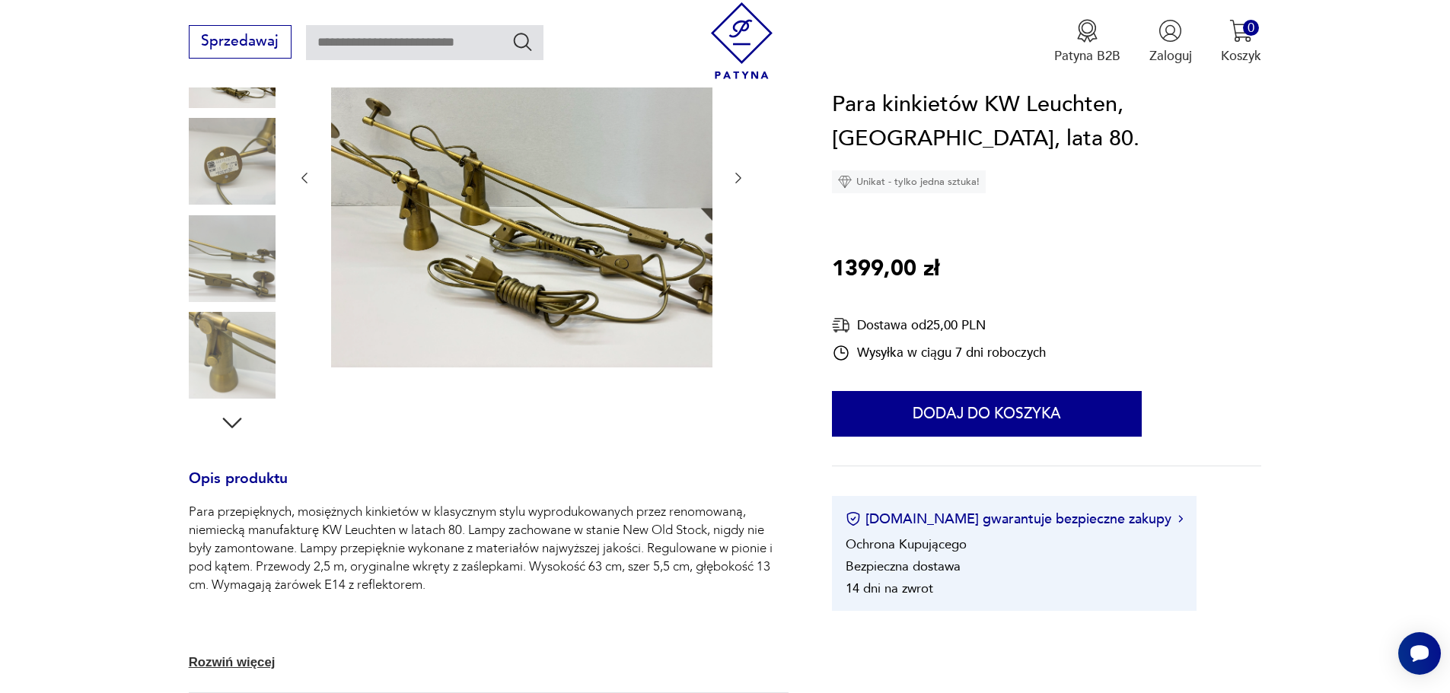
scroll to position [304, 0]
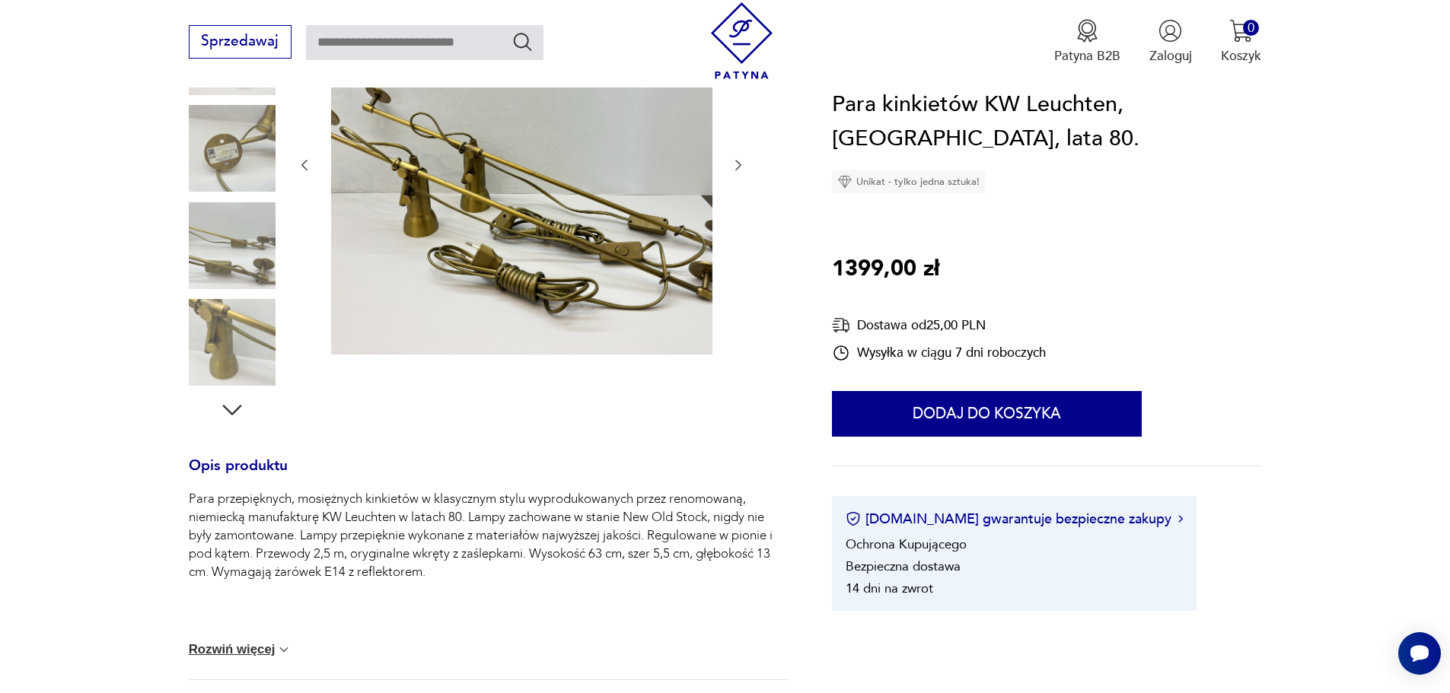
click at [202, 333] on img at bounding box center [232, 342] width 87 height 87
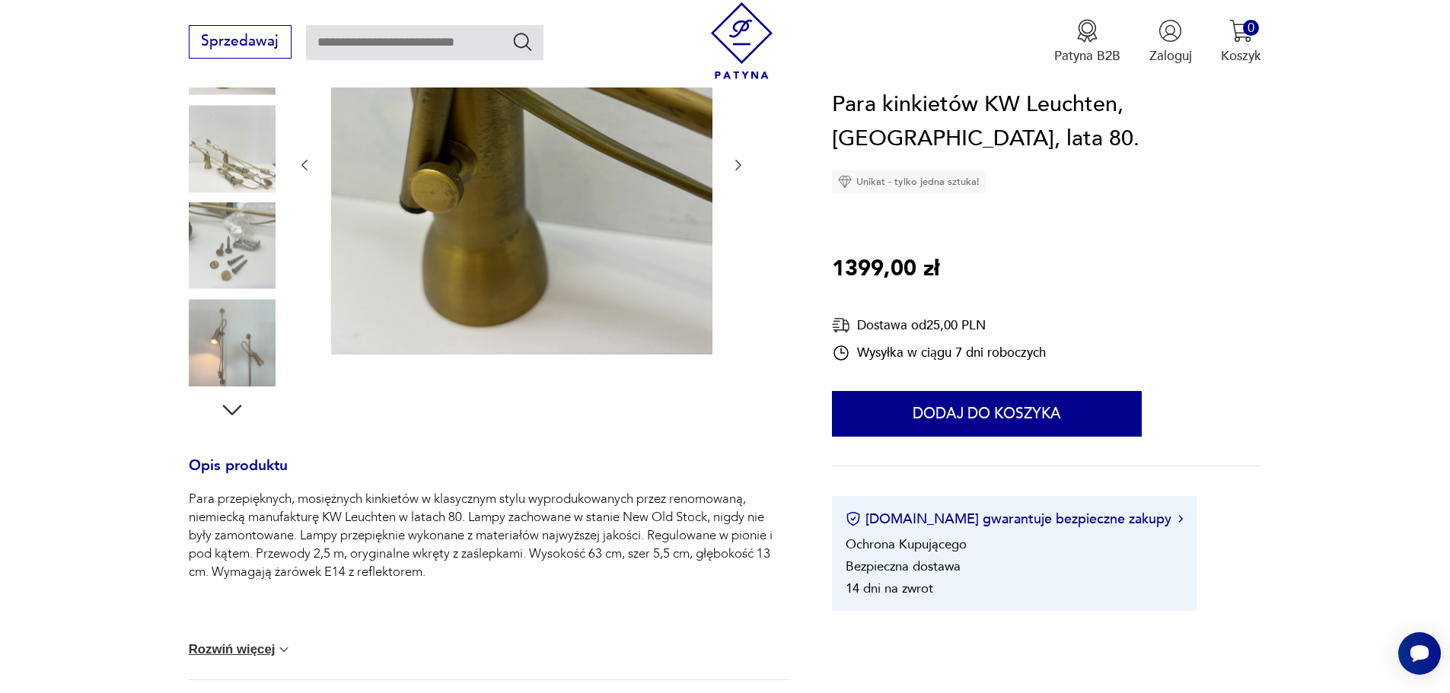
click at [225, 329] on img at bounding box center [232, 342] width 87 height 87
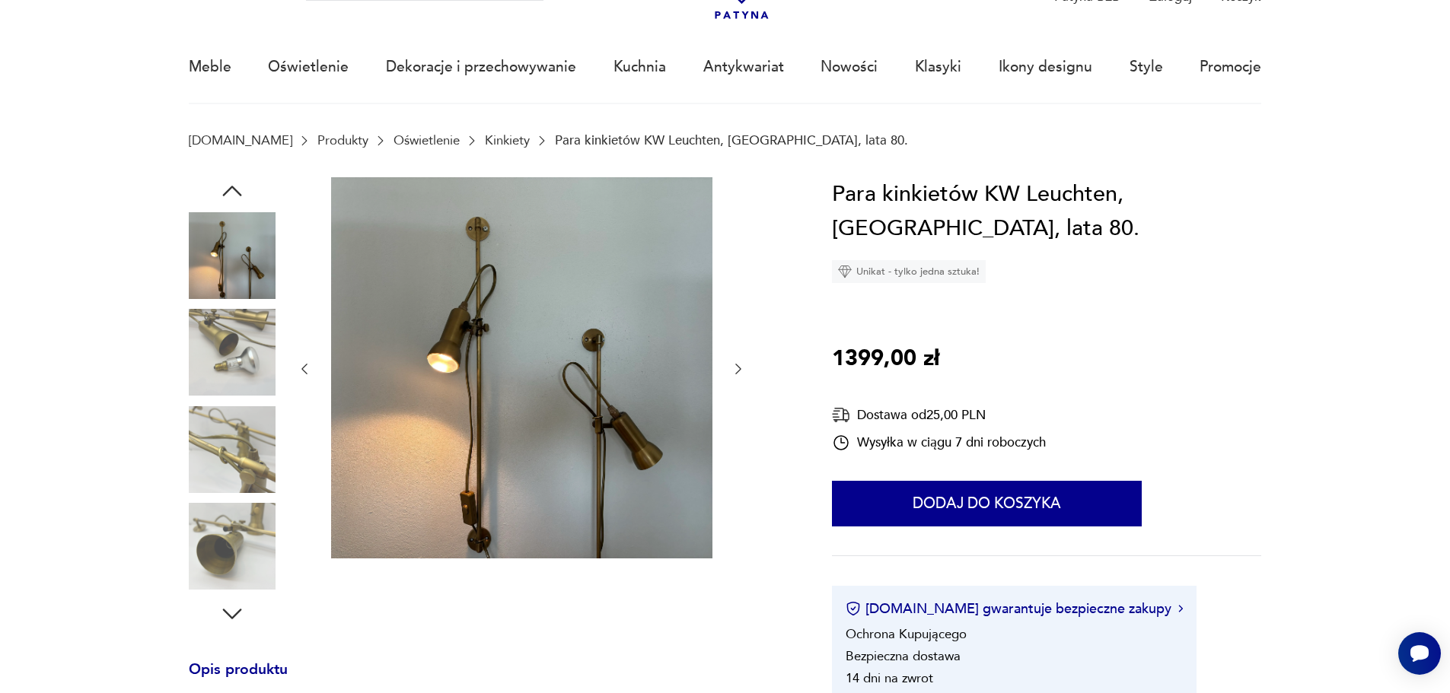
scroll to position [76, 0]
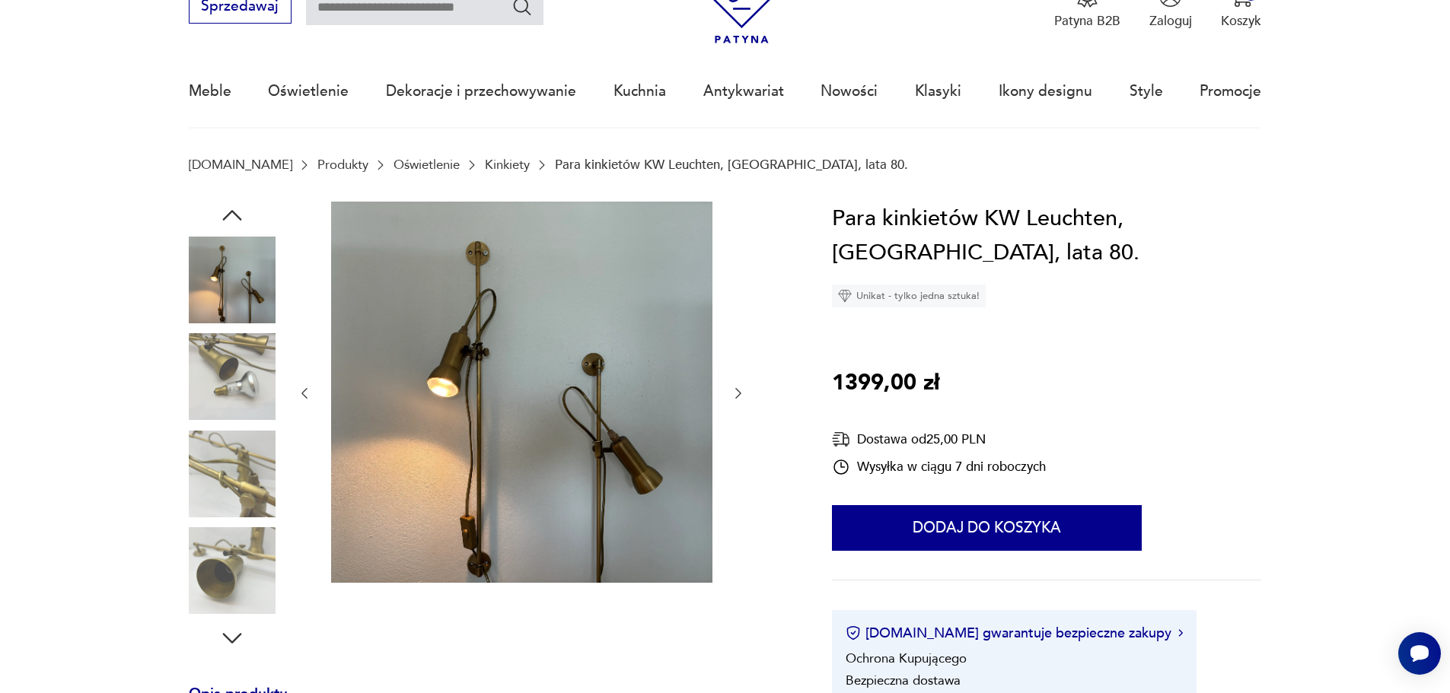
click at [247, 351] on img at bounding box center [232, 376] width 87 height 87
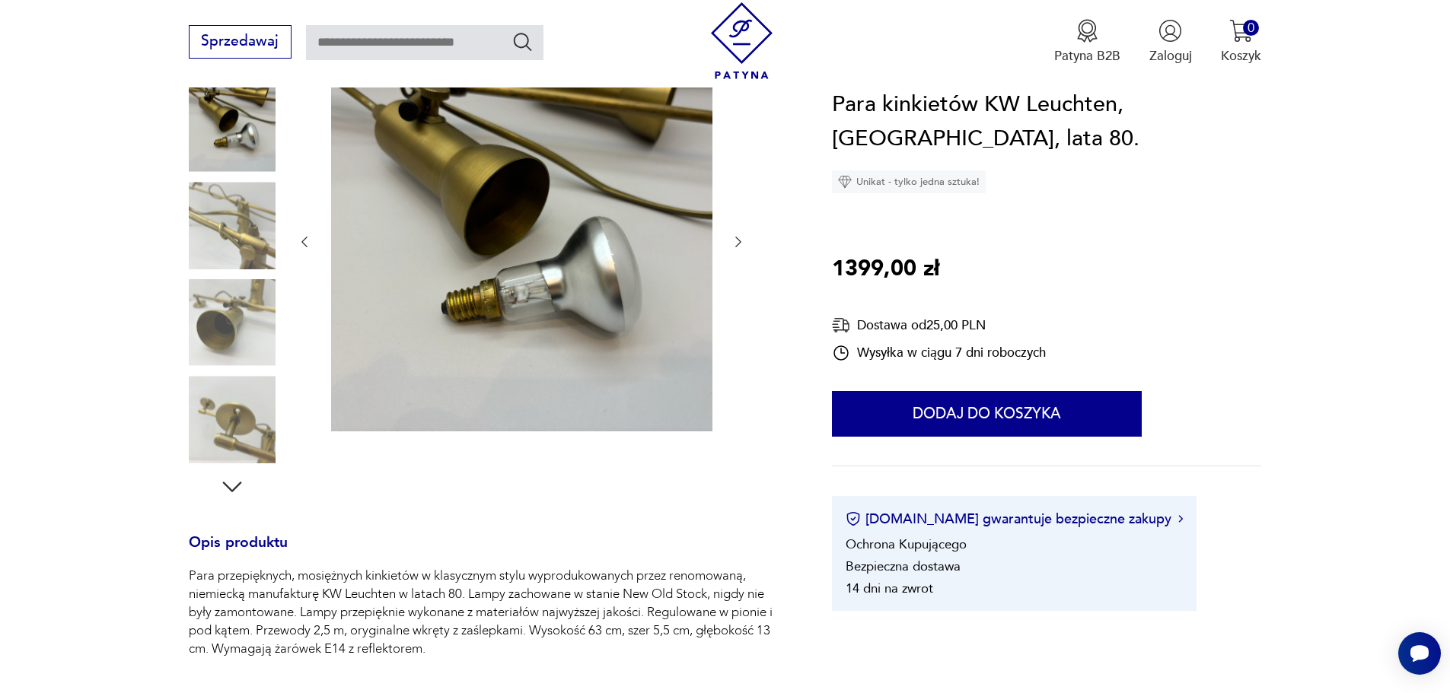
scroll to position [228, 0]
click at [236, 354] on img at bounding box center [232, 322] width 87 height 87
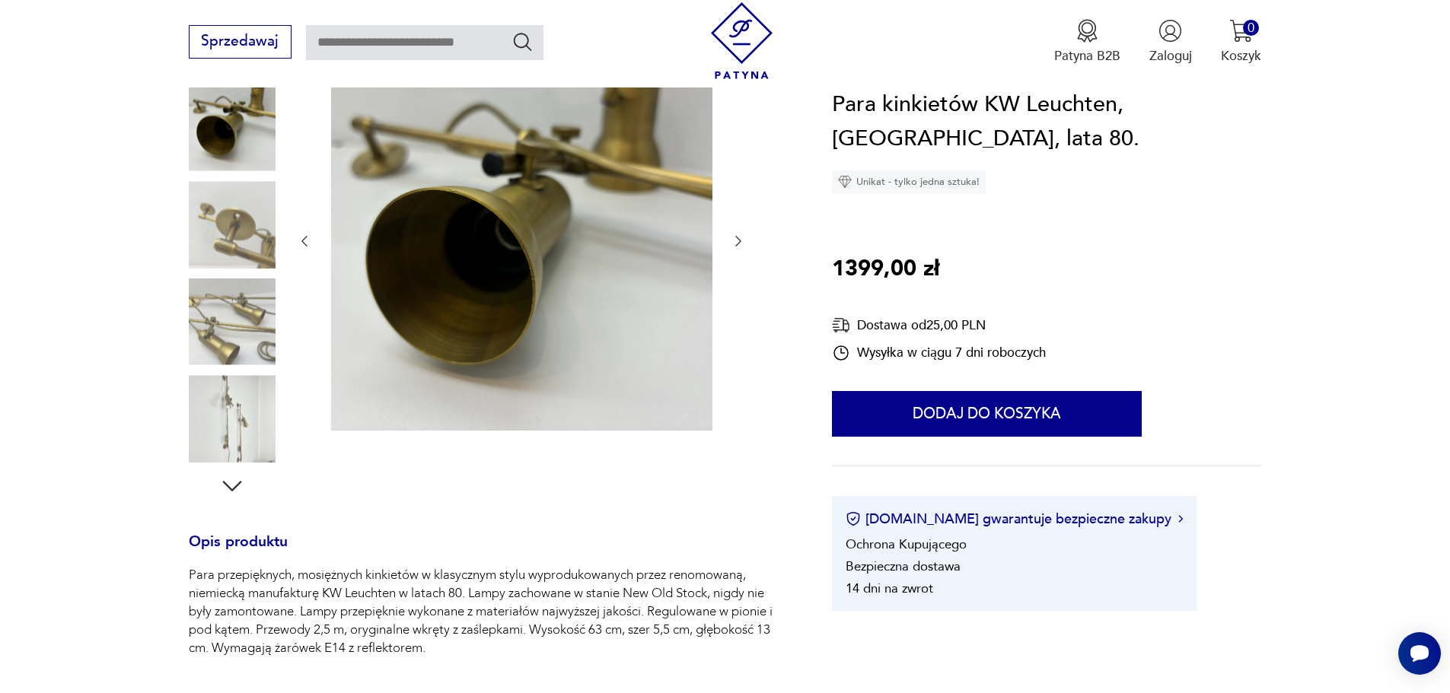
click at [237, 350] on img at bounding box center [232, 322] width 87 height 87
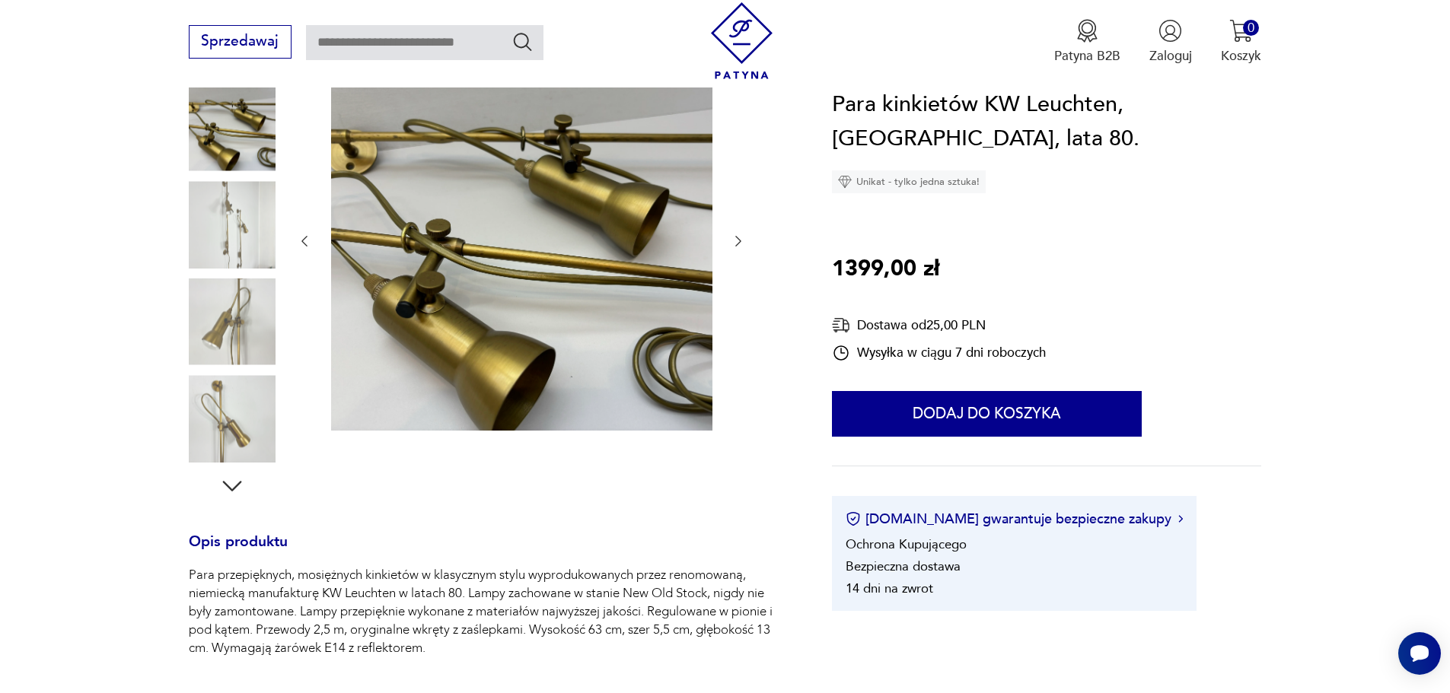
click at [237, 350] on img at bounding box center [232, 322] width 87 height 87
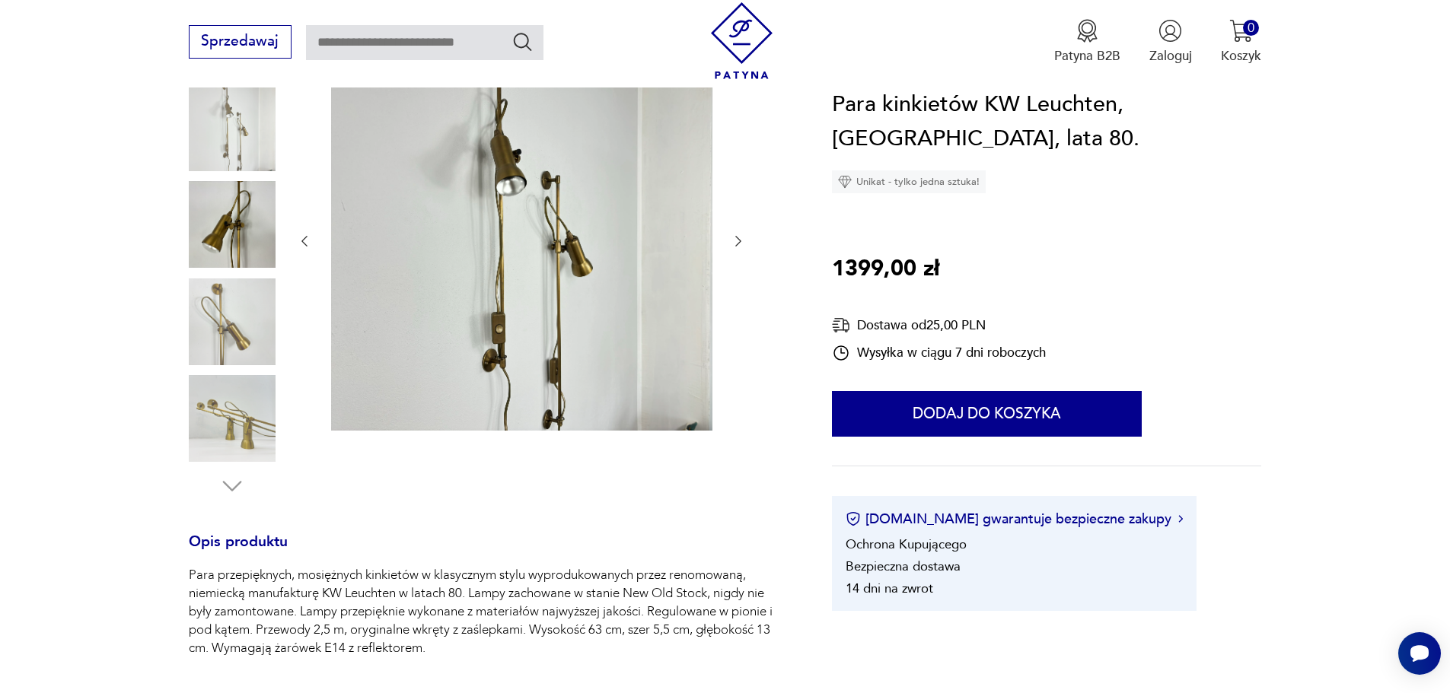
click at [239, 320] on img at bounding box center [232, 322] width 87 height 87
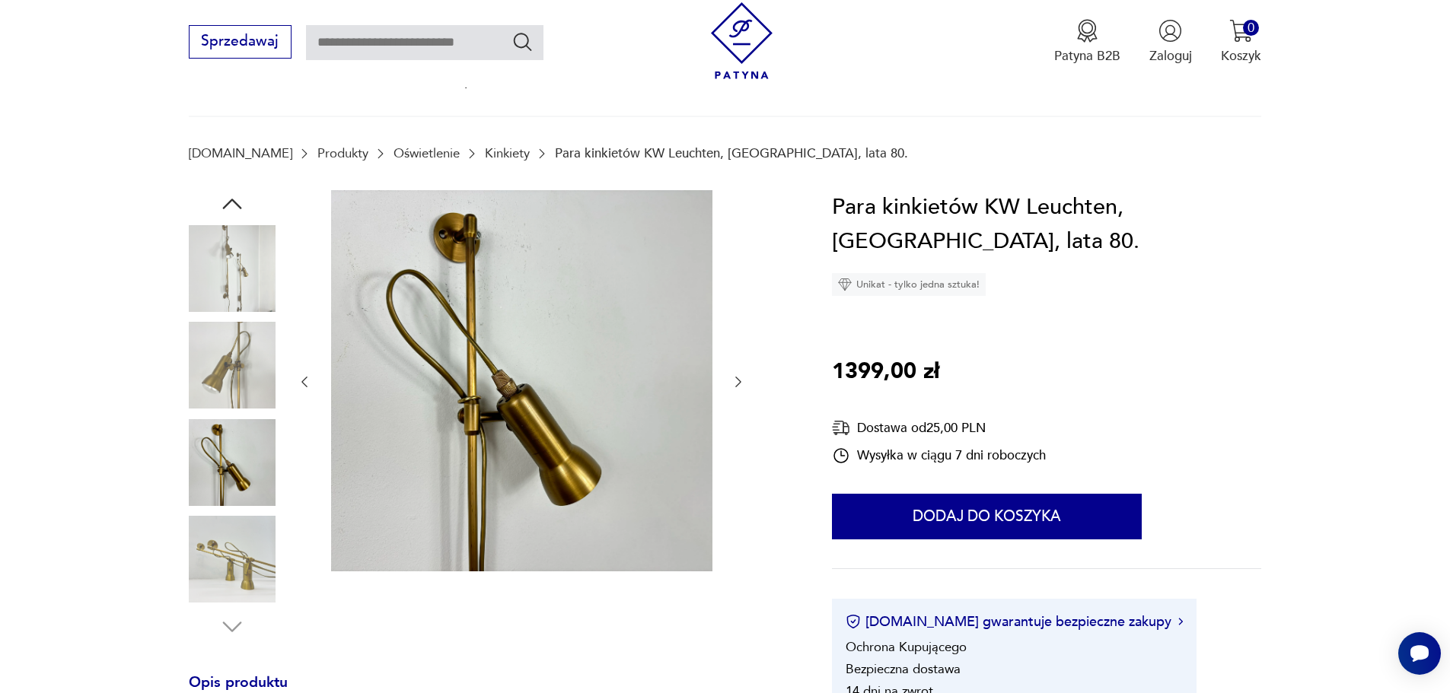
scroll to position [0, 0]
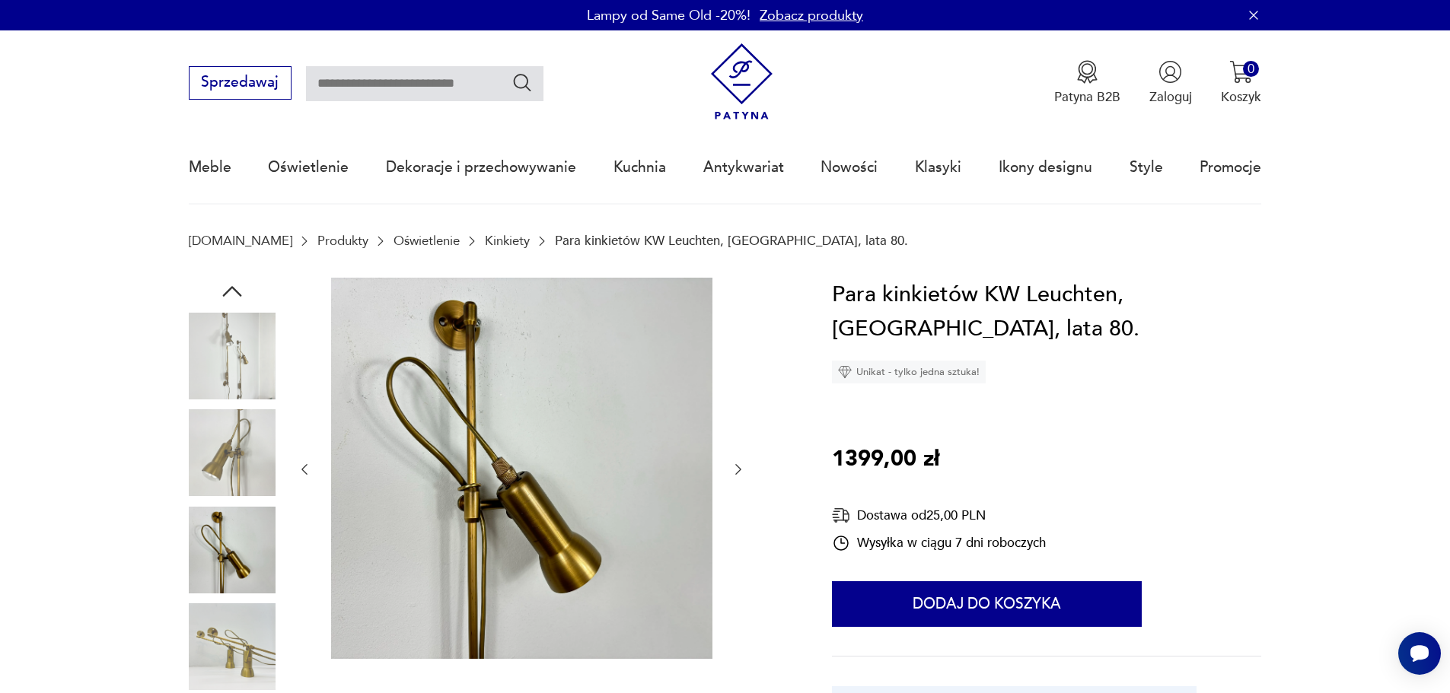
click at [264, 362] on img at bounding box center [232, 356] width 87 height 87
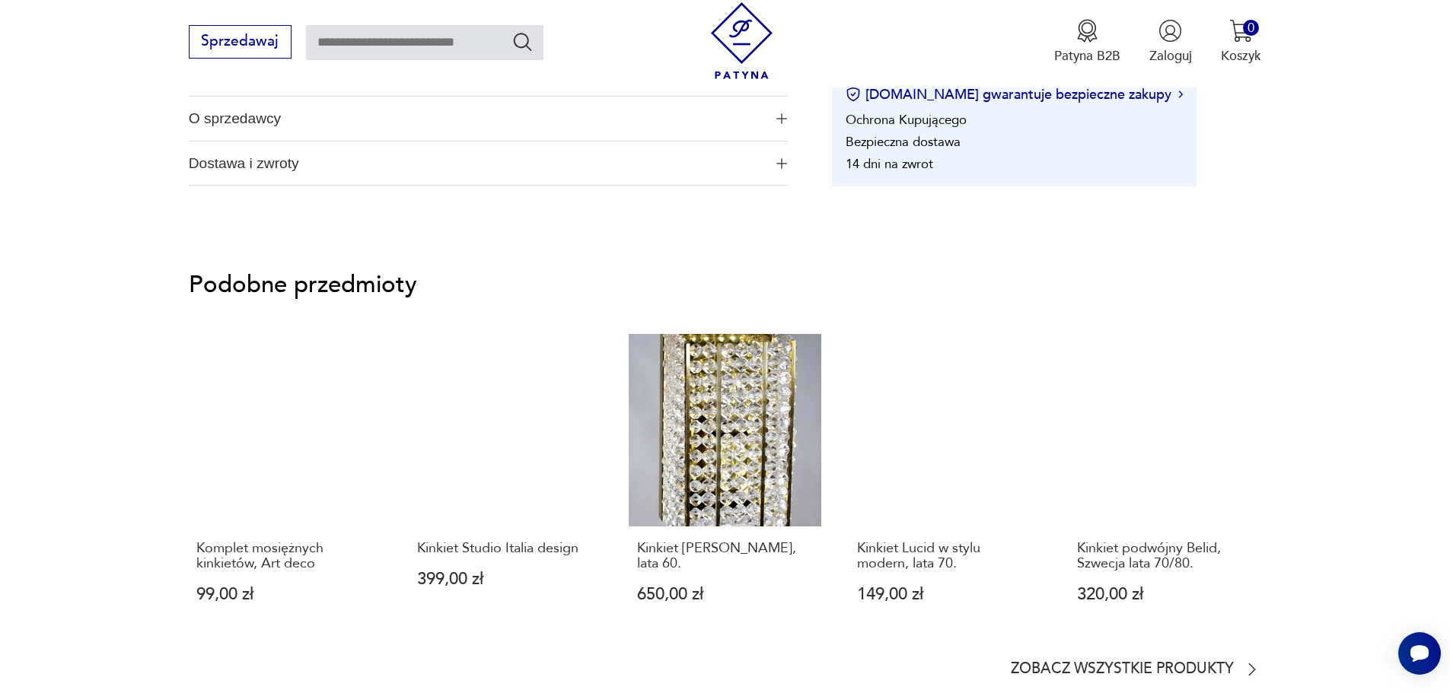
scroll to position [990, 0]
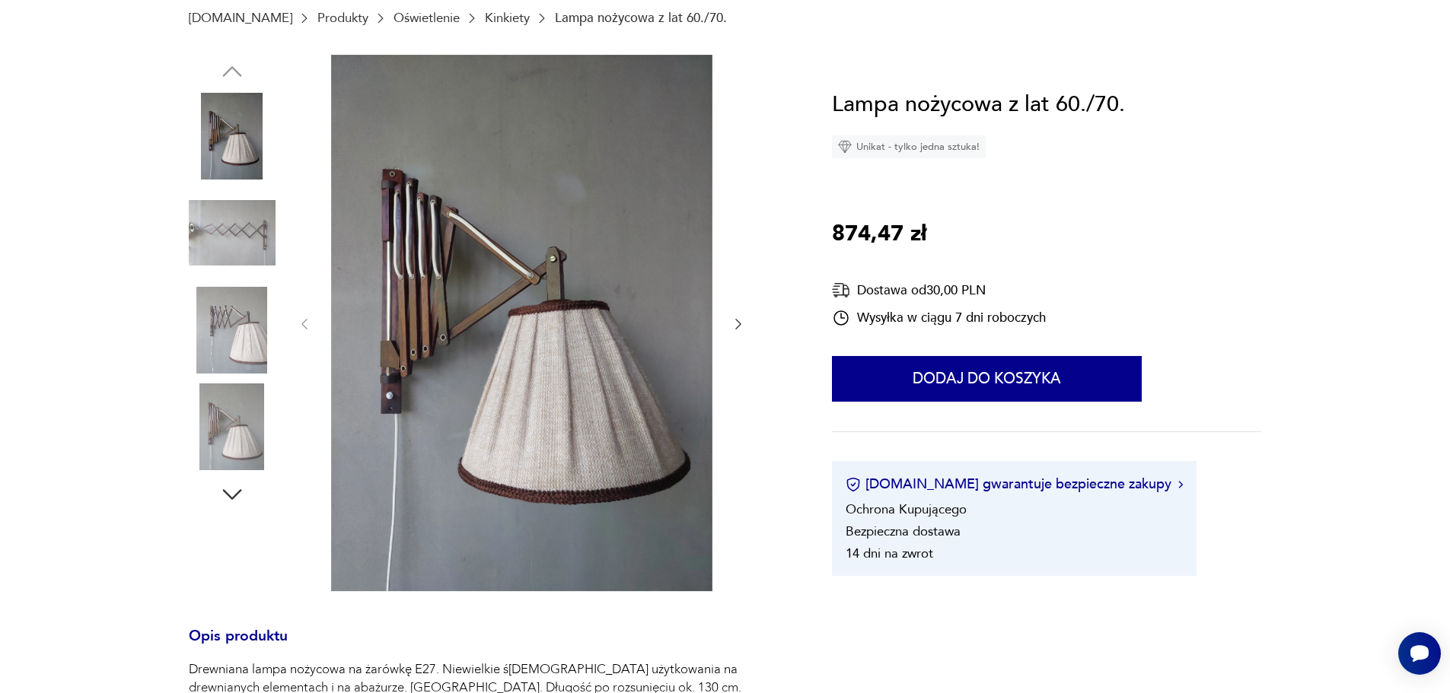
scroll to position [228, 0]
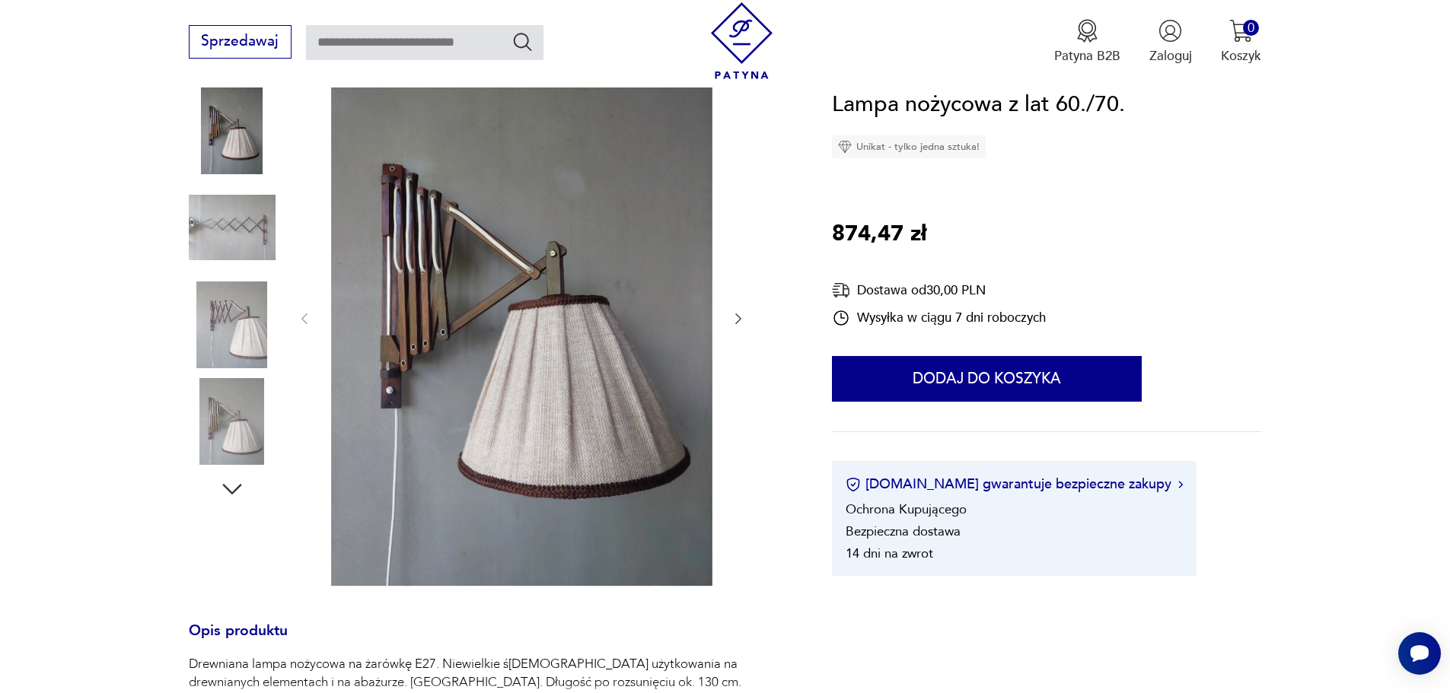
click at [250, 313] on img at bounding box center [232, 325] width 87 height 87
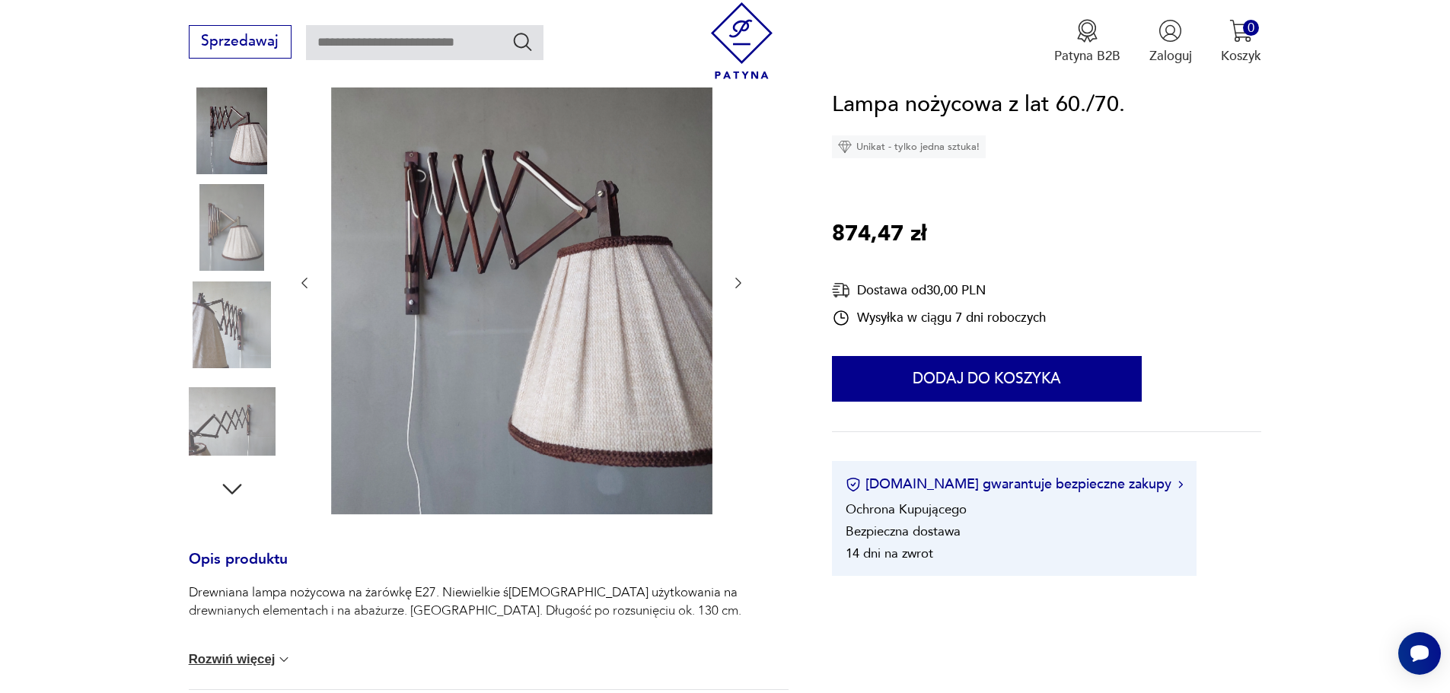
click at [239, 346] on img at bounding box center [232, 325] width 87 height 87
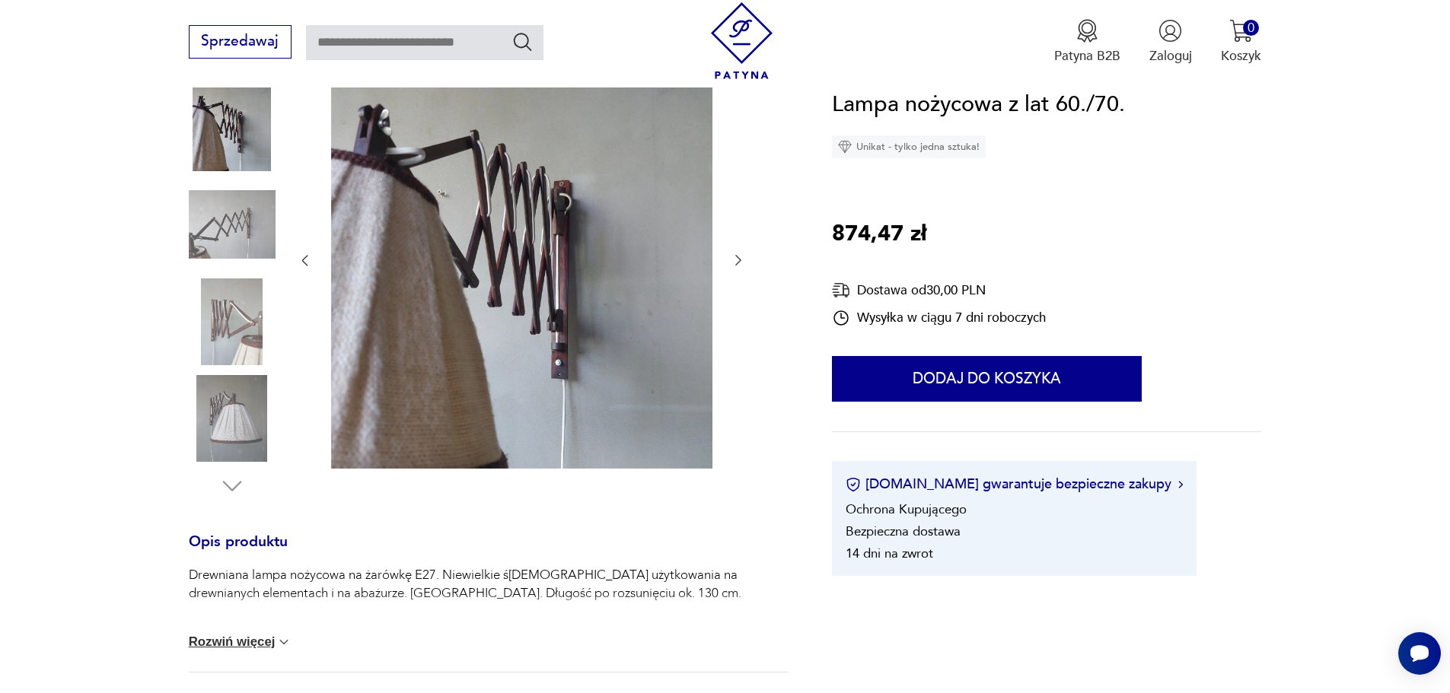
click at [241, 408] on img at bounding box center [232, 418] width 87 height 87
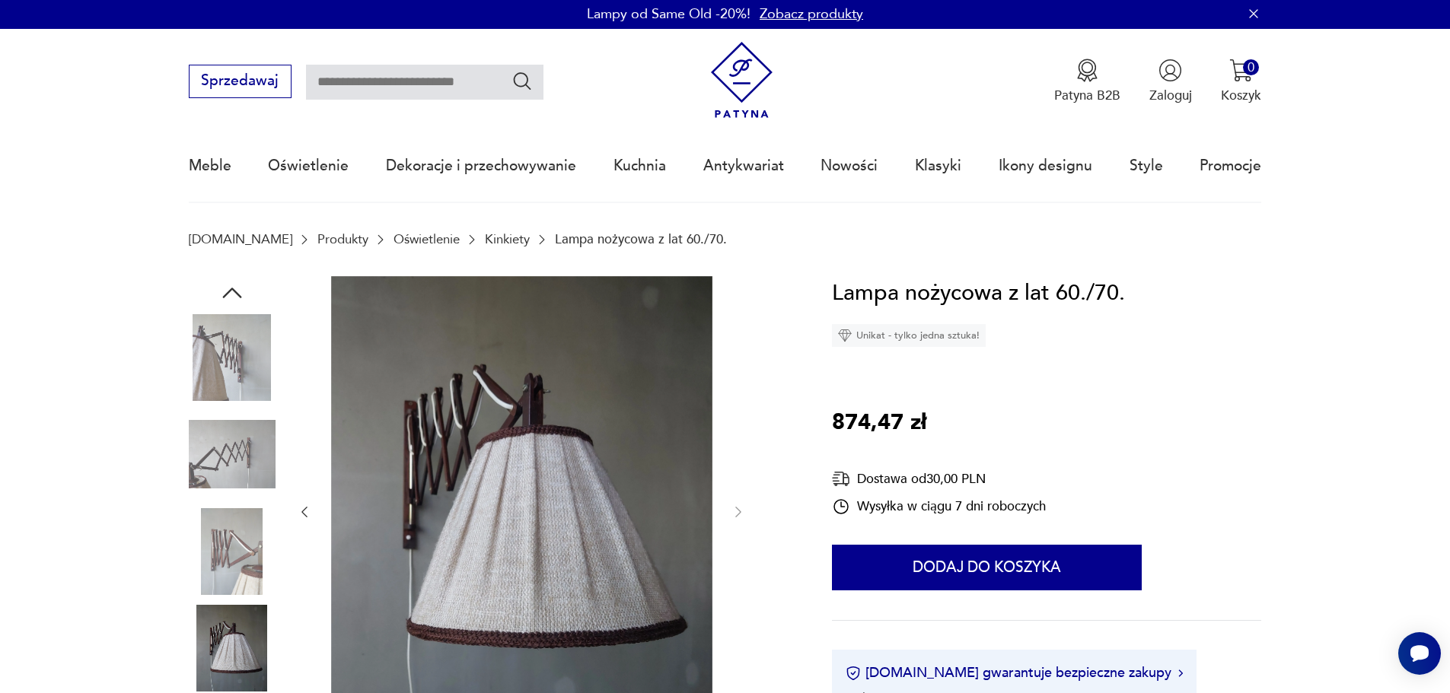
scroll to position [0, 0]
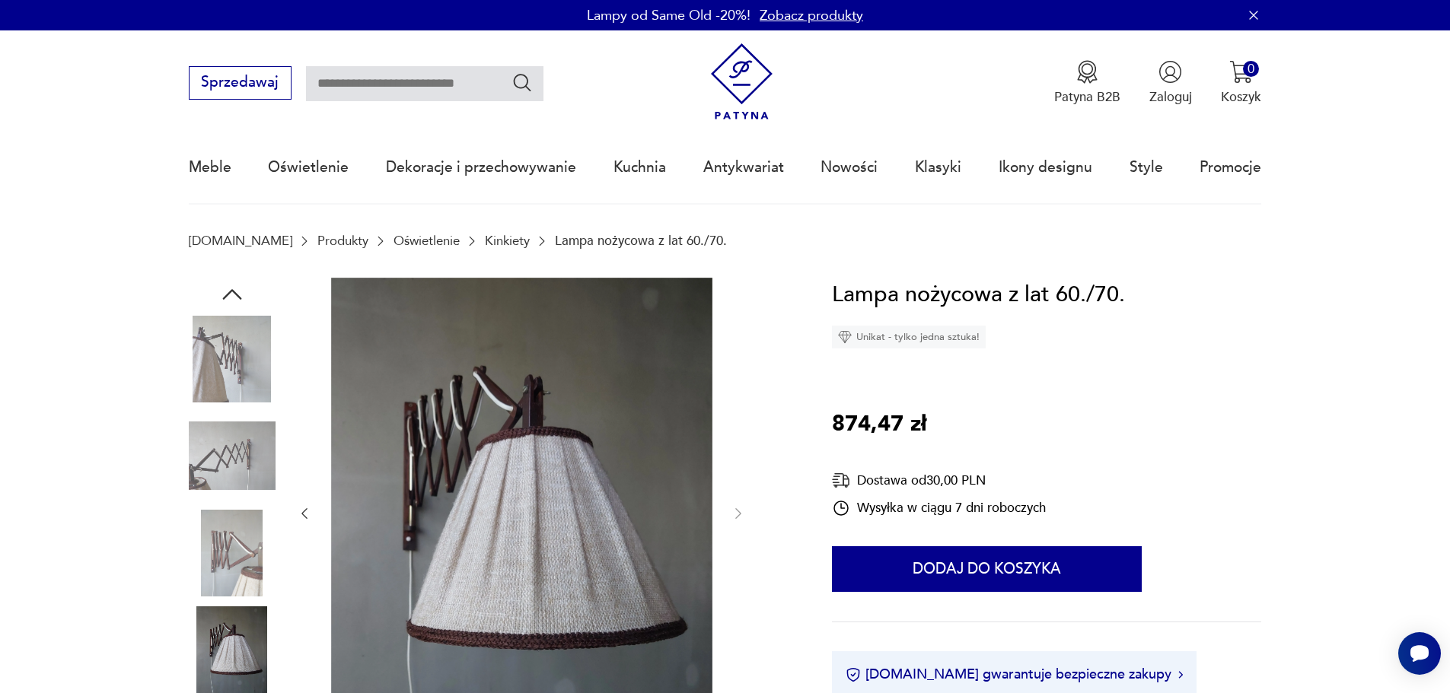
click at [223, 339] on img at bounding box center [232, 359] width 87 height 87
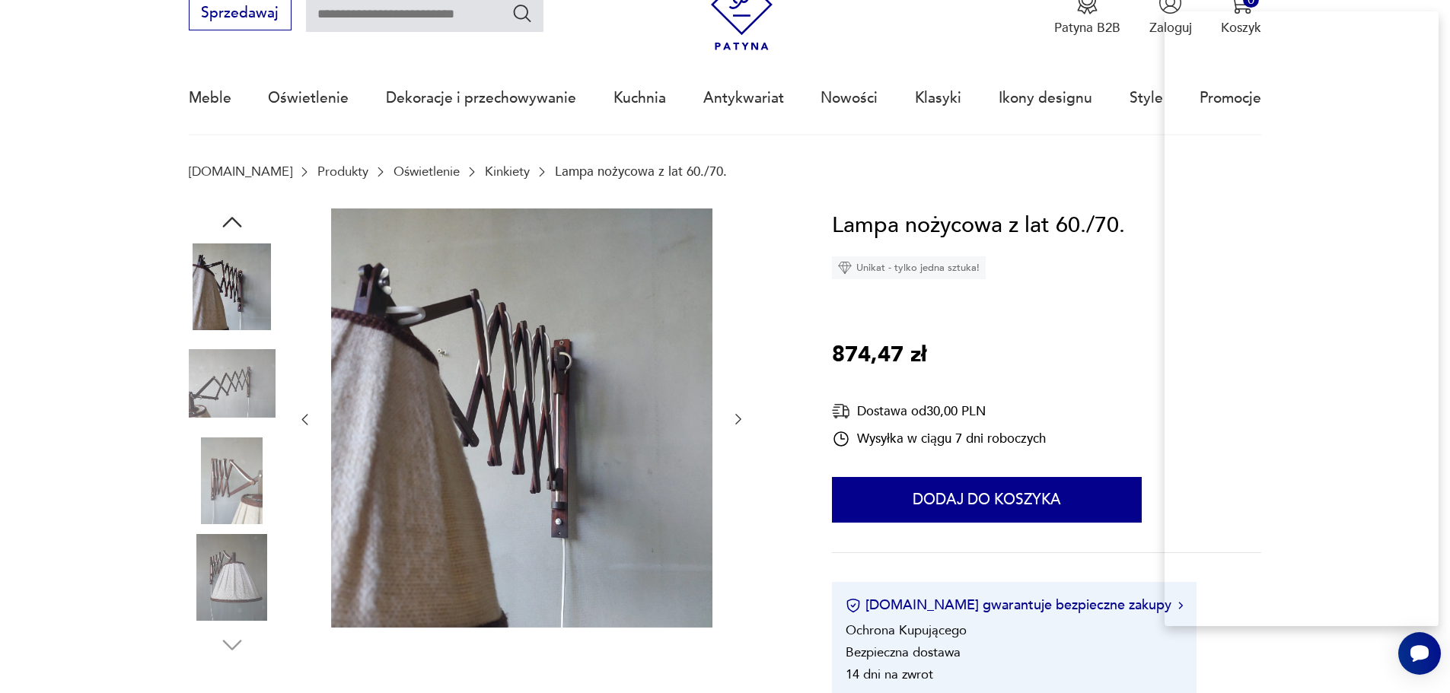
scroll to position [152, 0]
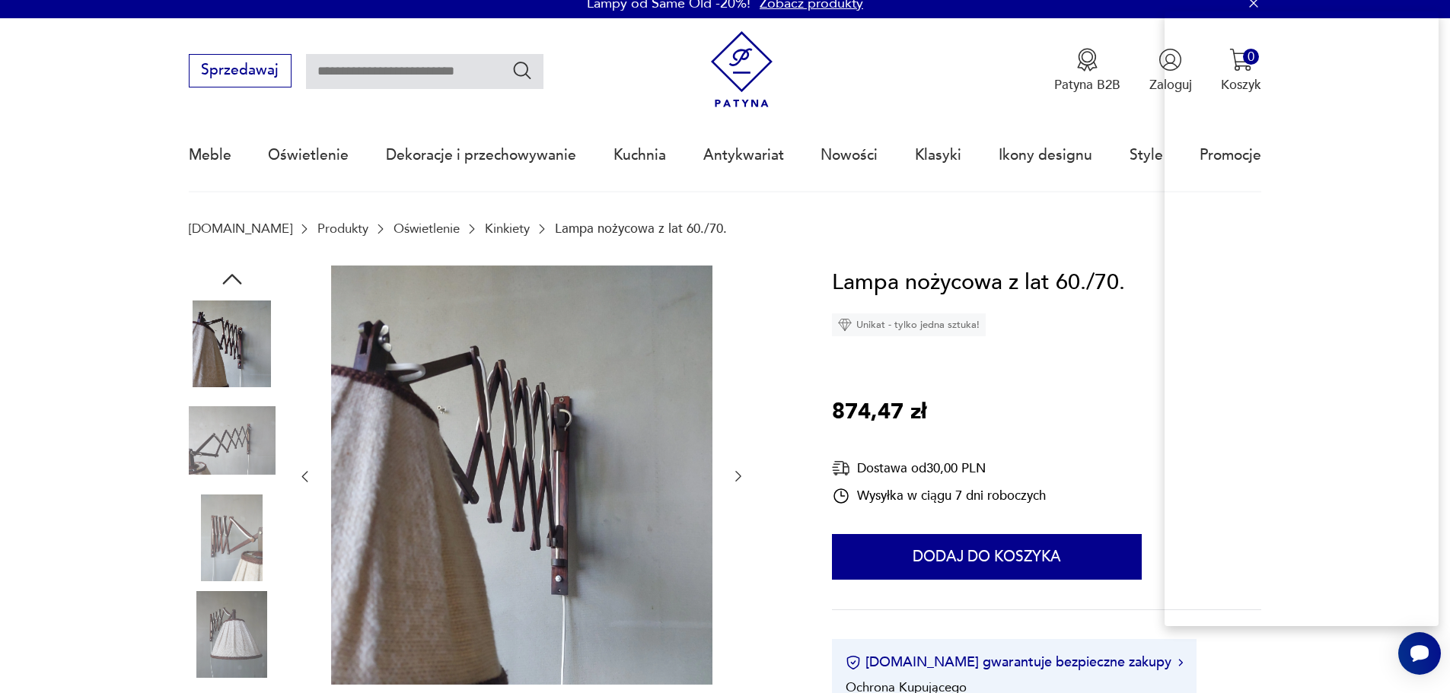
scroll to position [0, 0]
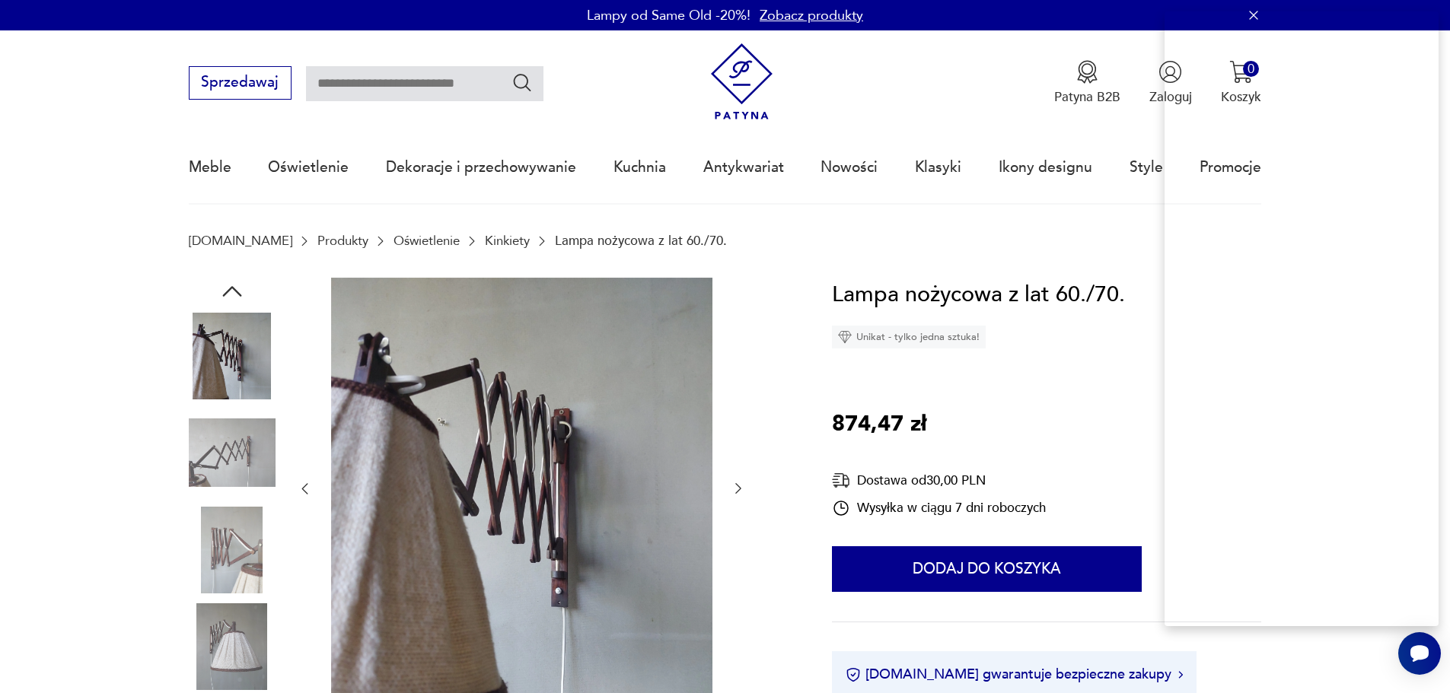
click at [229, 285] on icon "button" at bounding box center [231, 291] width 27 height 27
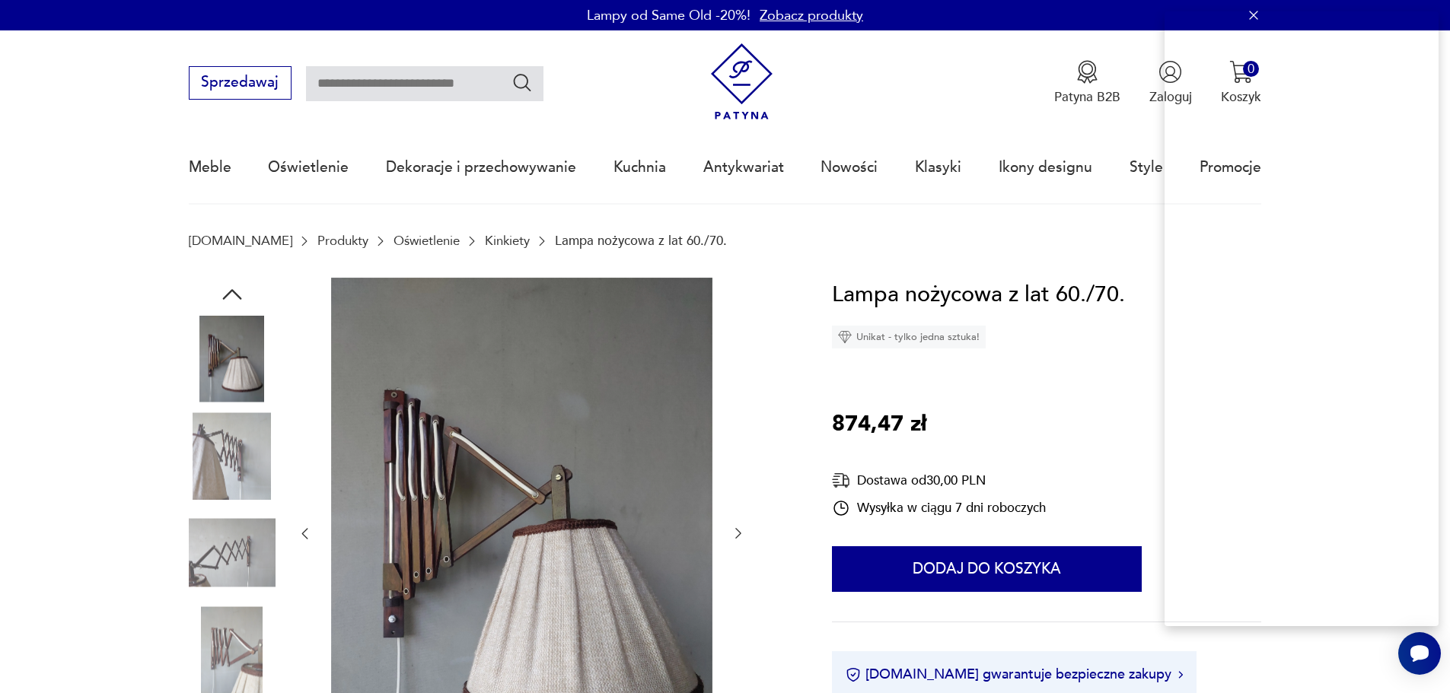
drag, startPoint x: 827, startPoint y: 422, endPoint x: 866, endPoint y: 421, distance: 39.6
click at [794, 477] on div "Cena" at bounding box center [828, 471] width 77 height 12
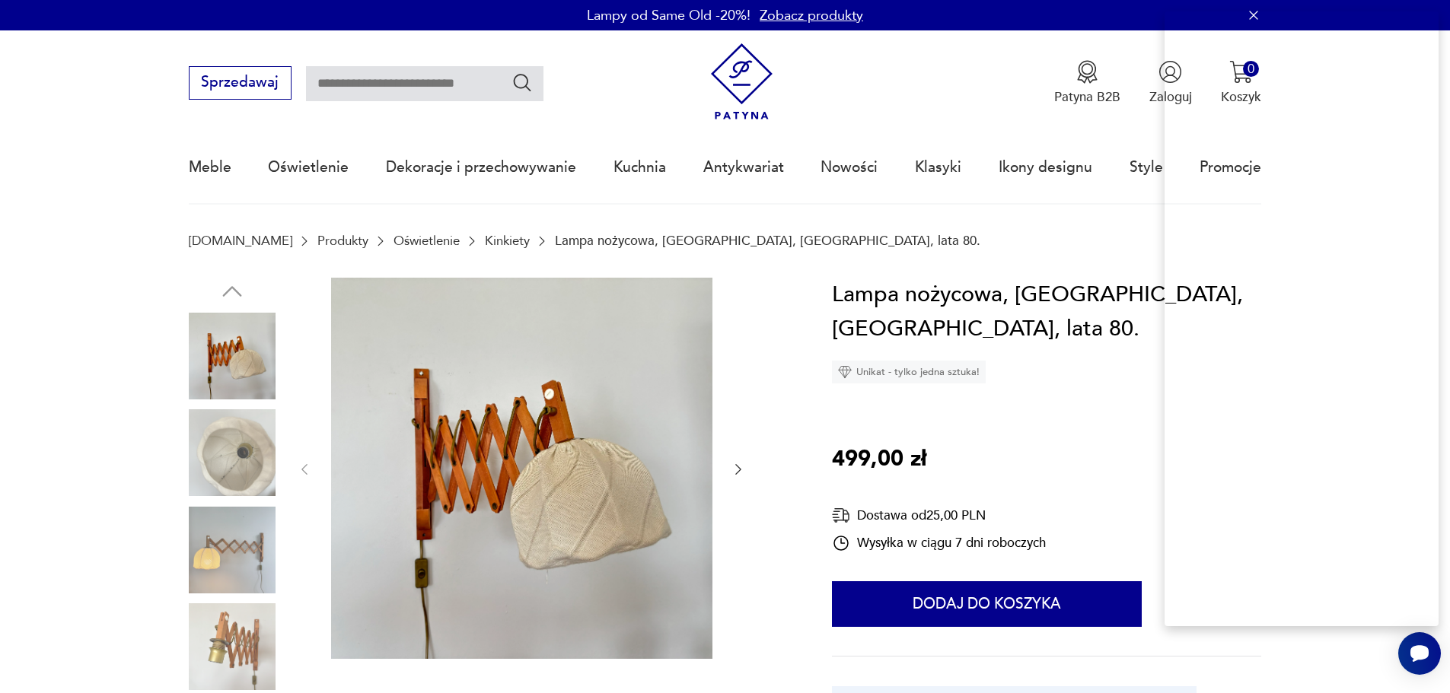
drag, startPoint x: 825, startPoint y: 422, endPoint x: 867, endPoint y: 422, distance: 41.9
click at [840, 479] on div "Cena" at bounding box center [829, 473] width 77 height 12
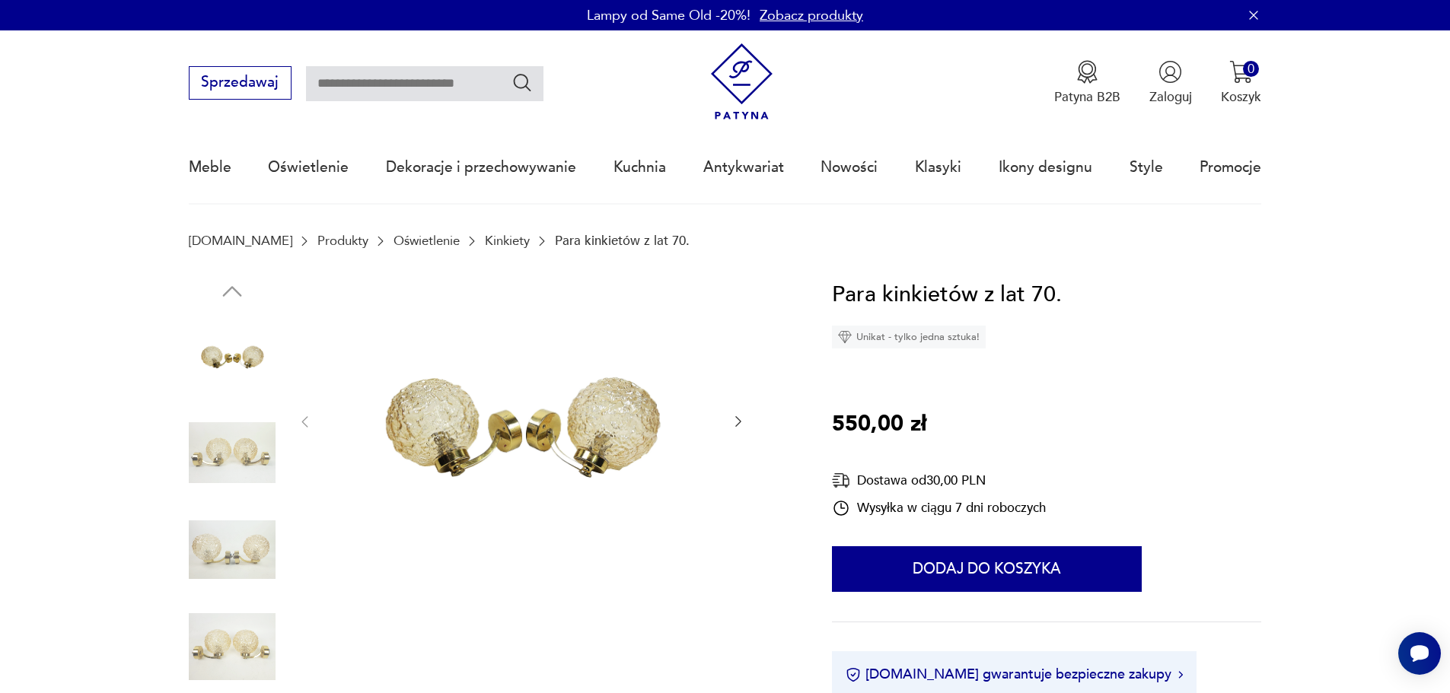
click at [224, 457] on img at bounding box center [232, 453] width 87 height 87
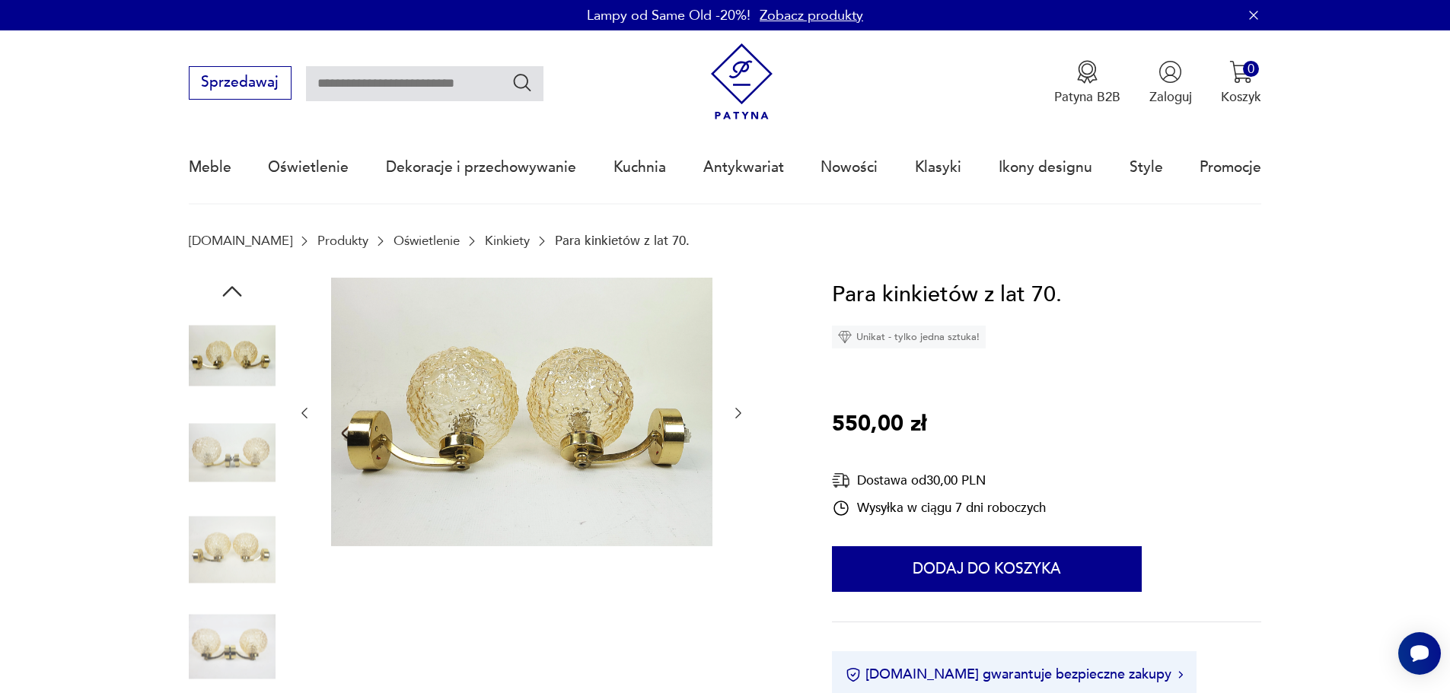
click at [222, 601] on div at bounding box center [232, 503] width 87 height 381
click at [236, 621] on img at bounding box center [232, 647] width 87 height 87
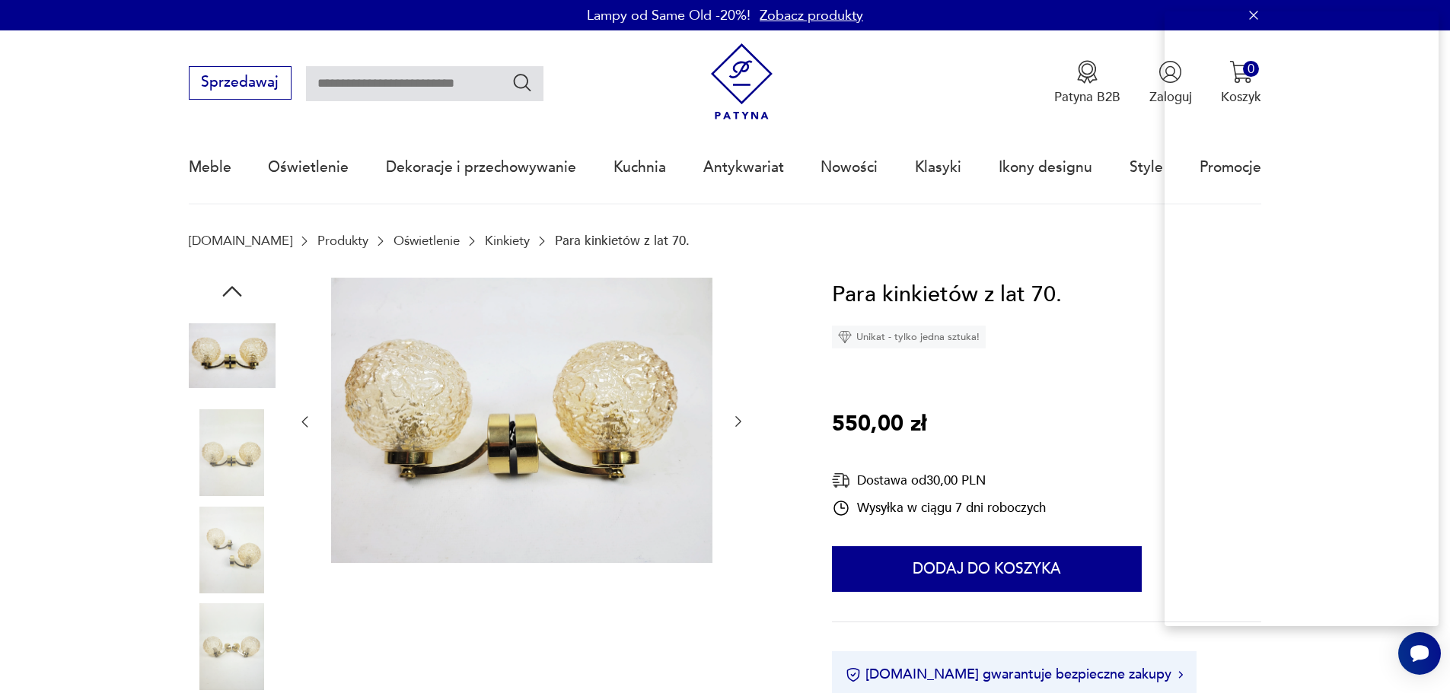
drag, startPoint x: 839, startPoint y: 424, endPoint x: 871, endPoint y: 425, distance: 32.0
click at [871, 425] on p "550,00 zł" at bounding box center [879, 424] width 94 height 35
click at [846, 481] on div "Cena" at bounding box center [833, 475] width 77 height 12
